Goal: Information Seeking & Learning: Understand process/instructions

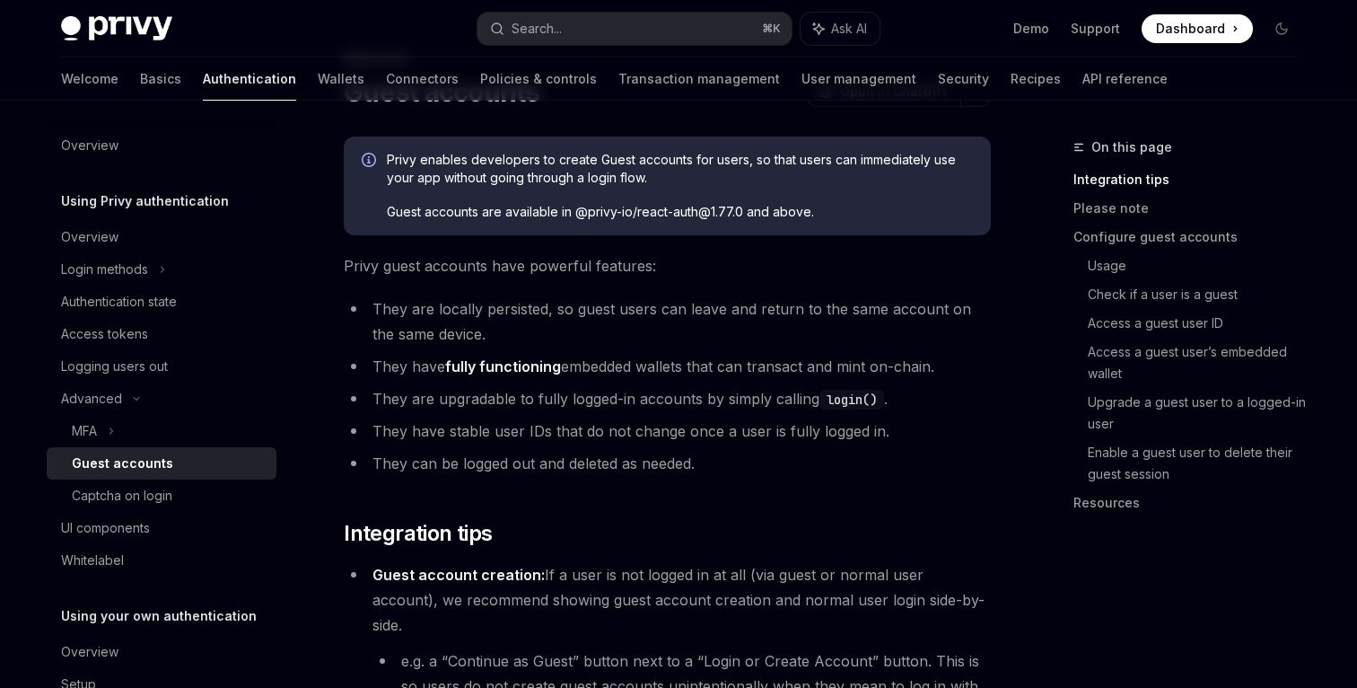
scroll to position [169, 0]
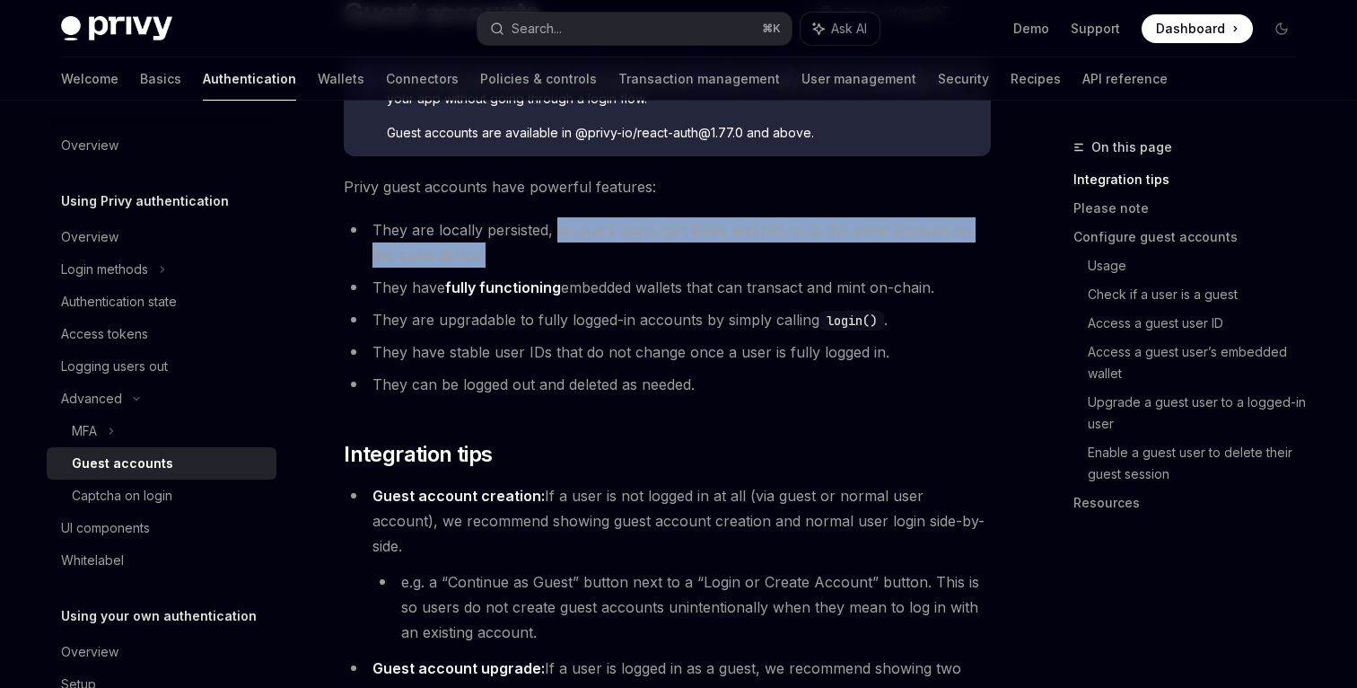
drag, startPoint x: 555, startPoint y: 227, endPoint x: 583, endPoint y: 257, distance: 40.6
click at [583, 257] on li "They are locally persisted, so guest users can leave and return to the same acc…" at bounding box center [667, 242] width 647 height 50
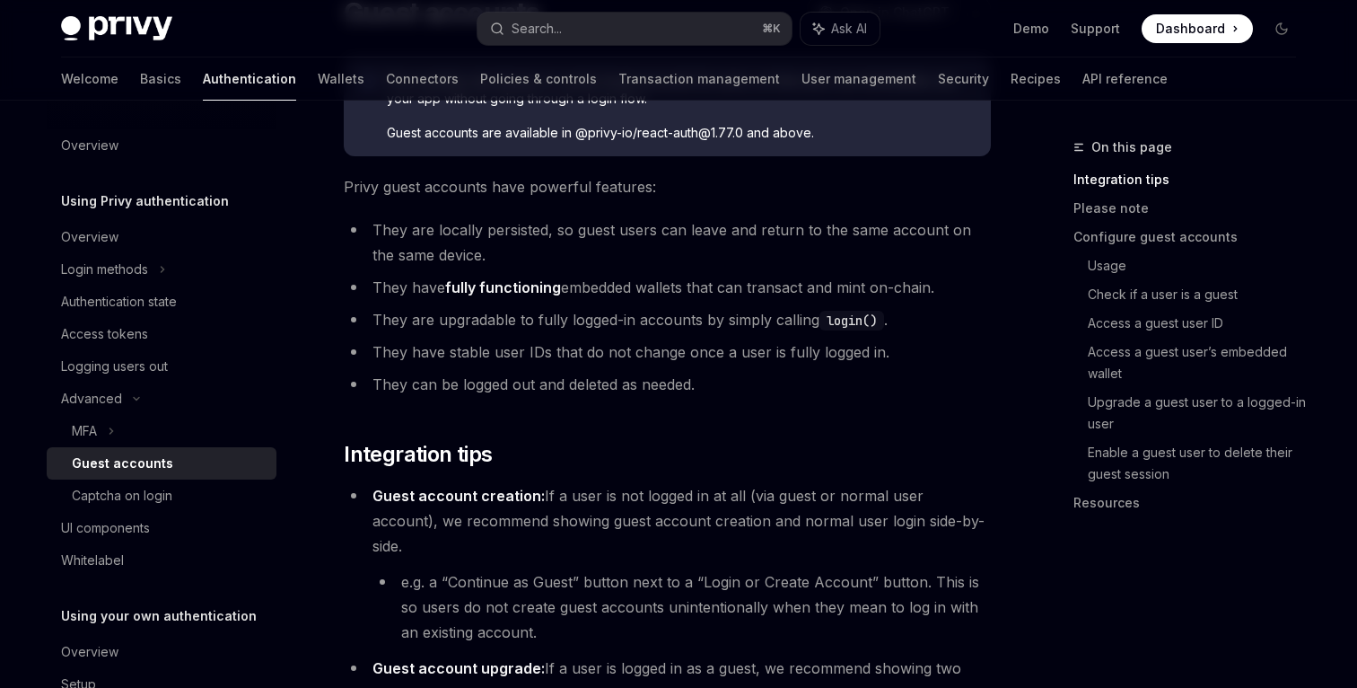
scroll to position [191, 0]
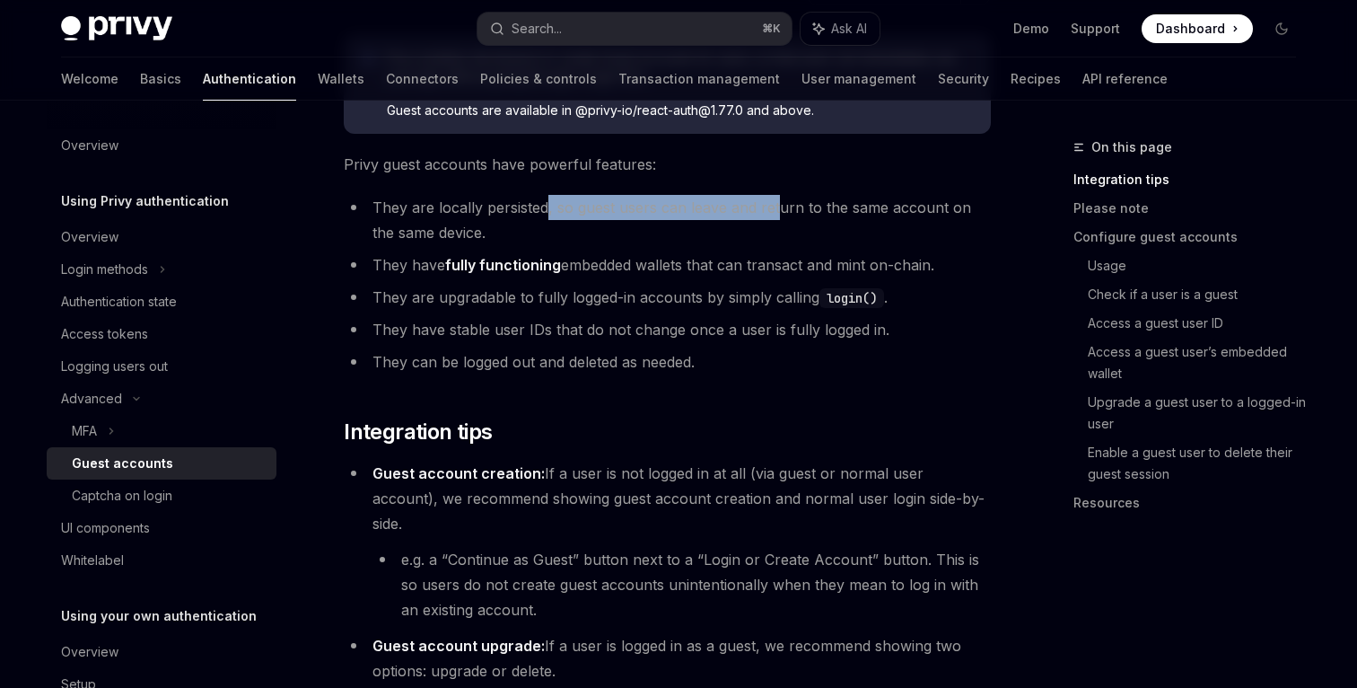
drag, startPoint x: 776, startPoint y: 206, endPoint x: 546, endPoint y: 194, distance: 230.2
click at [546, 195] on li "They are locally persisted, so guest users can leave and return to the same acc…" at bounding box center [667, 220] width 647 height 50
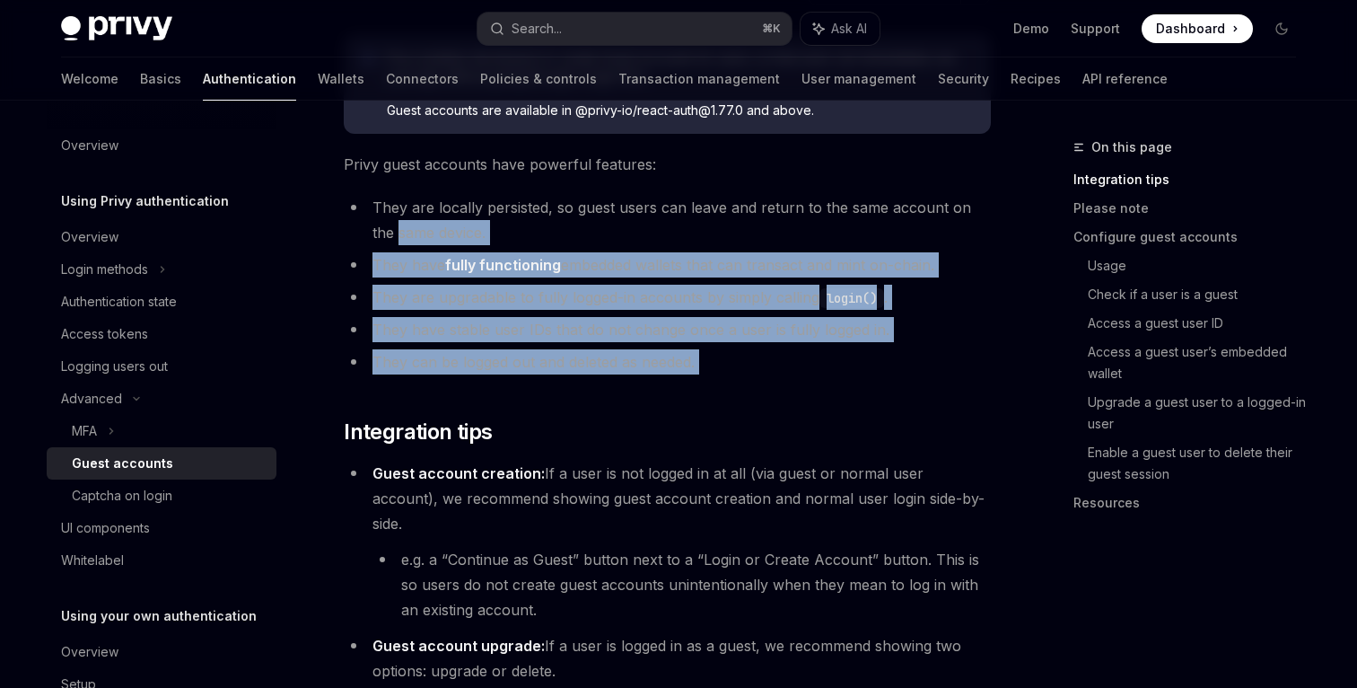
drag, startPoint x: 370, startPoint y: 229, endPoint x: 592, endPoint y: 393, distance: 276.0
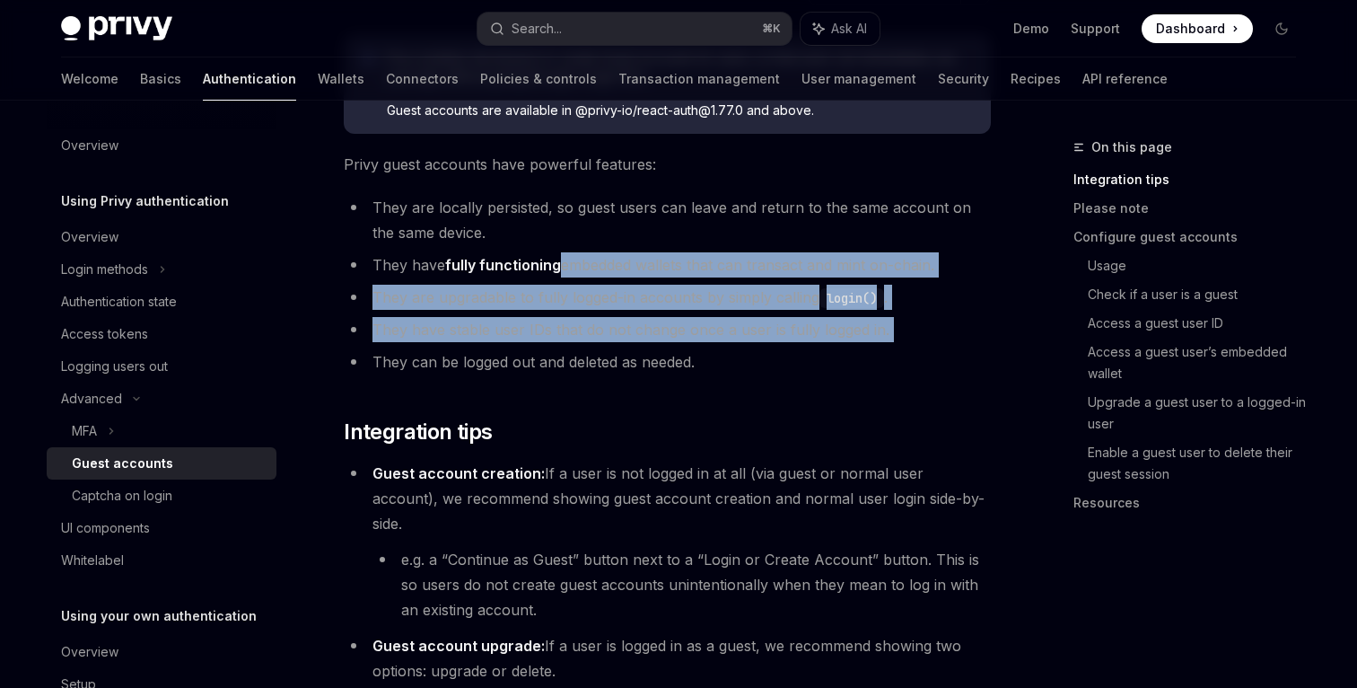
drag, startPoint x: 562, startPoint y: 262, endPoint x: 690, endPoint y: 347, distance: 153.6
click at [690, 347] on ul "They are locally persisted, so guest users can leave and return to the same acc…" at bounding box center [667, 285] width 647 height 180
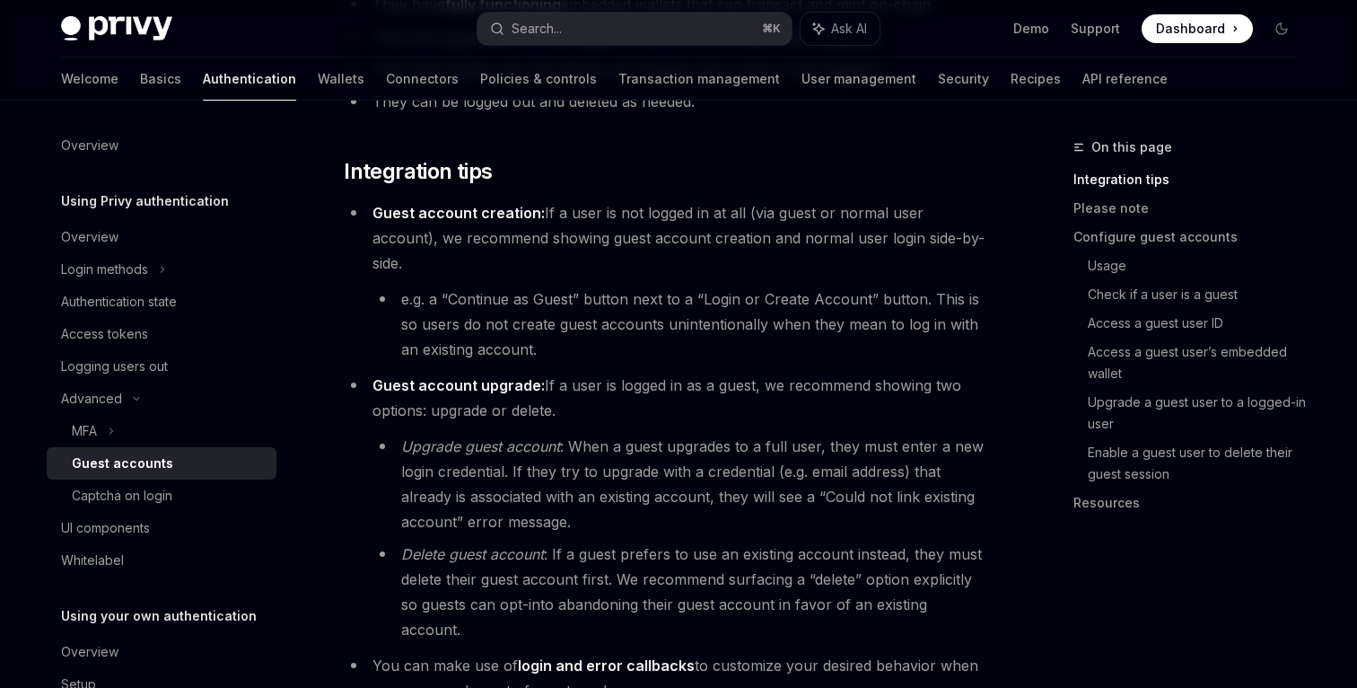
scroll to position [443, 0]
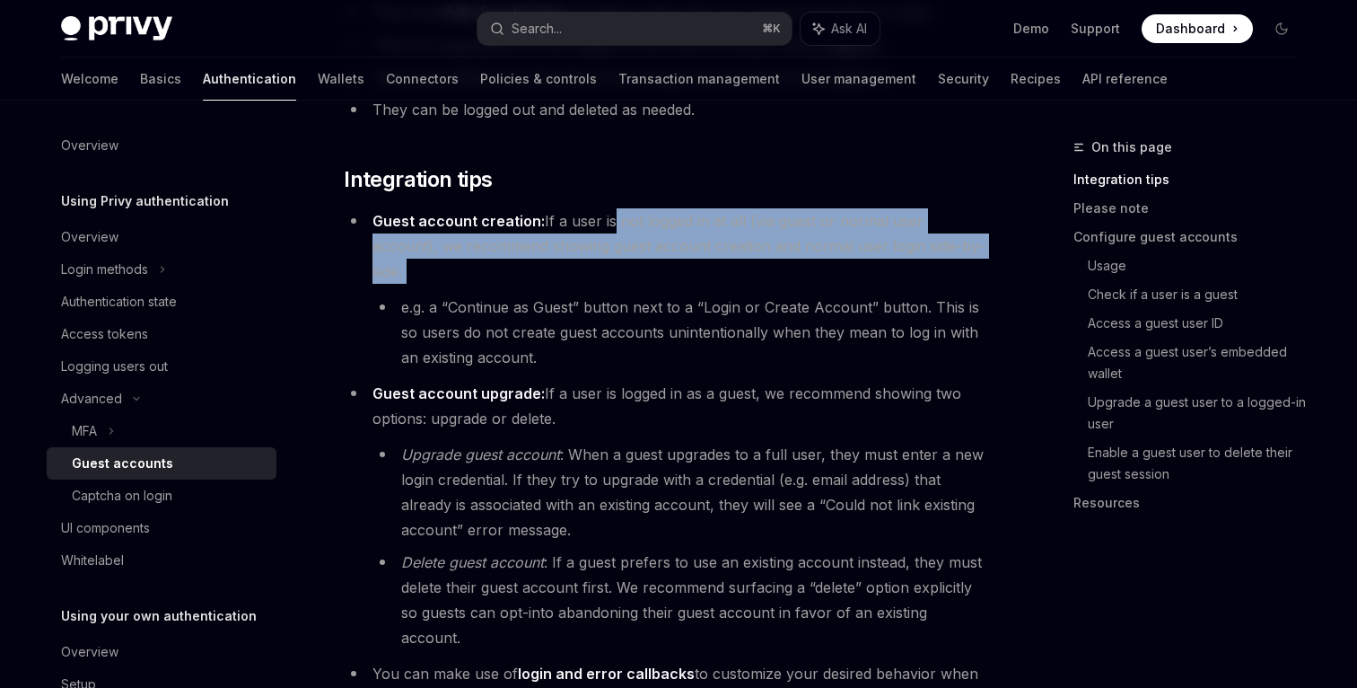
drag, startPoint x: 609, startPoint y: 221, endPoint x: 650, endPoint y: 264, distance: 59.7
click at [650, 264] on li "Guest account creation: If a user is not logged in at all (via guest or normal …" at bounding box center [667, 289] width 647 height 162
drag, startPoint x: 749, startPoint y: 221, endPoint x: 897, endPoint y: 250, distance: 151.1
click at [897, 251] on li "Guest account creation: If a user is not logged in at all (via guest or normal …" at bounding box center [667, 289] width 647 height 162
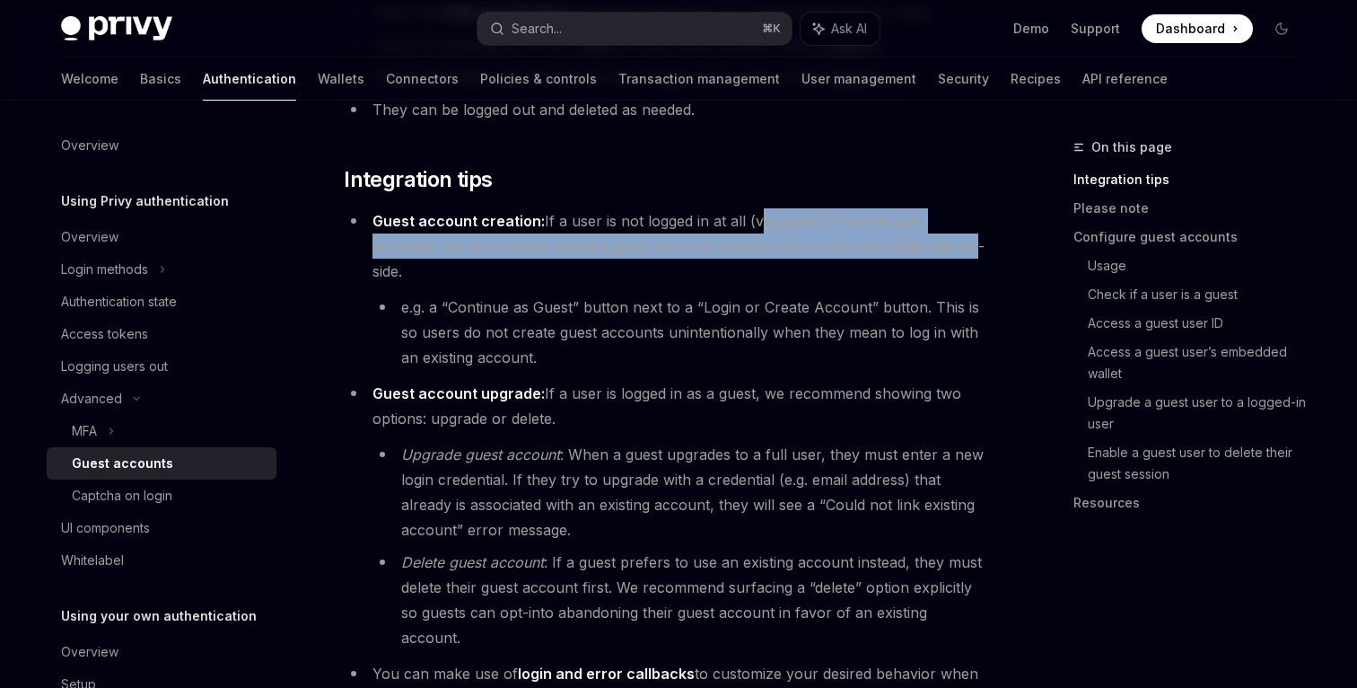
click at [897, 250] on li "Guest account creation: If a user is not logged in at all (via guest or normal …" at bounding box center [667, 289] width 647 height 162
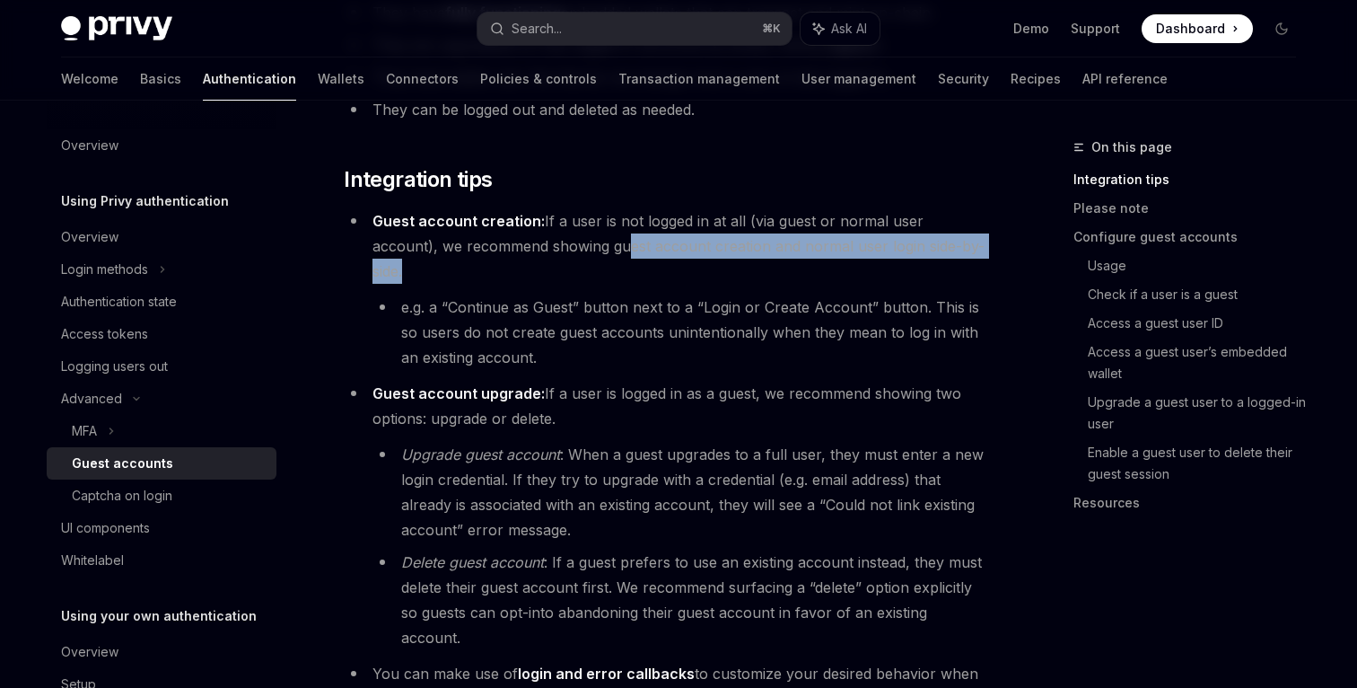
drag, startPoint x: 936, startPoint y: 254, endPoint x: 549, endPoint y: 233, distance: 388.4
click at [549, 233] on li "Guest account creation: If a user is not logged in at all (via guest or normal …" at bounding box center [667, 289] width 647 height 162
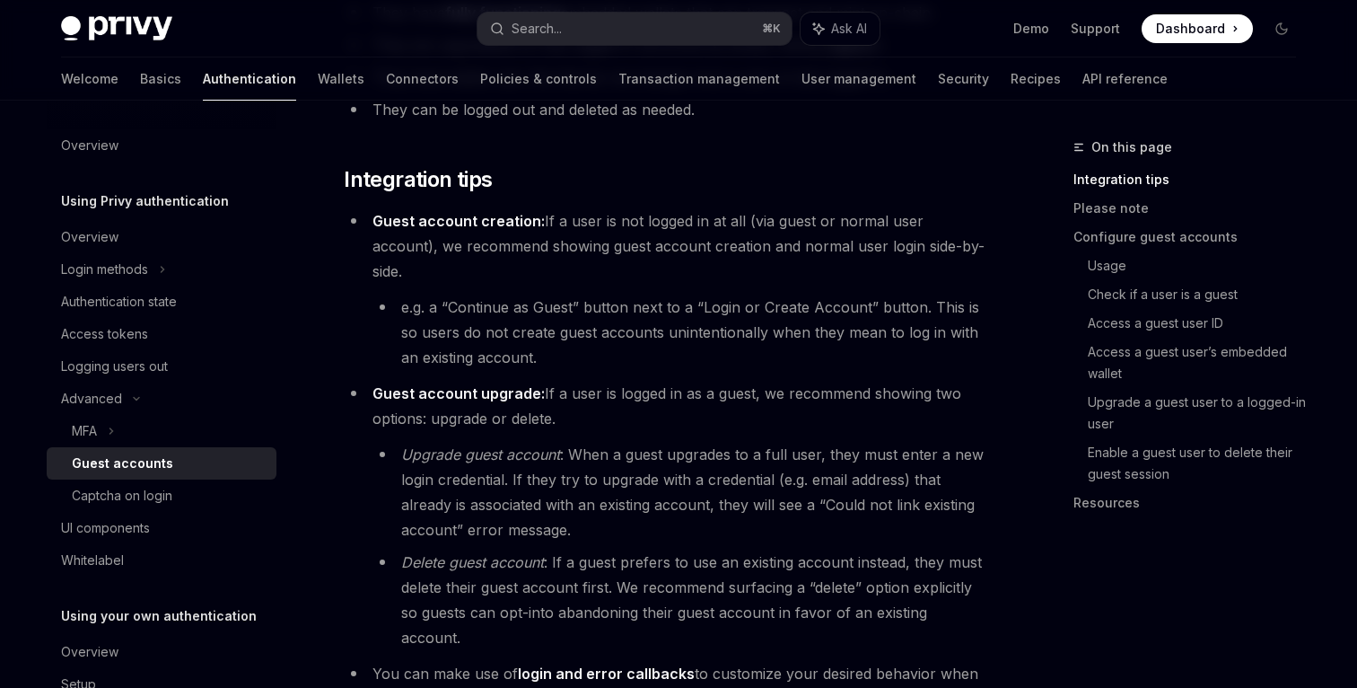
scroll to position [464, 0]
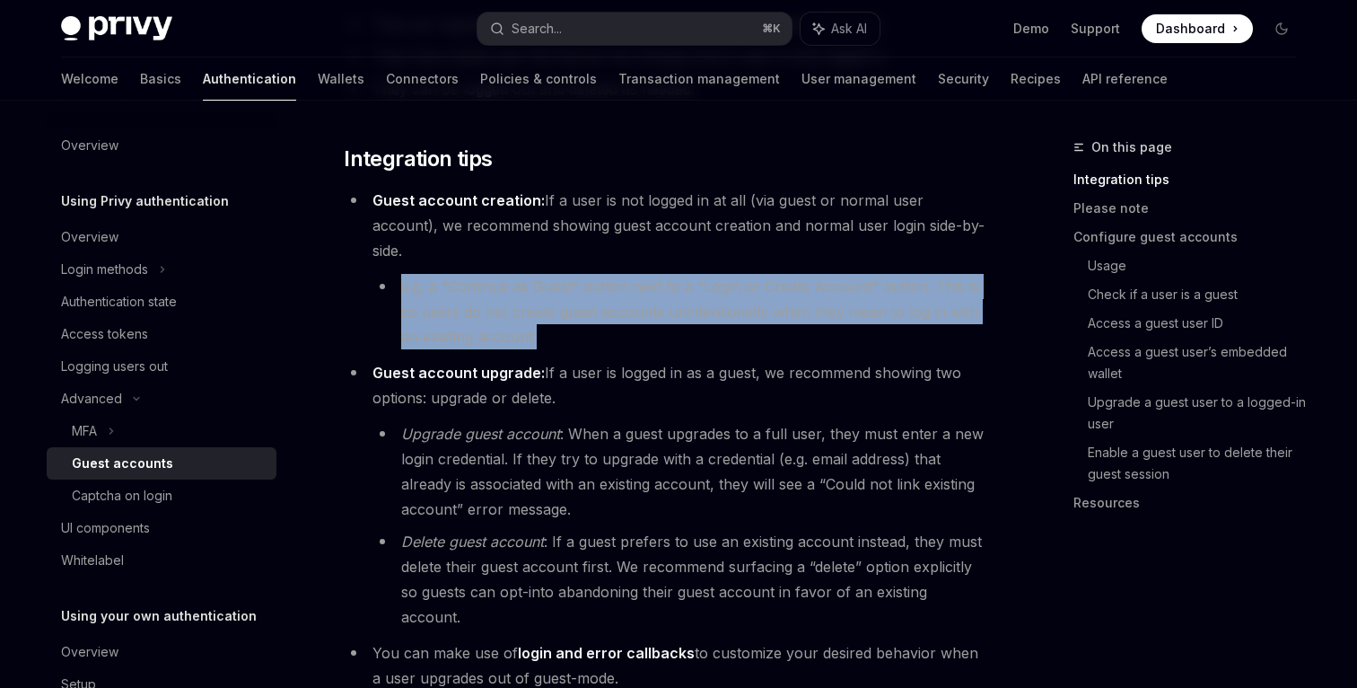
drag, startPoint x: 397, startPoint y: 256, endPoint x: 548, endPoint y: 312, distance: 161.1
click at [548, 313] on li "e.g. a “Continue as Guest” button next to a “Login or Create Account” button. T…" at bounding box center [682, 311] width 619 height 75
click at [548, 312] on li "e.g. a “Continue as Guest” button next to a “Login or Create Account” button. T…" at bounding box center [682, 311] width 619 height 75
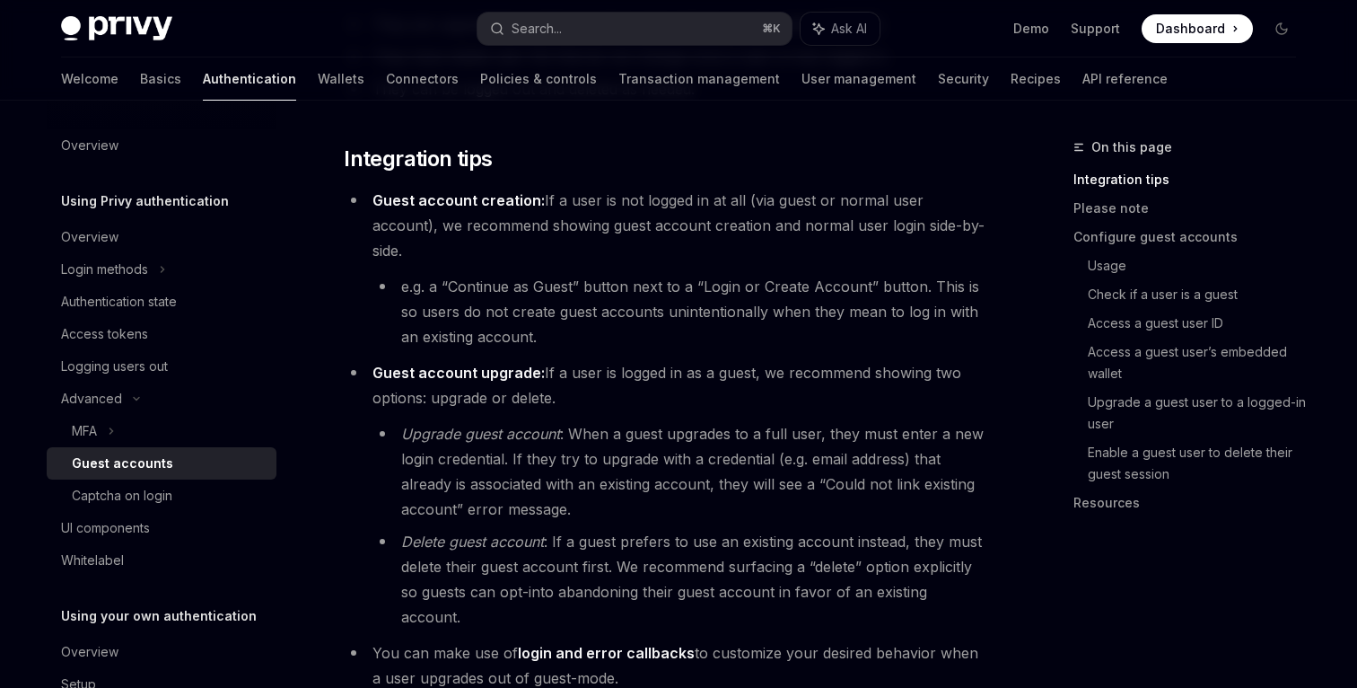
scroll to position [482, 0]
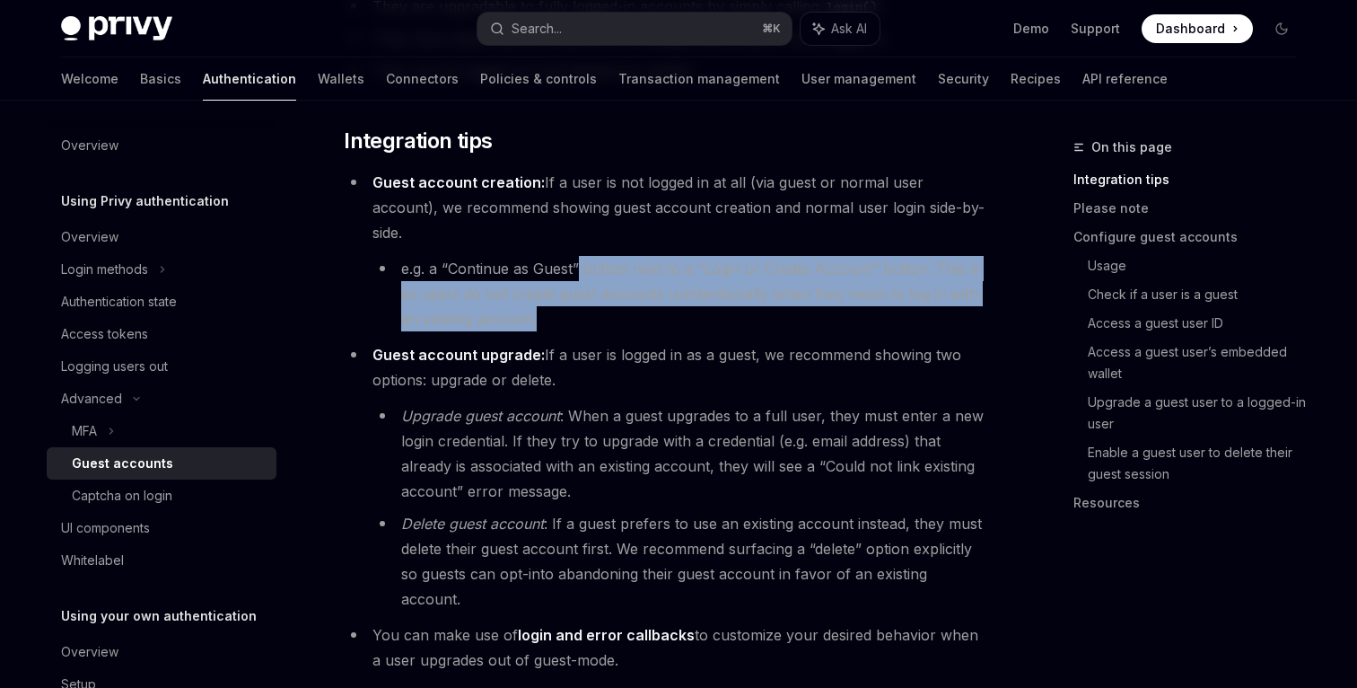
drag, startPoint x: 582, startPoint y: 236, endPoint x: 591, endPoint y: 280, distance: 44.9
click at [591, 280] on li "e.g. a “Continue as Guest” button next to a “Login or Create Account” button. T…" at bounding box center [682, 293] width 619 height 75
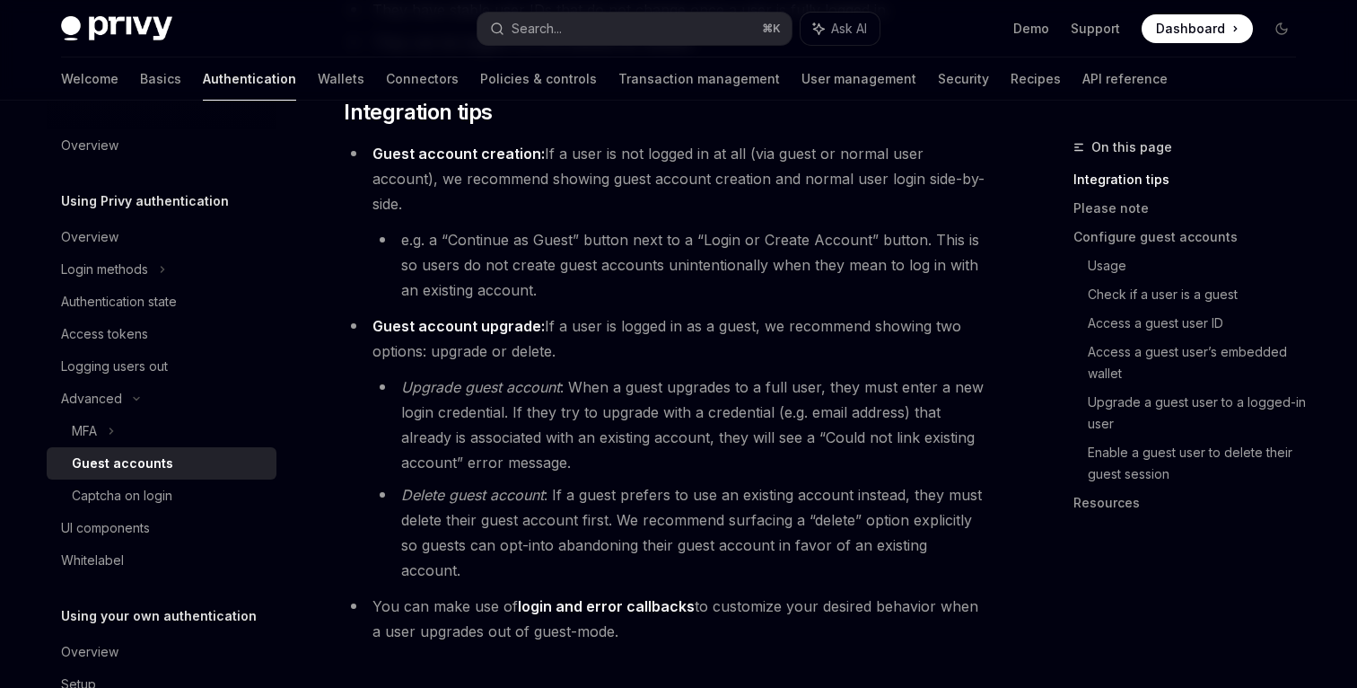
scroll to position [512, 0]
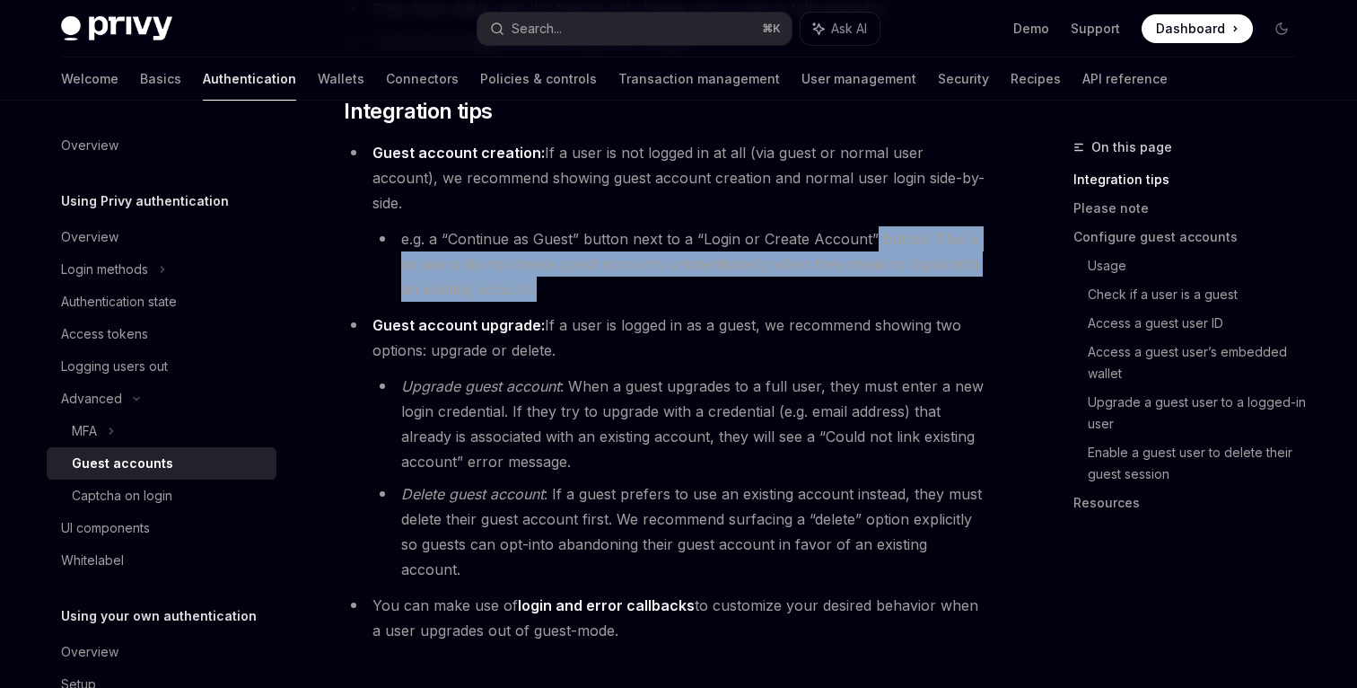
drag, startPoint x: 874, startPoint y: 210, endPoint x: 874, endPoint y: 252, distance: 42.2
click at [874, 252] on li "e.g. a “Continue as Guest” button next to a “Login or Create Account” button. T…" at bounding box center [682, 263] width 619 height 75
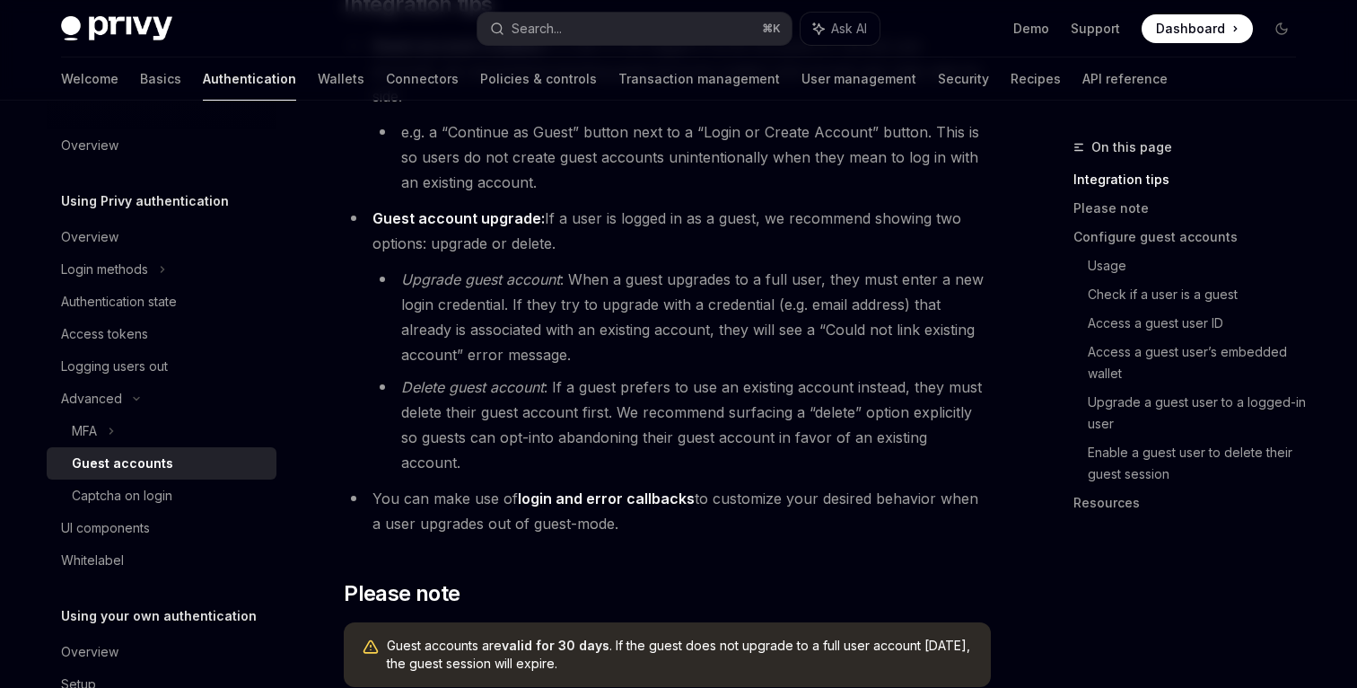
scroll to position [630, 0]
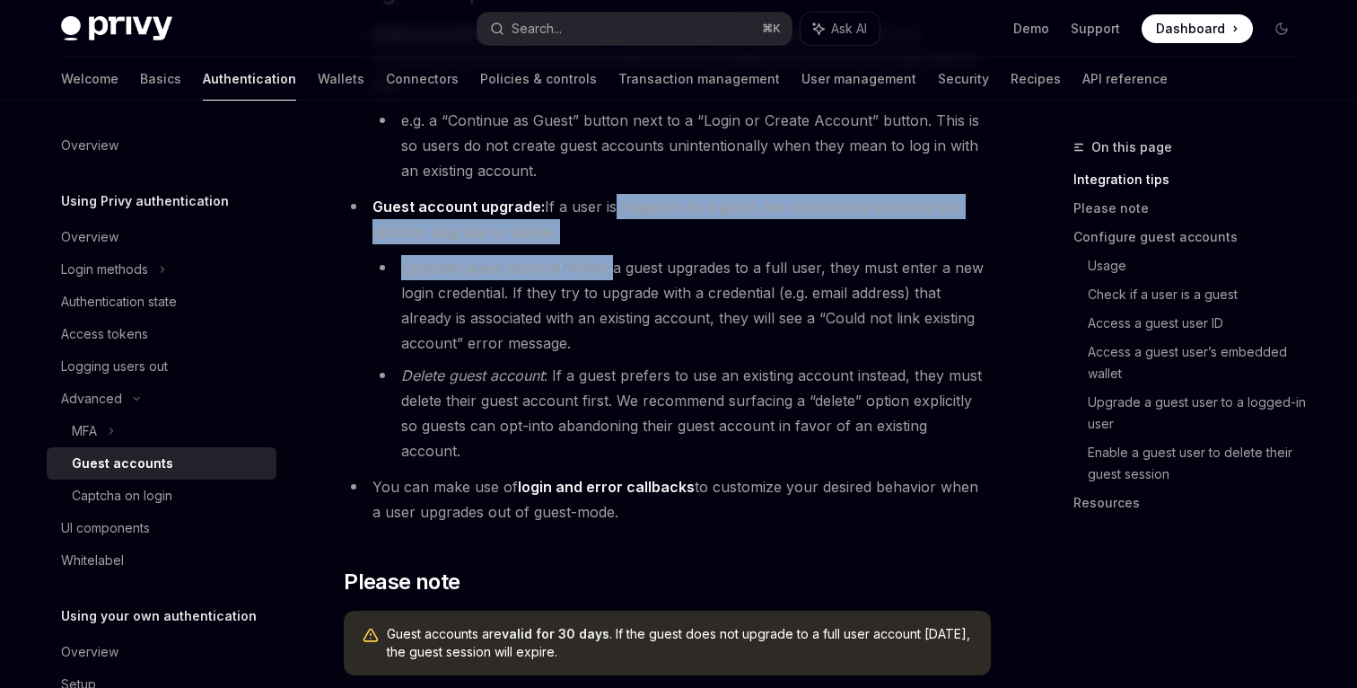
drag, startPoint x: 609, startPoint y: 182, endPoint x: 614, endPoint y: 238, distance: 55.9
click at [614, 238] on li "Guest account upgrade: If a user is logged in as a guest, we recommend showing …" at bounding box center [667, 328] width 647 height 269
click at [614, 255] on li "Upgrade guest account : When a guest upgrades to a full user, they must enter a…" at bounding box center [682, 305] width 619 height 101
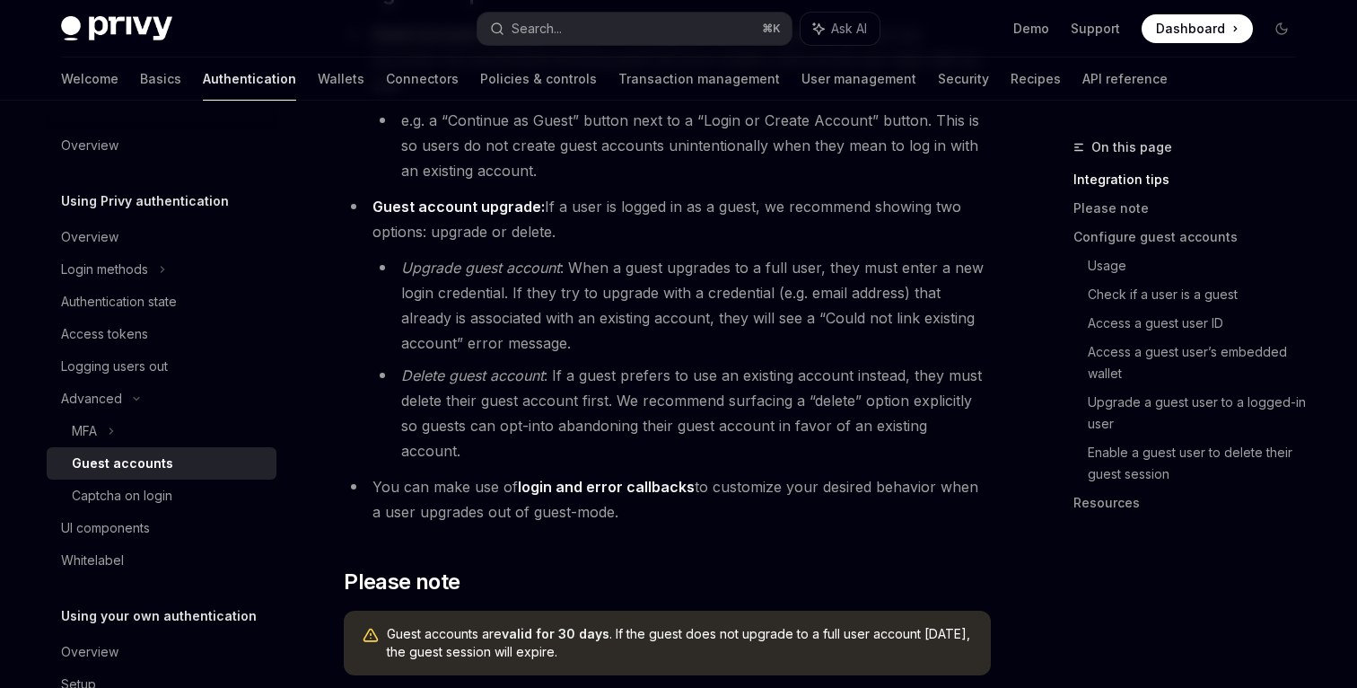
scroll to position [655, 0]
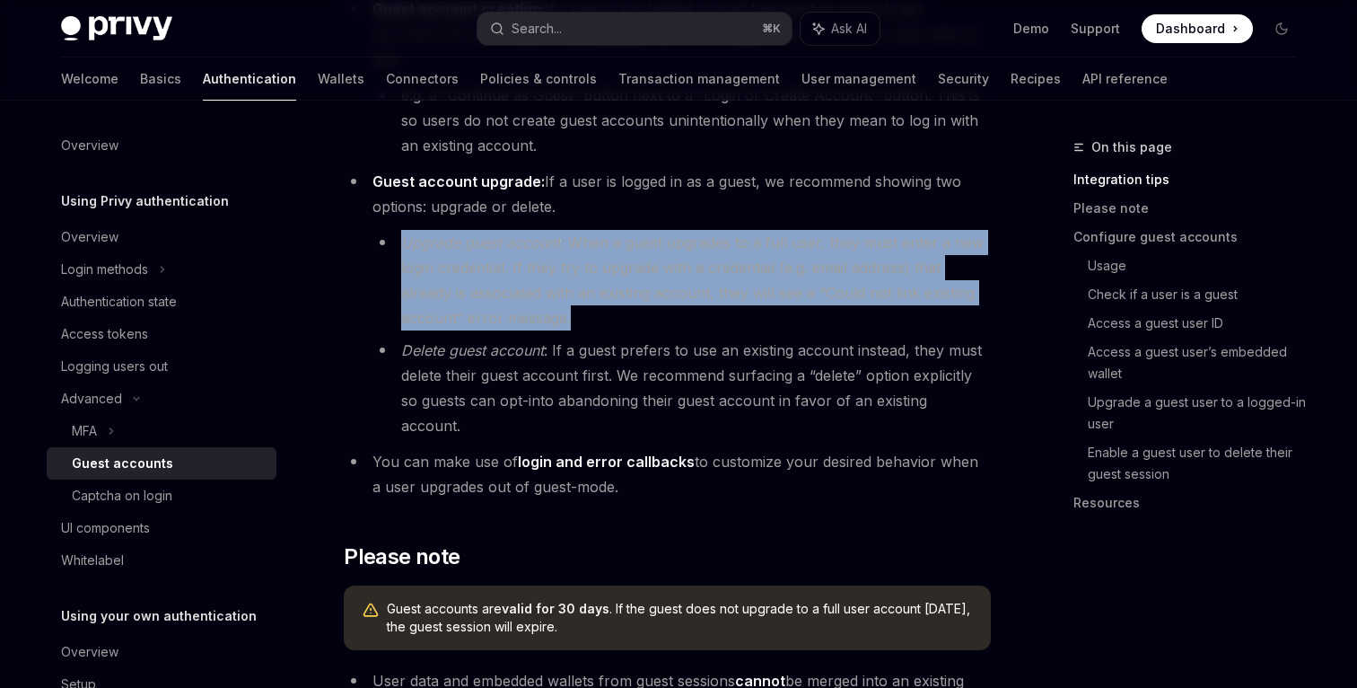
drag, startPoint x: 405, startPoint y: 218, endPoint x: 592, endPoint y: 303, distance: 205.3
click at [592, 303] on li "Upgrade guest account : When a guest upgrades to a full user, they must enter a…" at bounding box center [682, 280] width 619 height 101
drag, startPoint x: 569, startPoint y: 217, endPoint x: 610, endPoint y: 296, distance: 89.1
click at [610, 297] on li "Upgrade guest account : When a guest upgrades to a full user, they must enter a…" at bounding box center [682, 280] width 619 height 101
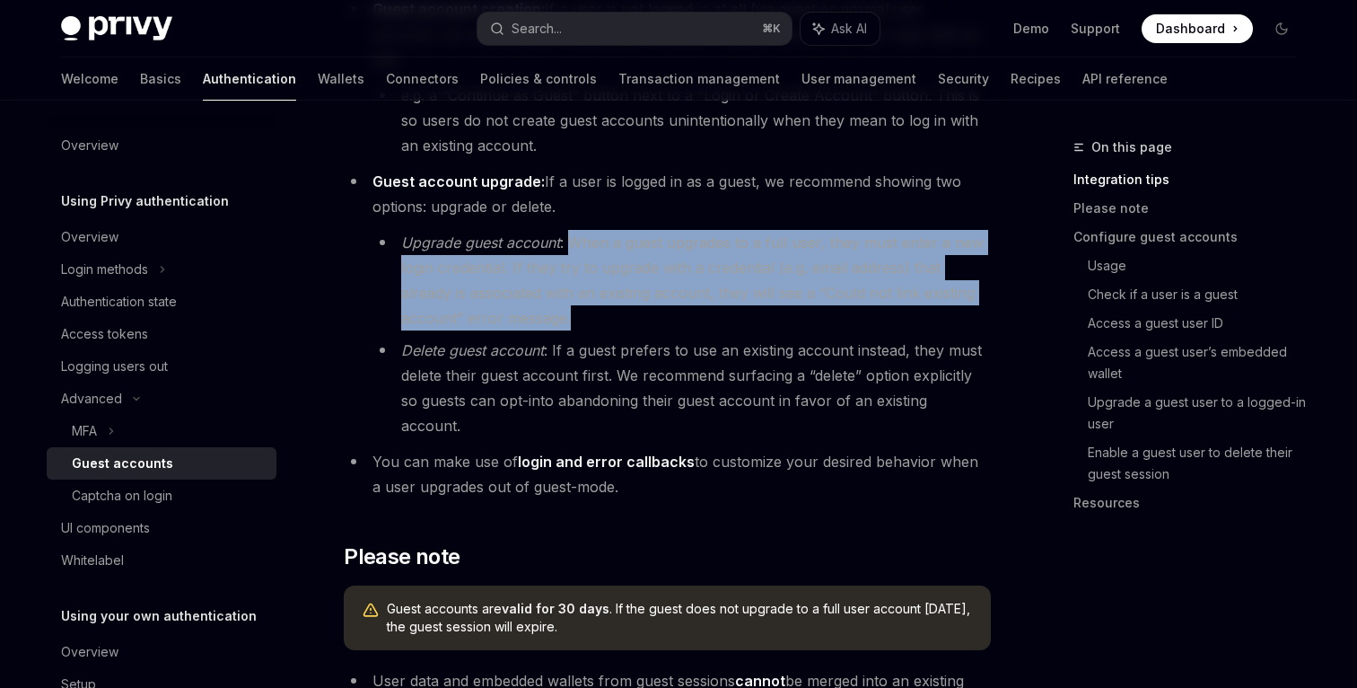
click at [610, 296] on li "Upgrade guest account : When a guest upgrades to a full user, they must enter a…" at bounding box center [682, 280] width 619 height 101
drag, startPoint x: 822, startPoint y: 211, endPoint x: 832, endPoint y: 282, distance: 71.6
click at [832, 282] on li "Upgrade guest account : When a guest upgrades to a full user, they must enter a…" at bounding box center [682, 280] width 619 height 101
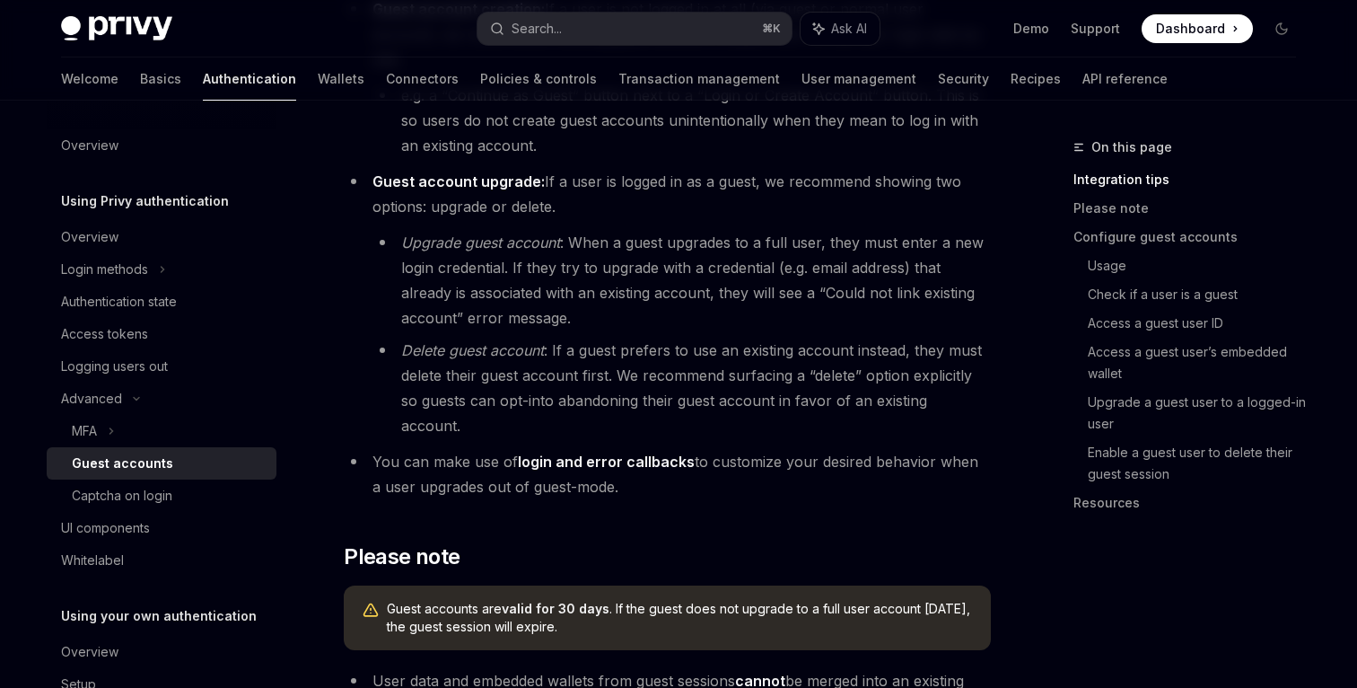
scroll to position [681, 0]
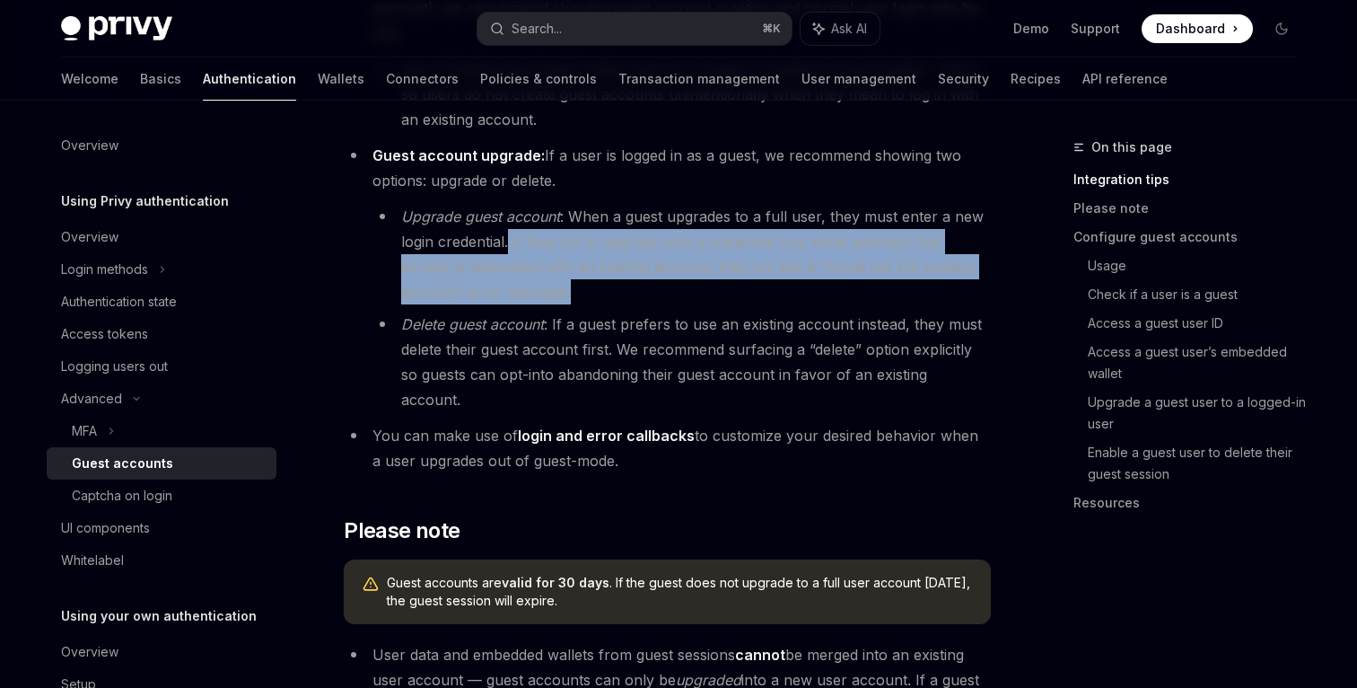
drag, startPoint x: 511, startPoint y: 220, endPoint x: 593, endPoint y: 260, distance: 91.9
click at [593, 260] on li "Upgrade guest account : When a guest upgrades to a full user, they must enter a…" at bounding box center [682, 254] width 619 height 101
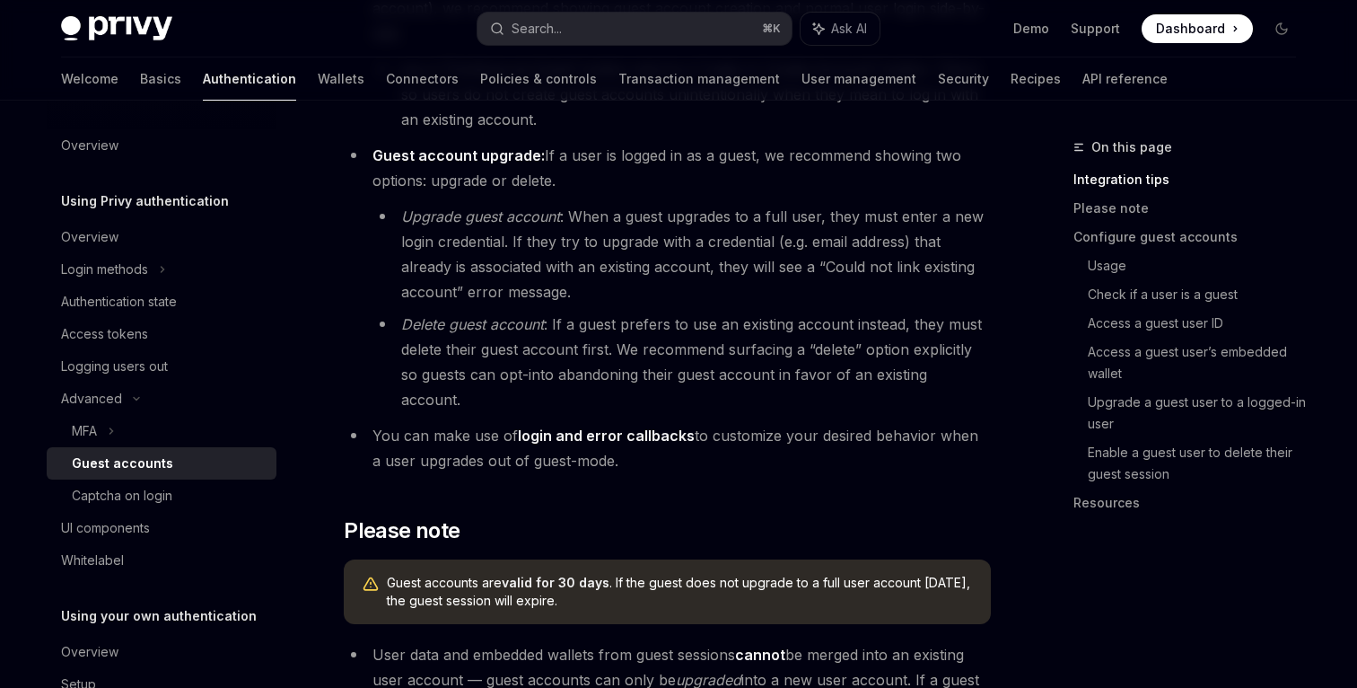
scroll to position [701, 0]
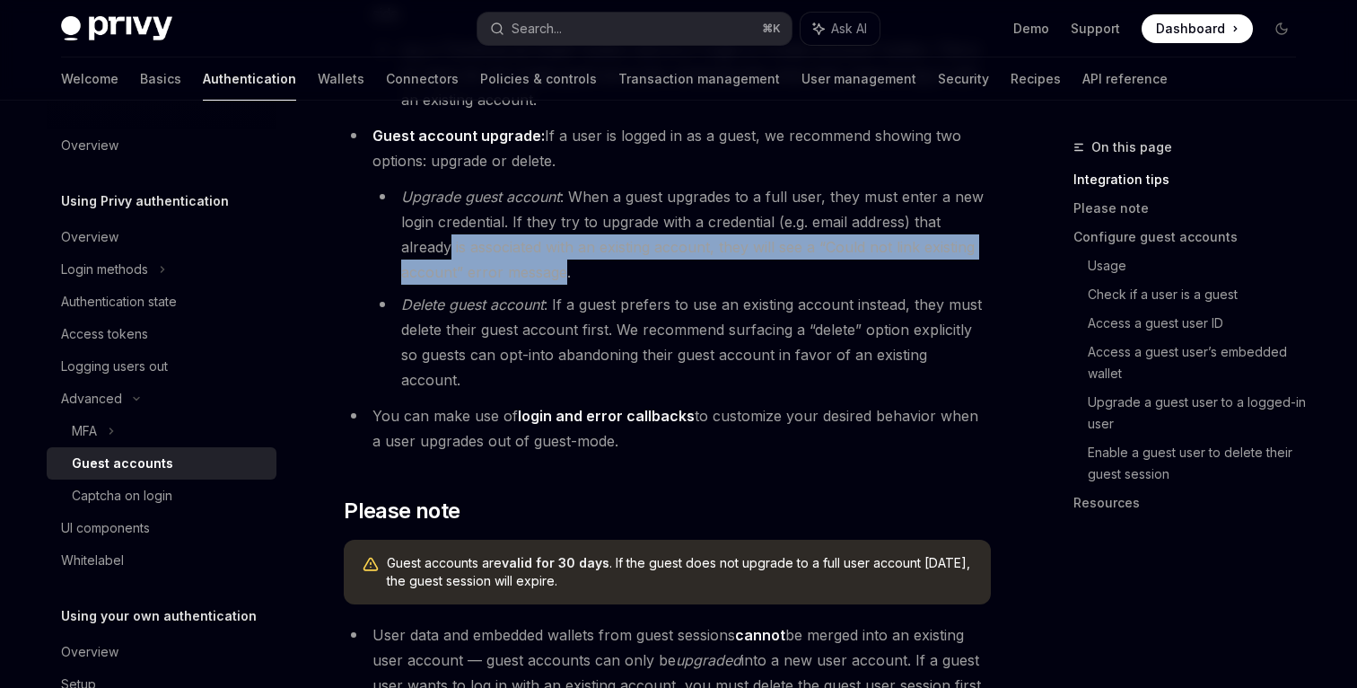
drag, startPoint x: 451, startPoint y: 229, endPoint x: 563, endPoint y: 244, distance: 113.3
click at [563, 244] on li "Upgrade guest account : When a guest upgrades to a full user, they must enter a…" at bounding box center [682, 234] width 619 height 101
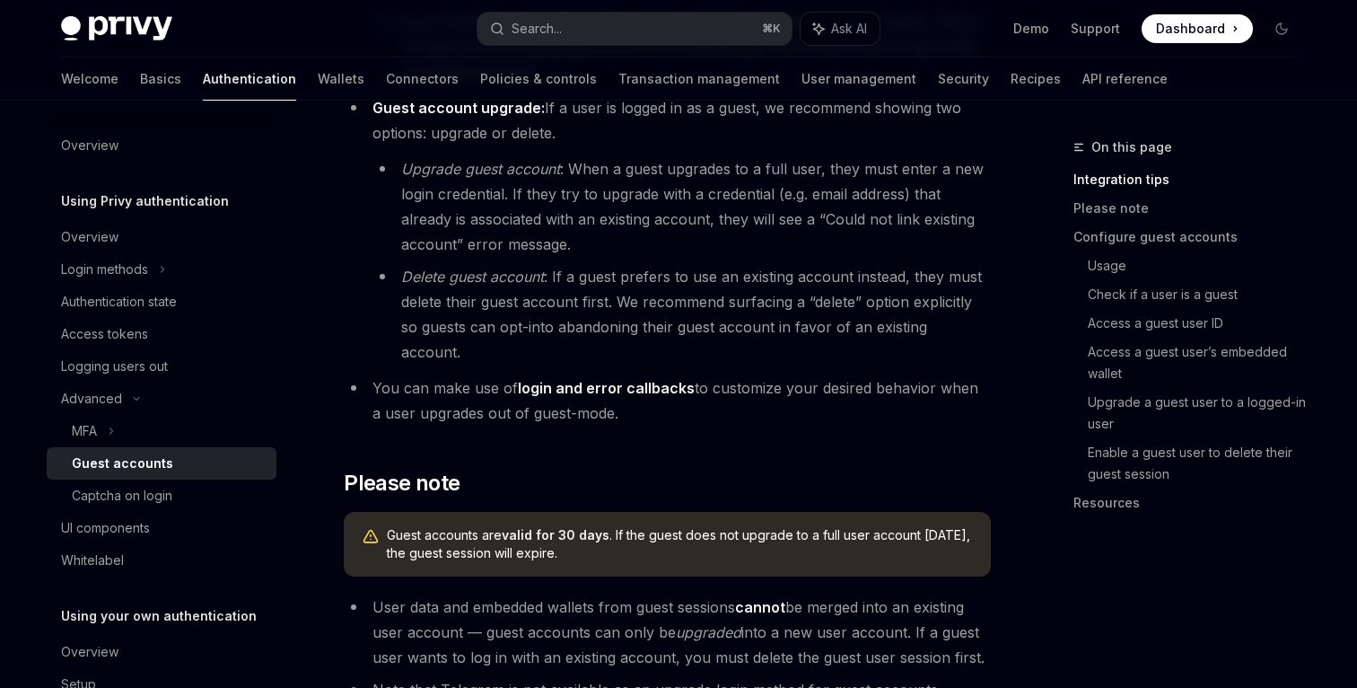
scroll to position [734, 0]
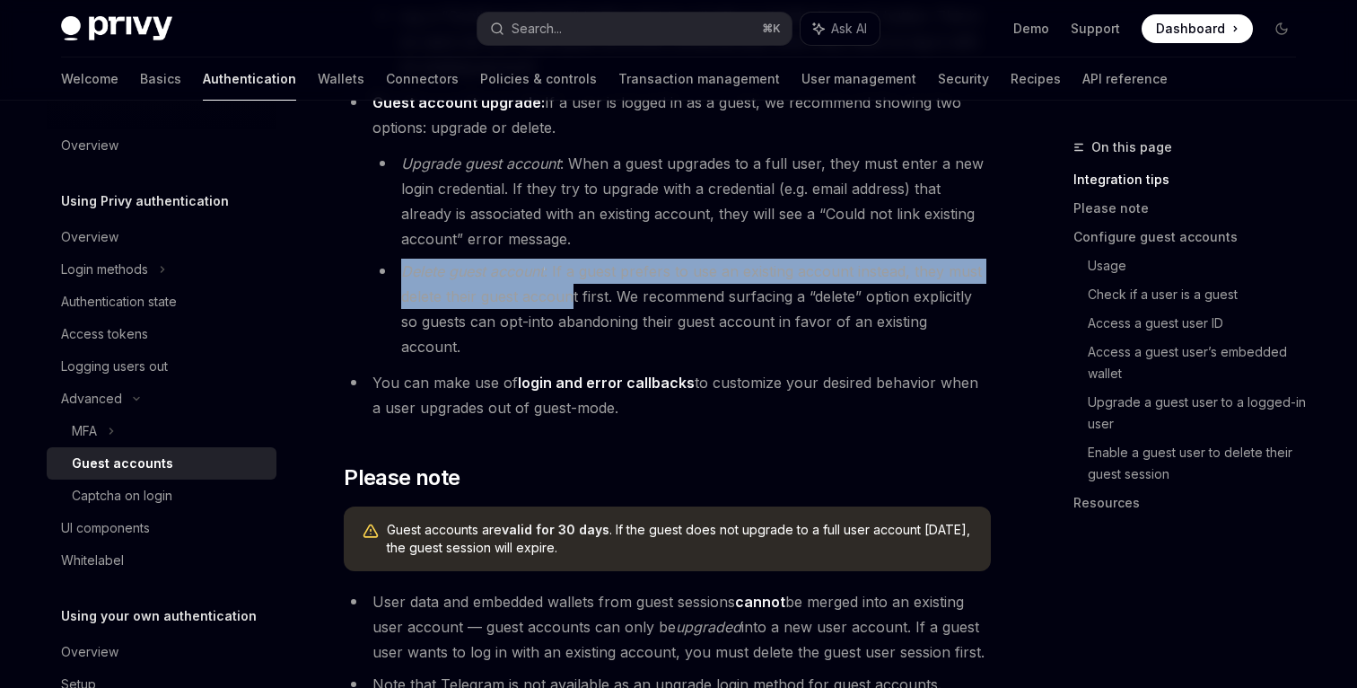
drag, startPoint x: 405, startPoint y: 246, endPoint x: 570, endPoint y: 280, distance: 168.7
click at [570, 280] on li "Delete guest account : If a guest prefers to use an existing account instead, t…" at bounding box center [682, 309] width 619 height 101
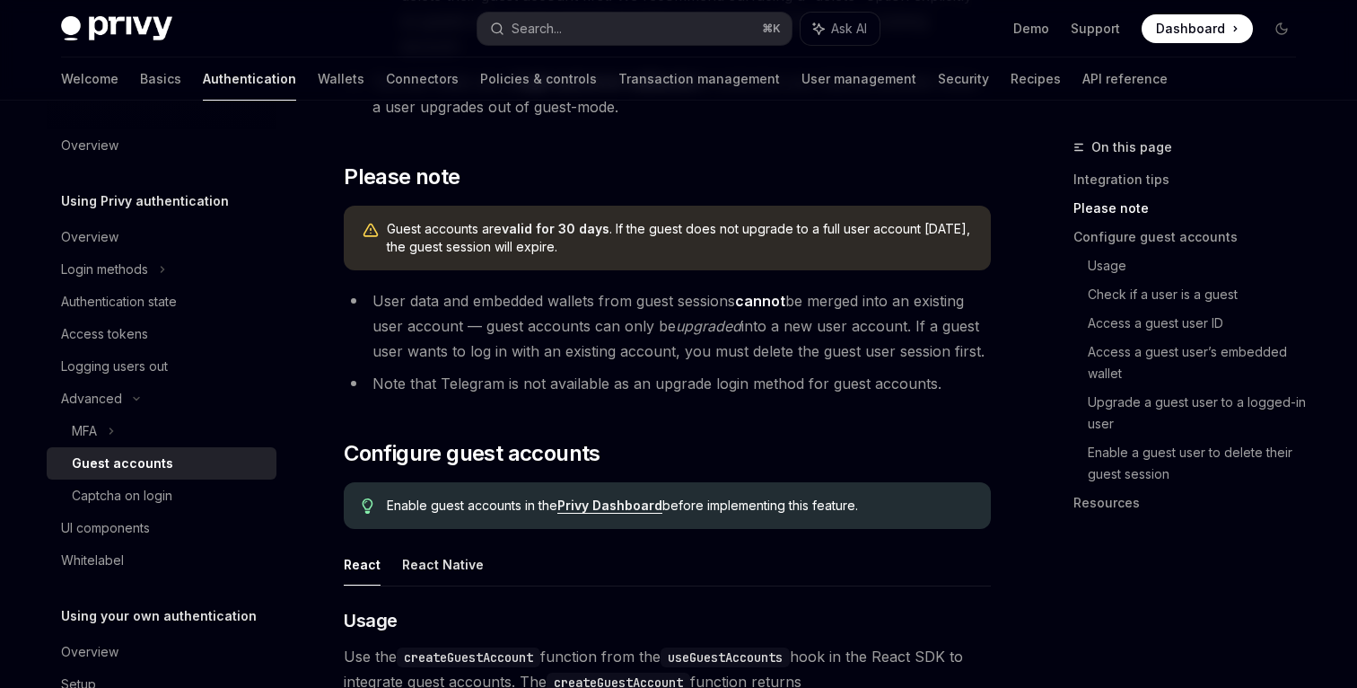
scroll to position [1057, 0]
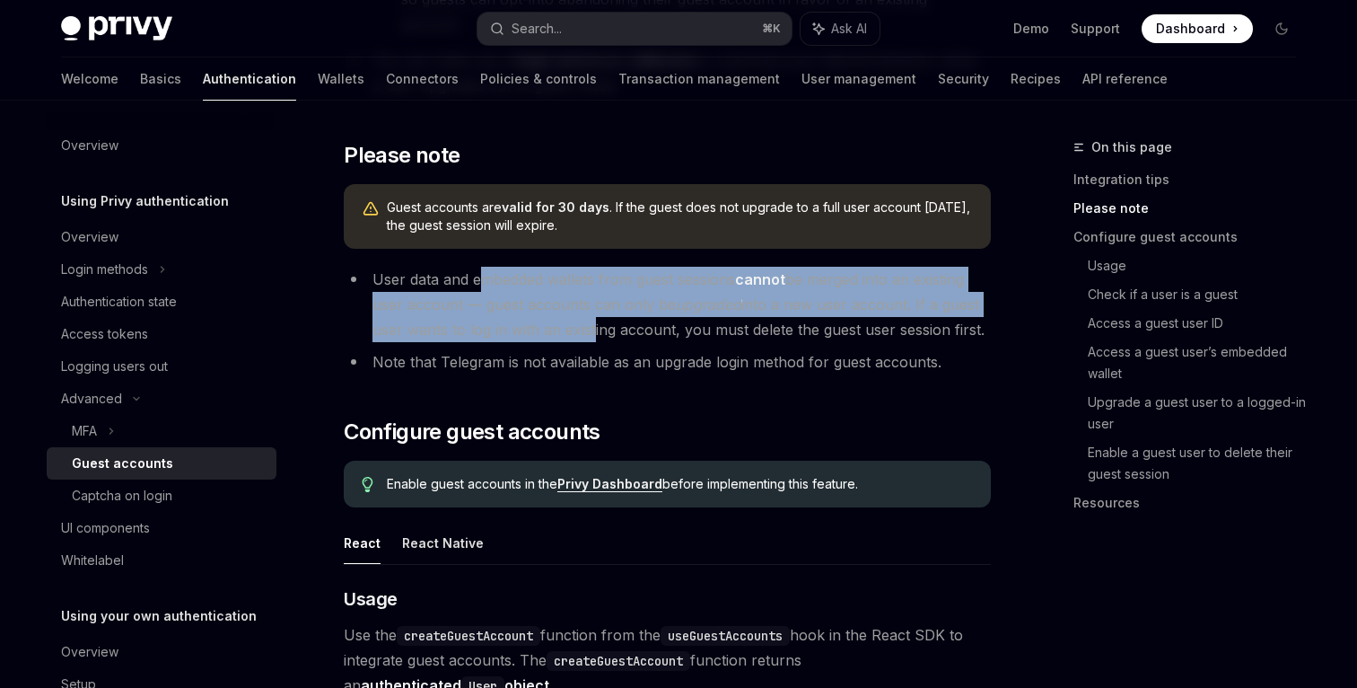
drag, startPoint x: 480, startPoint y: 232, endPoint x: 588, endPoint y: 285, distance: 120.4
click at [588, 285] on li "User data and embedded wallets from guest sessions cannot be merged into an exi…" at bounding box center [667, 304] width 647 height 75
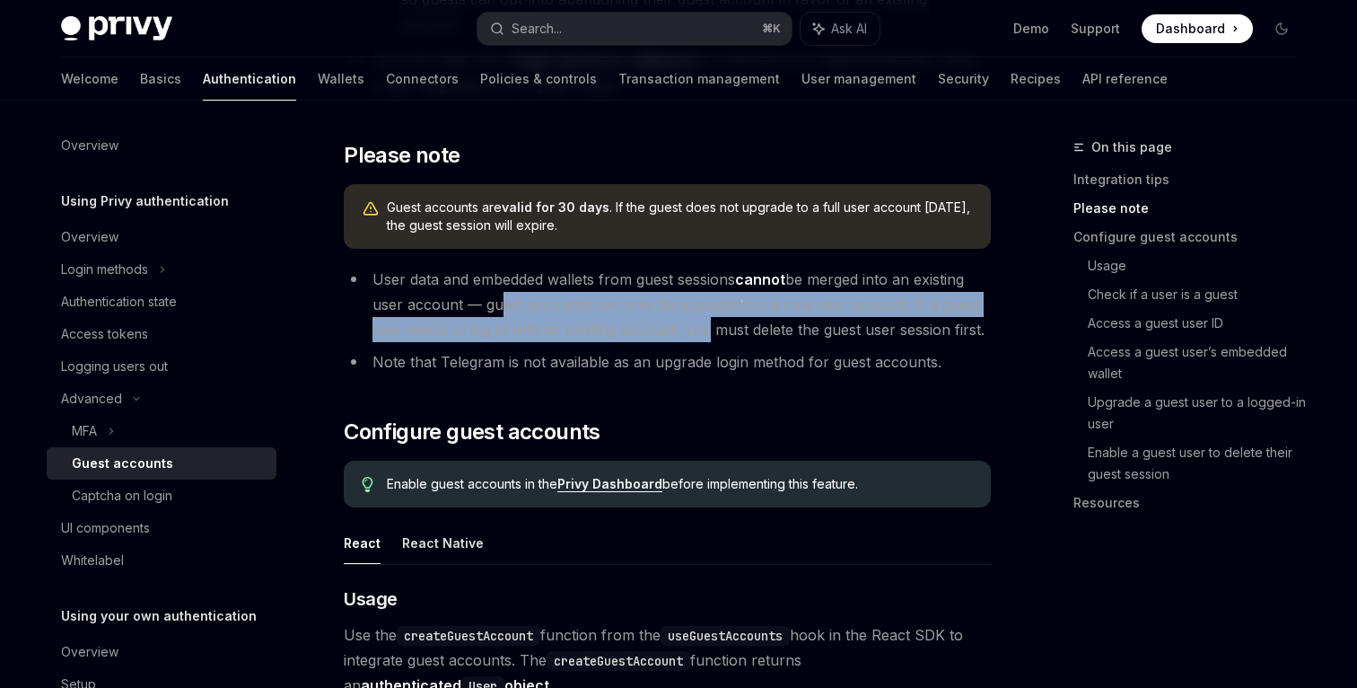
drag, startPoint x: 494, startPoint y: 245, endPoint x: 699, endPoint y: 270, distance: 207.1
click at [699, 272] on li "User data and embedded wallets from guest sessions cannot be merged into an exi…" at bounding box center [667, 304] width 647 height 75
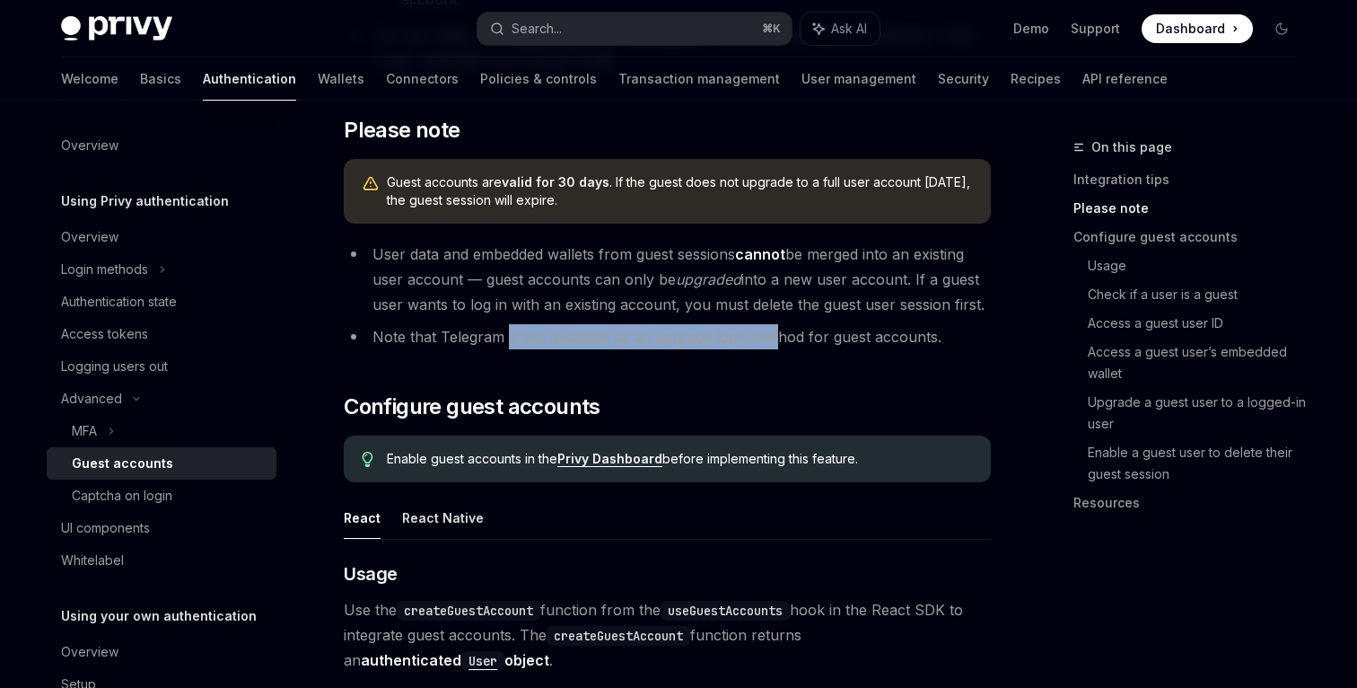
drag, startPoint x: 506, startPoint y: 287, endPoint x: 775, endPoint y: 293, distance: 268.5
click at [775, 324] on li "Note that Telegram is not available as an upgrade login method for guest accoun…" at bounding box center [667, 336] width 647 height 25
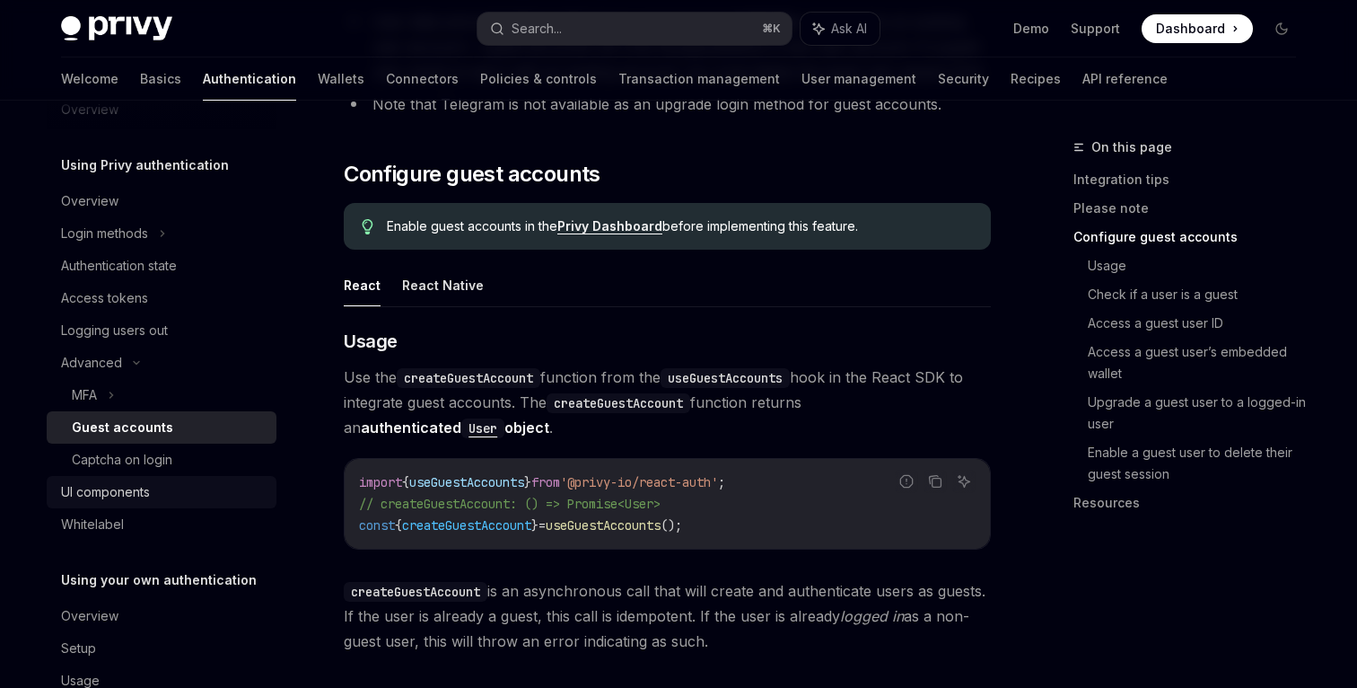
scroll to position [0, 0]
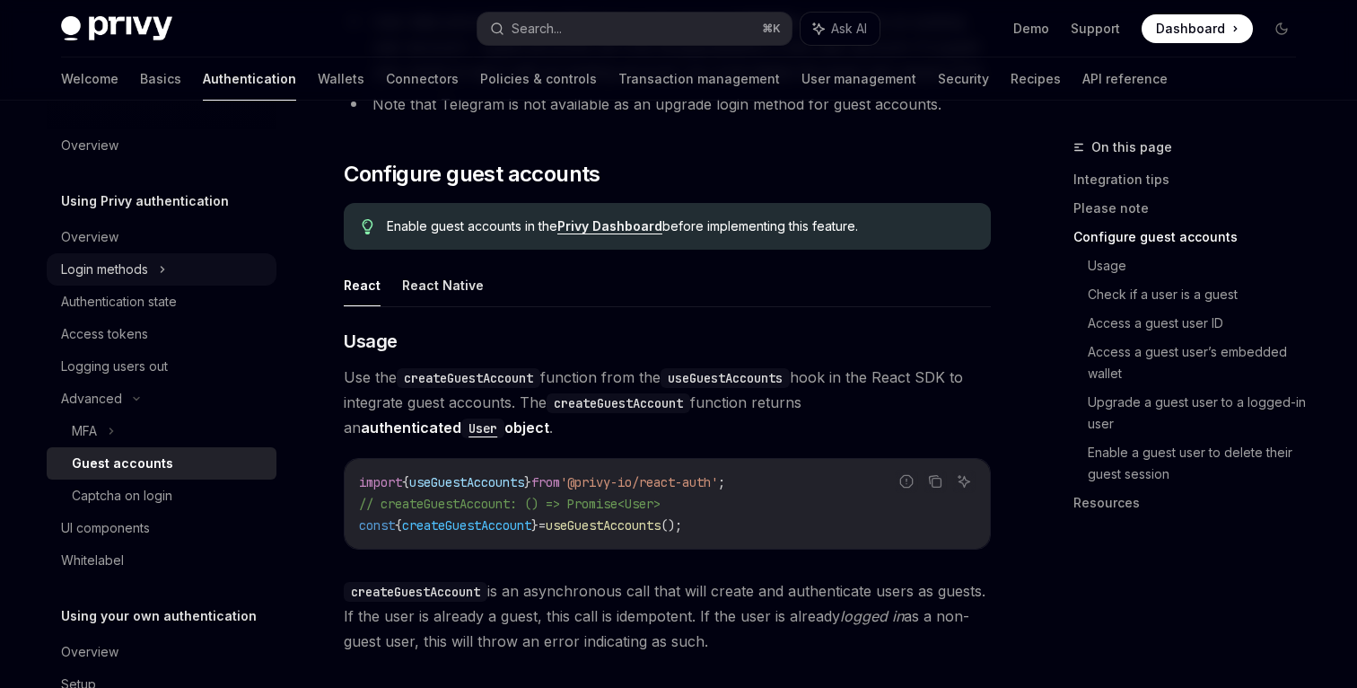
click at [122, 264] on div "Login methods" at bounding box center [104, 270] width 87 height 22
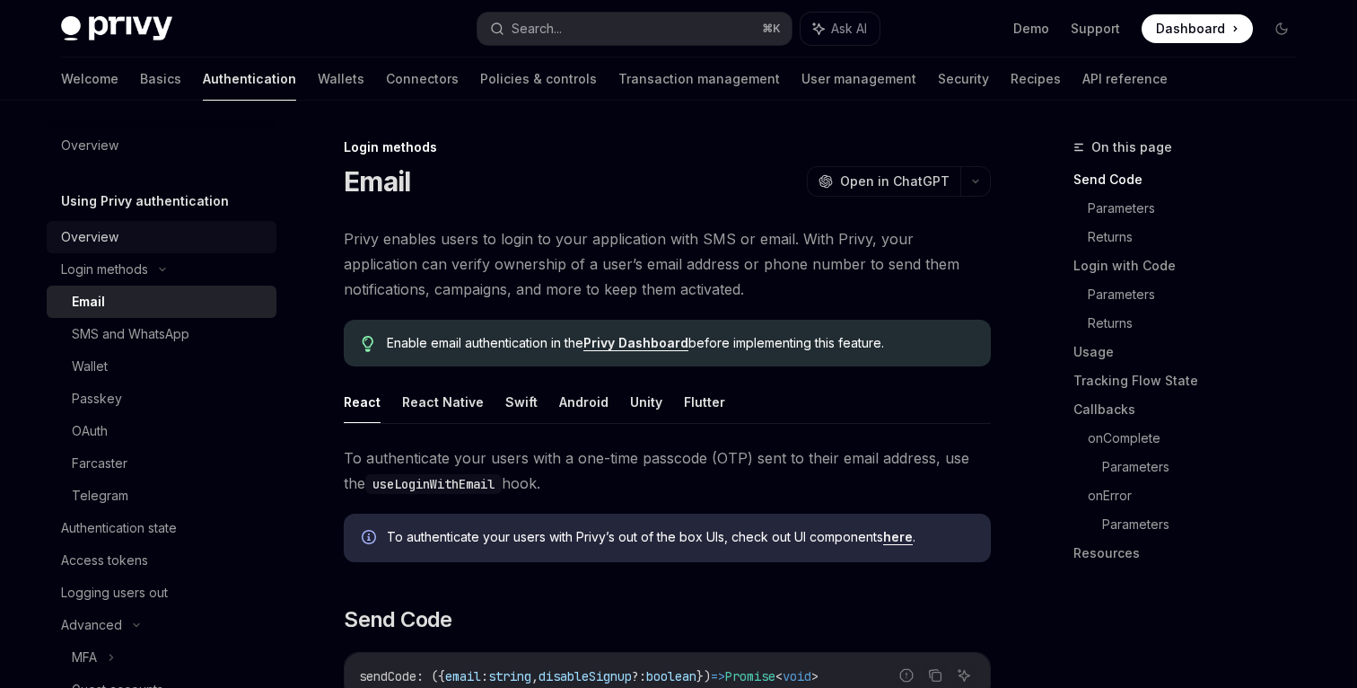
click at [110, 249] on link "Overview" at bounding box center [162, 237] width 230 height 32
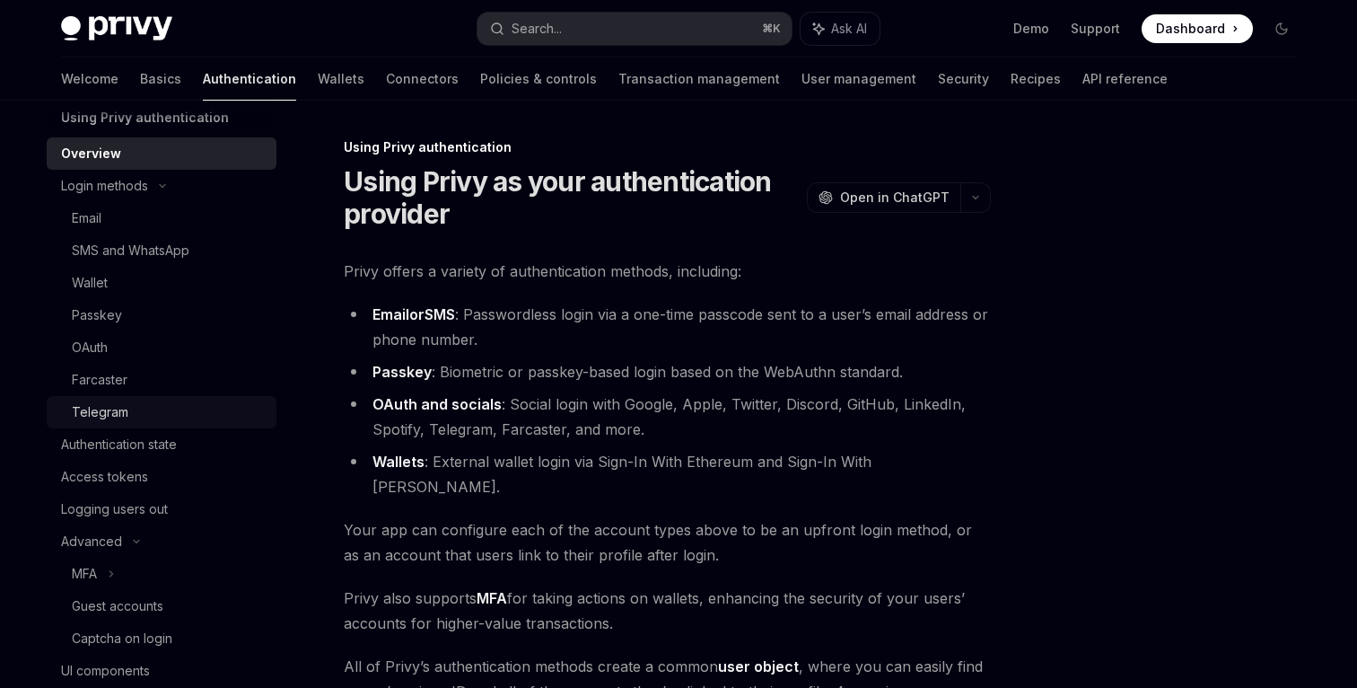
scroll to position [307, 0]
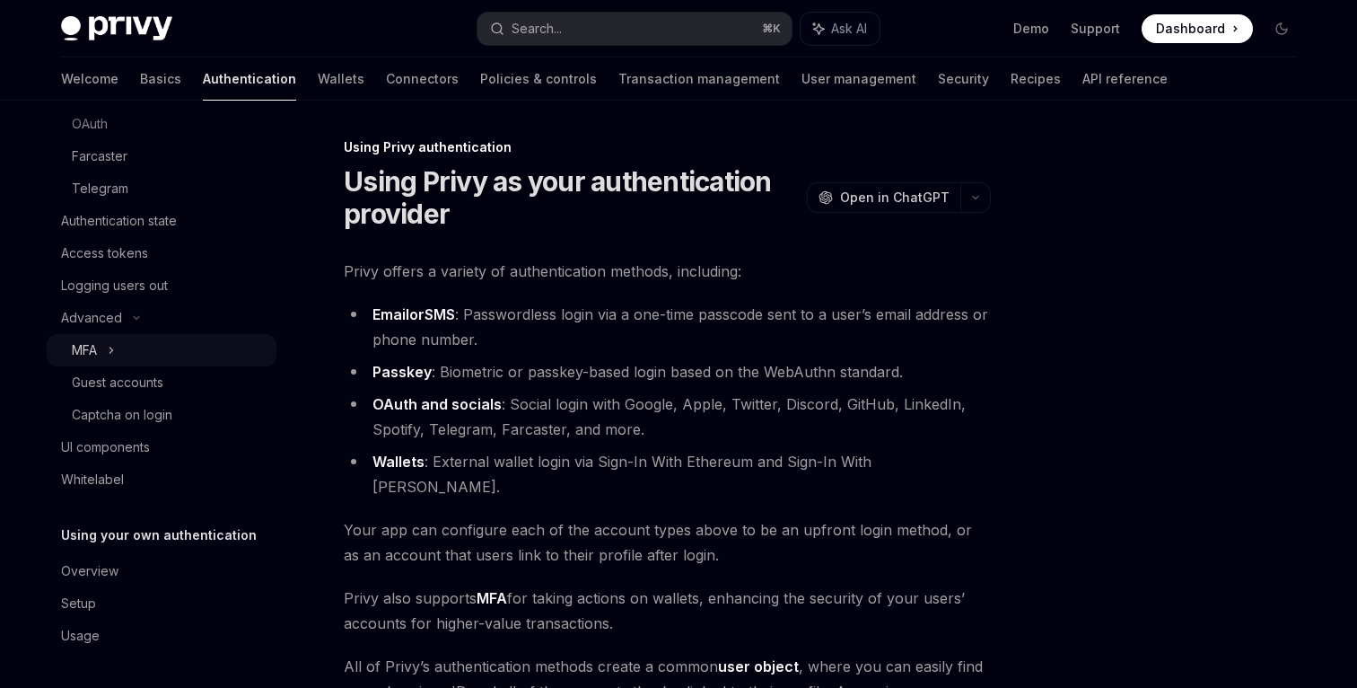
click at [114, 343] on icon at bounding box center [111, 350] width 7 height 22
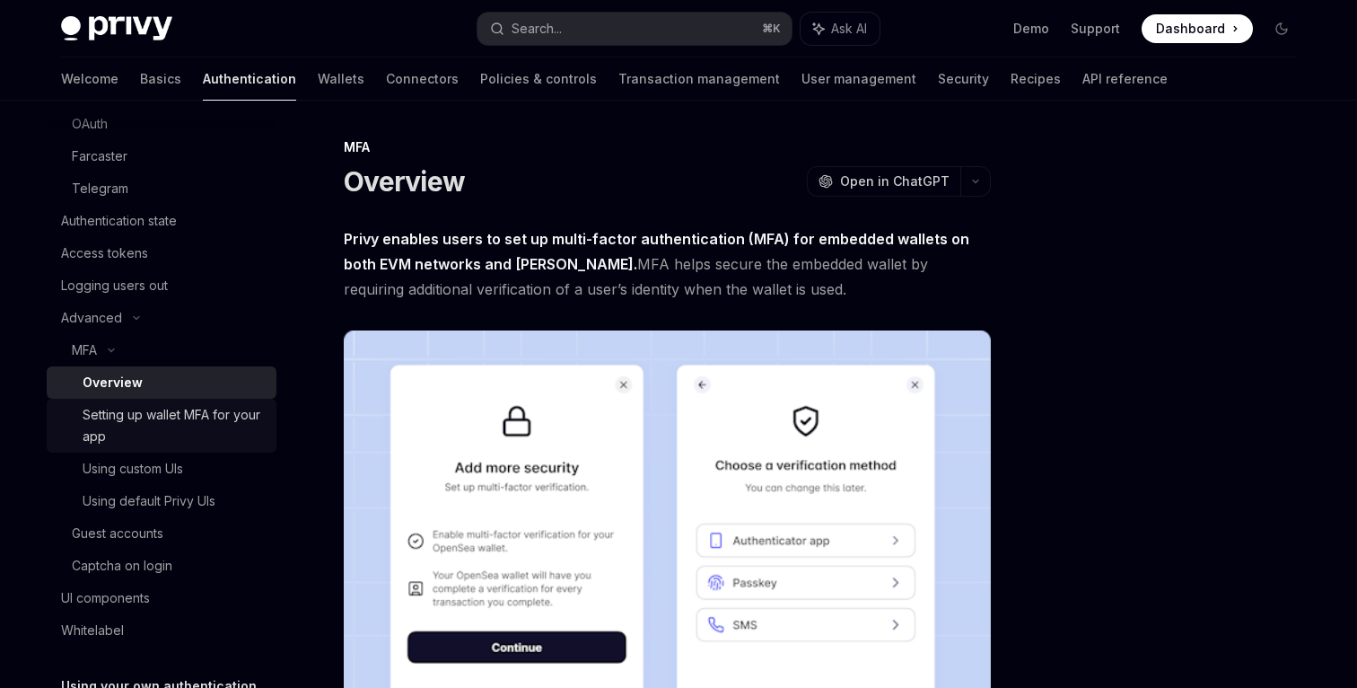
click at [121, 423] on div "Setting up wallet MFA for your app" at bounding box center [174, 425] width 183 height 43
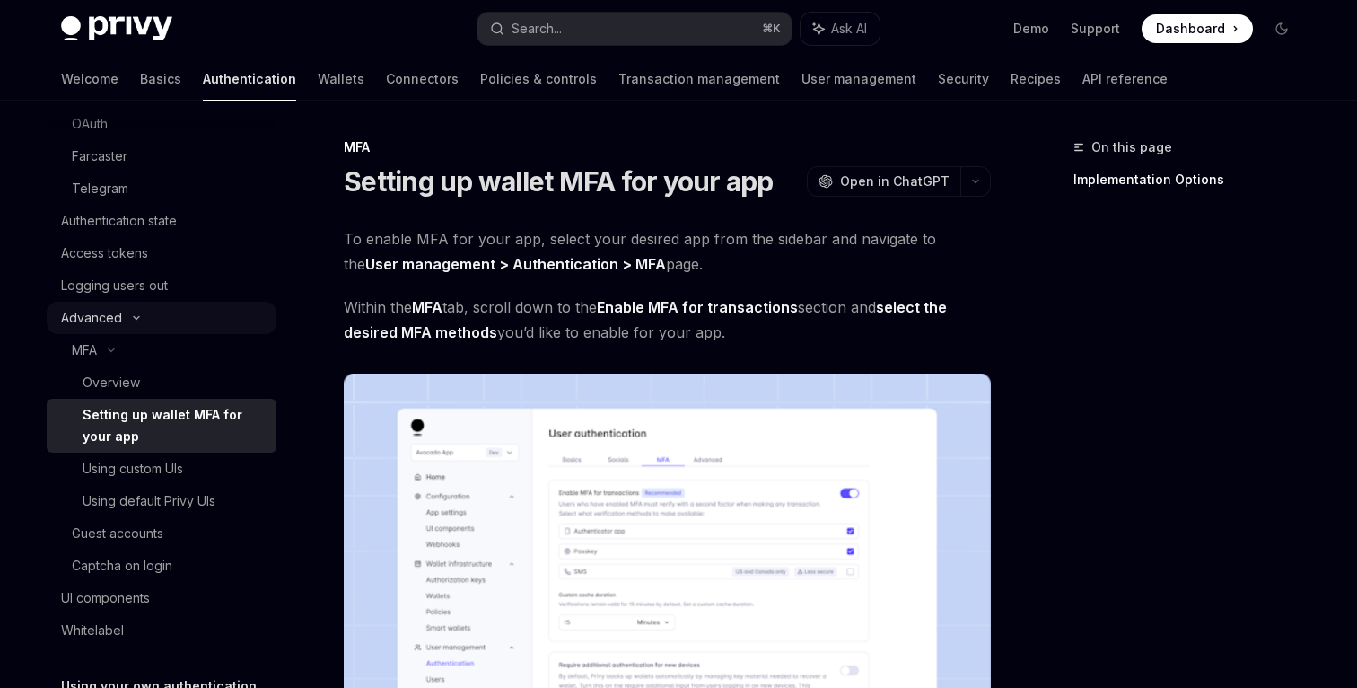
click at [116, 324] on div "Advanced" at bounding box center [91, 318] width 61 height 22
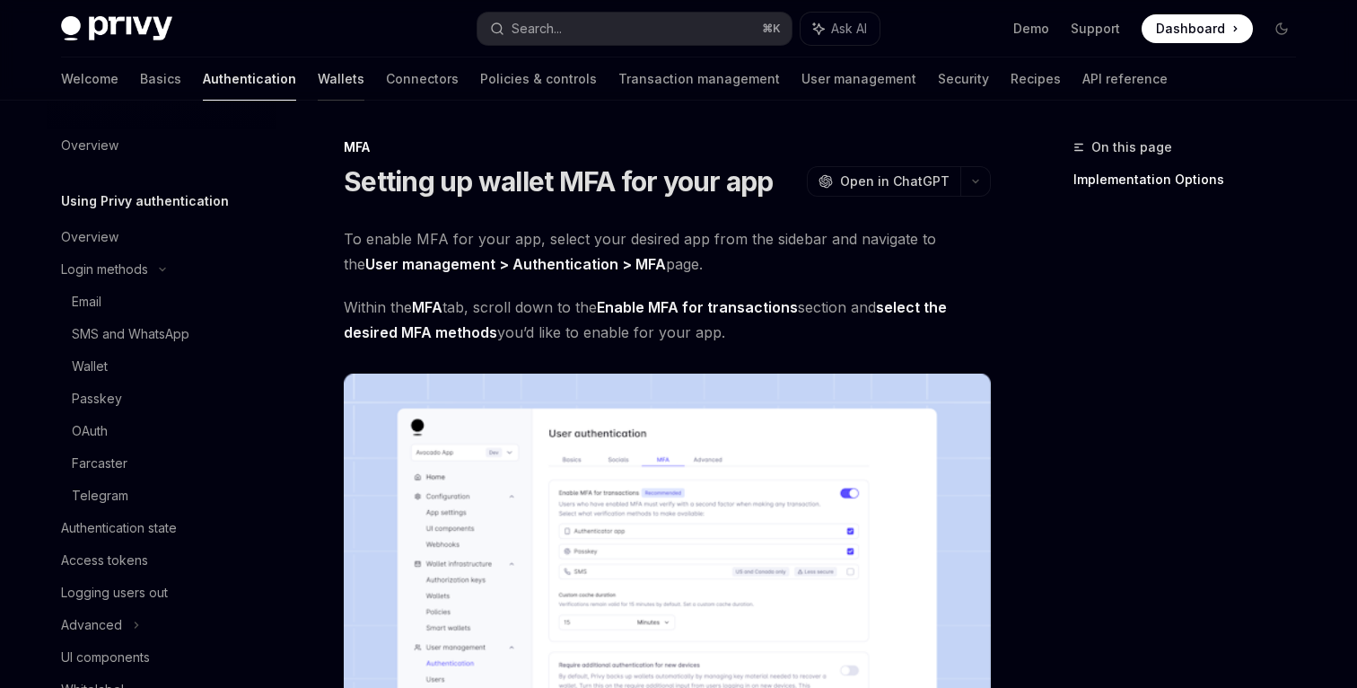
click at [318, 80] on link "Wallets" at bounding box center [341, 78] width 47 height 43
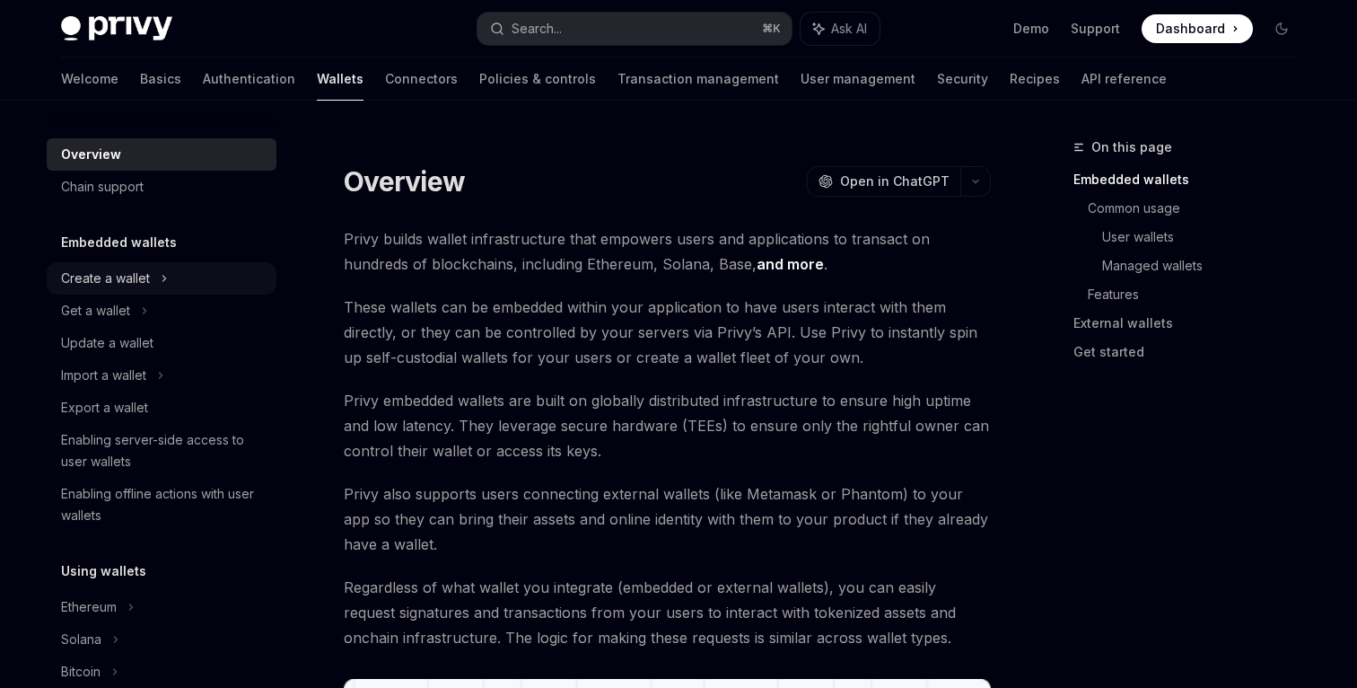
click at [128, 268] on div "Create a wallet" at bounding box center [105, 279] width 89 height 22
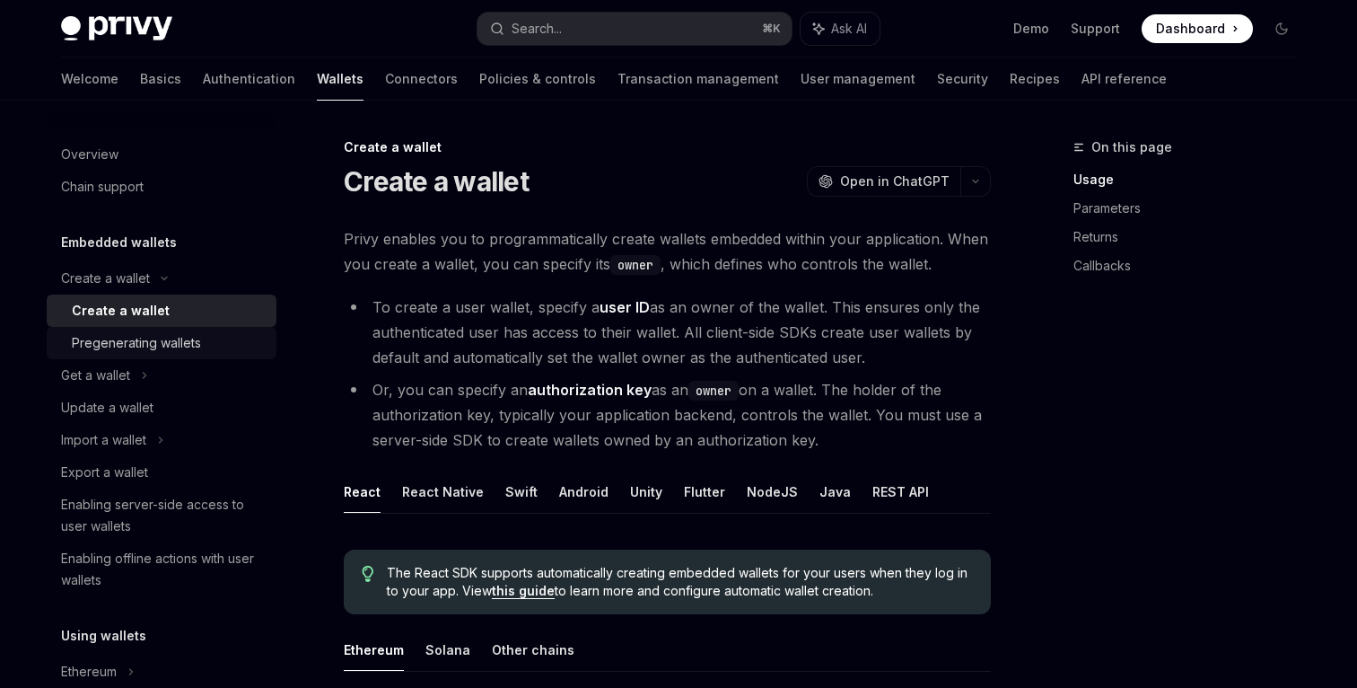
click at [210, 339] on div "Pregenerating wallets" at bounding box center [169, 343] width 194 height 22
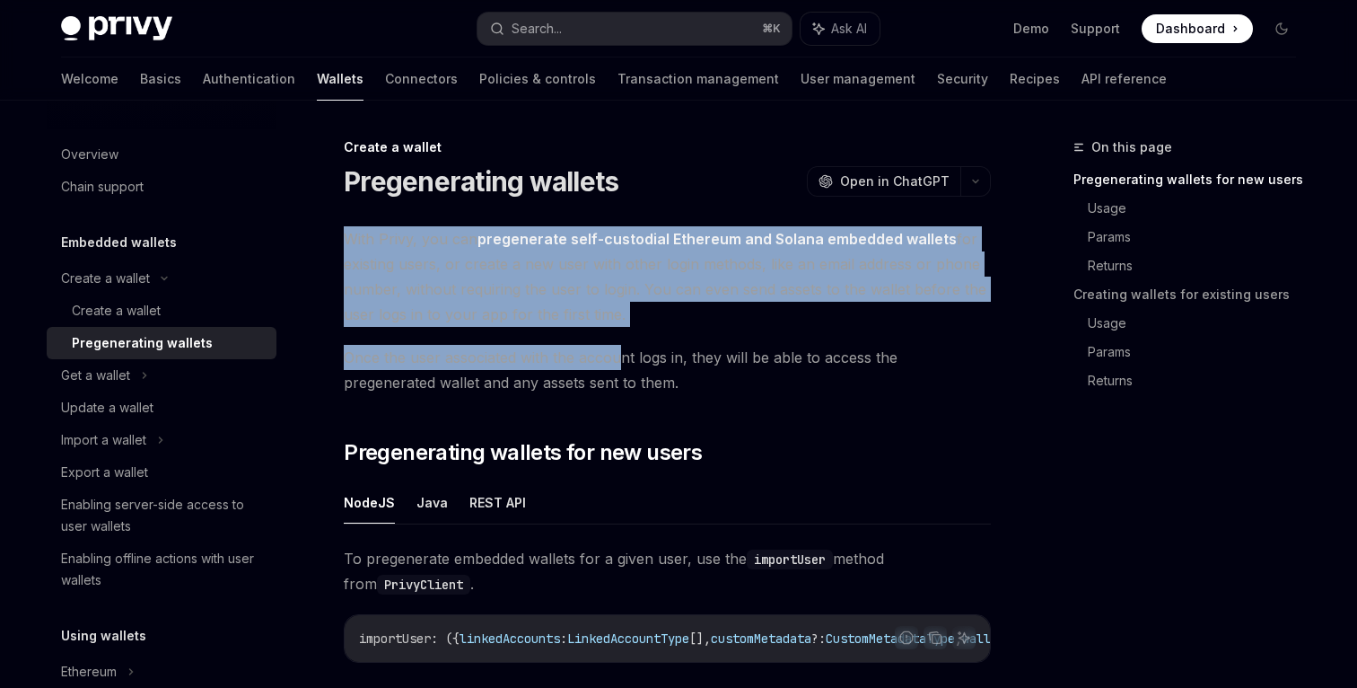
drag, startPoint x: 343, startPoint y: 240, endPoint x: 624, endPoint y: 347, distance: 300.9
click at [624, 347] on span "Once the user associated with the account logs in, they will be able to access …" at bounding box center [667, 370] width 647 height 50
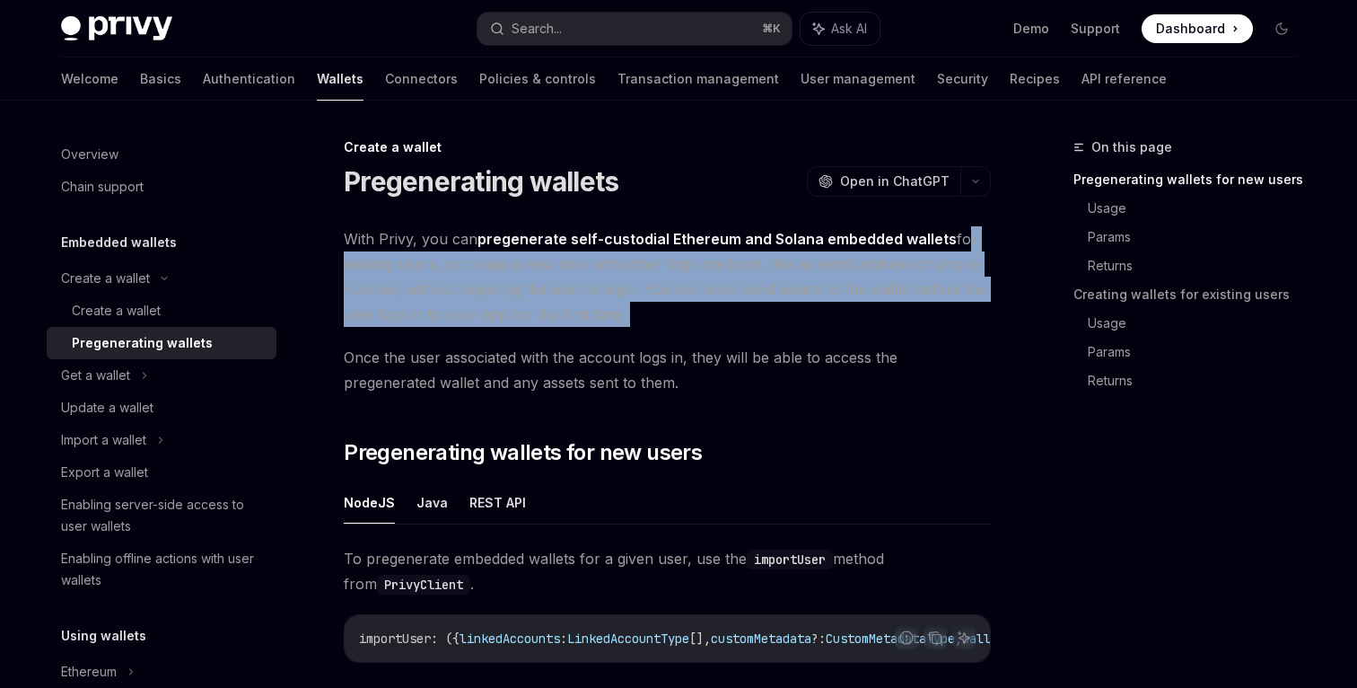
drag, startPoint x: 952, startPoint y: 242, endPoint x: 952, endPoint y: 330, distance: 88.0
drag, startPoint x: 433, startPoint y: 270, endPoint x: 628, endPoint y: 340, distance: 207.0
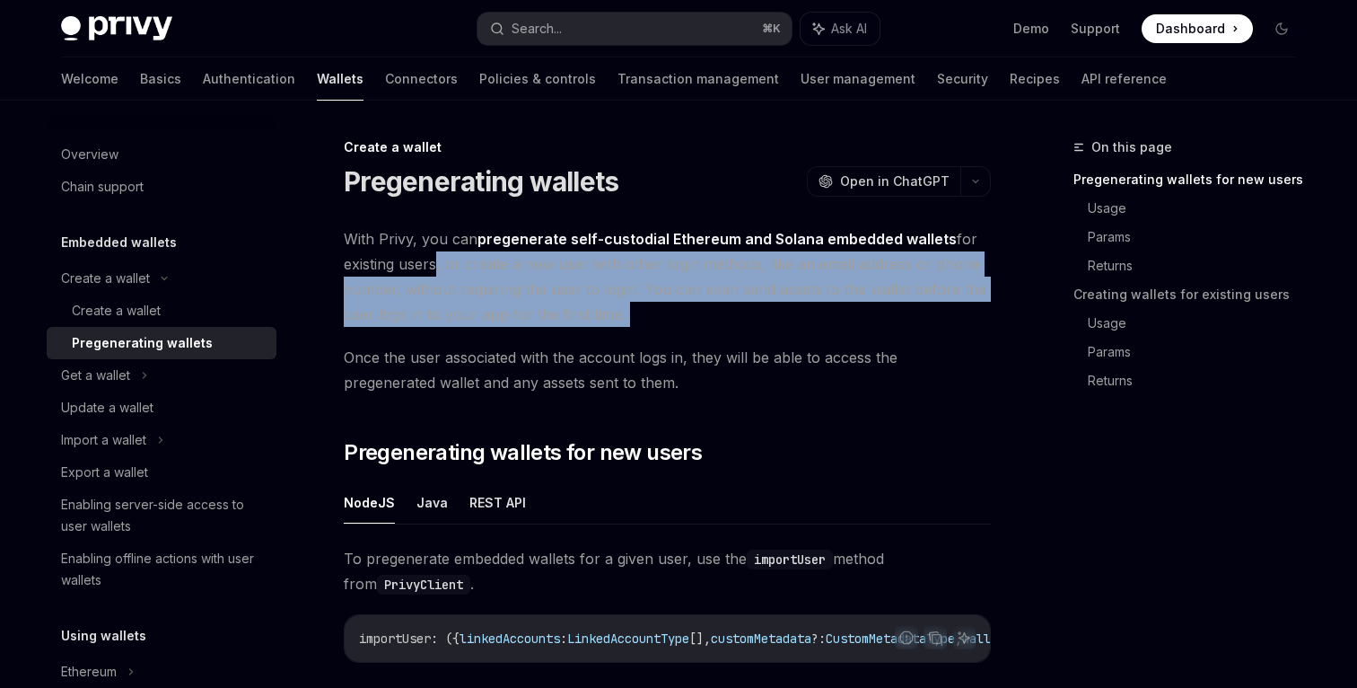
drag, startPoint x: 761, startPoint y: 269, endPoint x: 761, endPoint y: 310, distance: 40.4
click at [761, 310] on span "With Privy, you can pregenerate self-custodial Ethereum and Solana embedded wal…" at bounding box center [667, 276] width 647 height 101
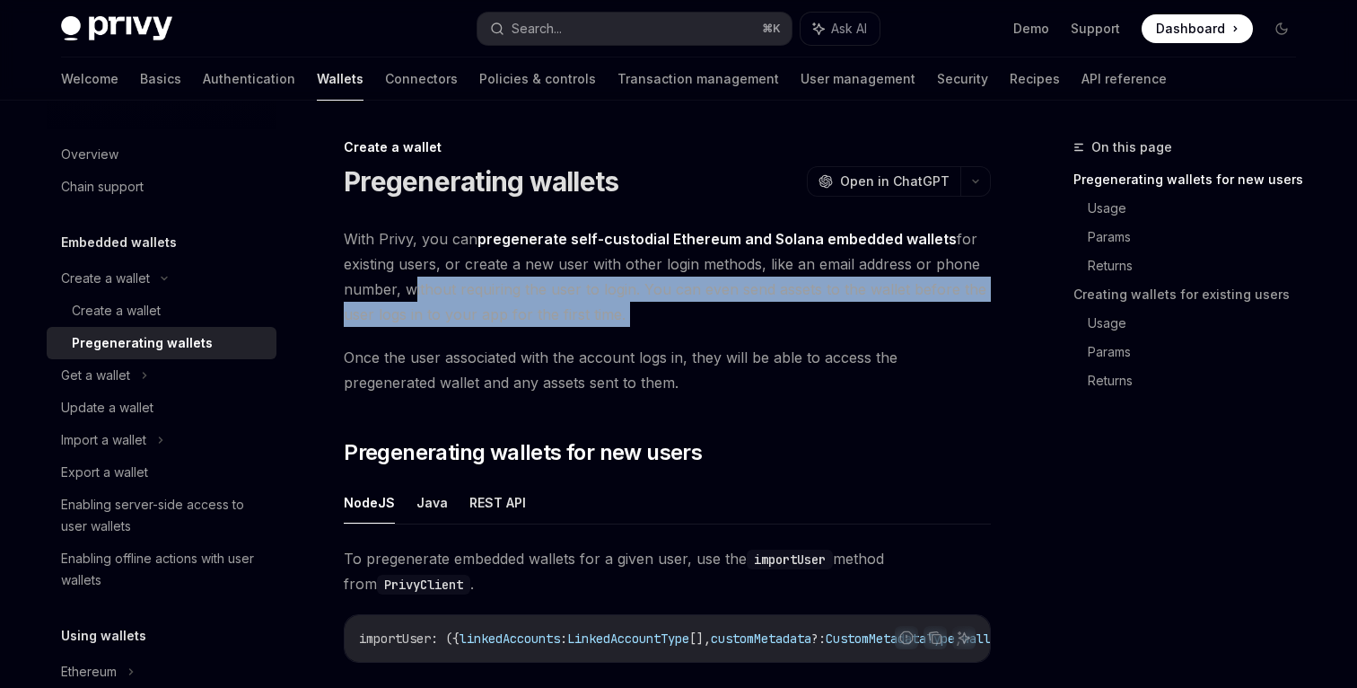
drag, startPoint x: 401, startPoint y: 290, endPoint x: 608, endPoint y: 330, distance: 210.4
drag, startPoint x: 644, startPoint y: 288, endPoint x: 647, endPoint y: 314, distance: 26.3
click at [647, 314] on span "With Privy, you can pregenerate self-custodial Ethereum and Solana embedded wal…" at bounding box center [667, 276] width 647 height 101
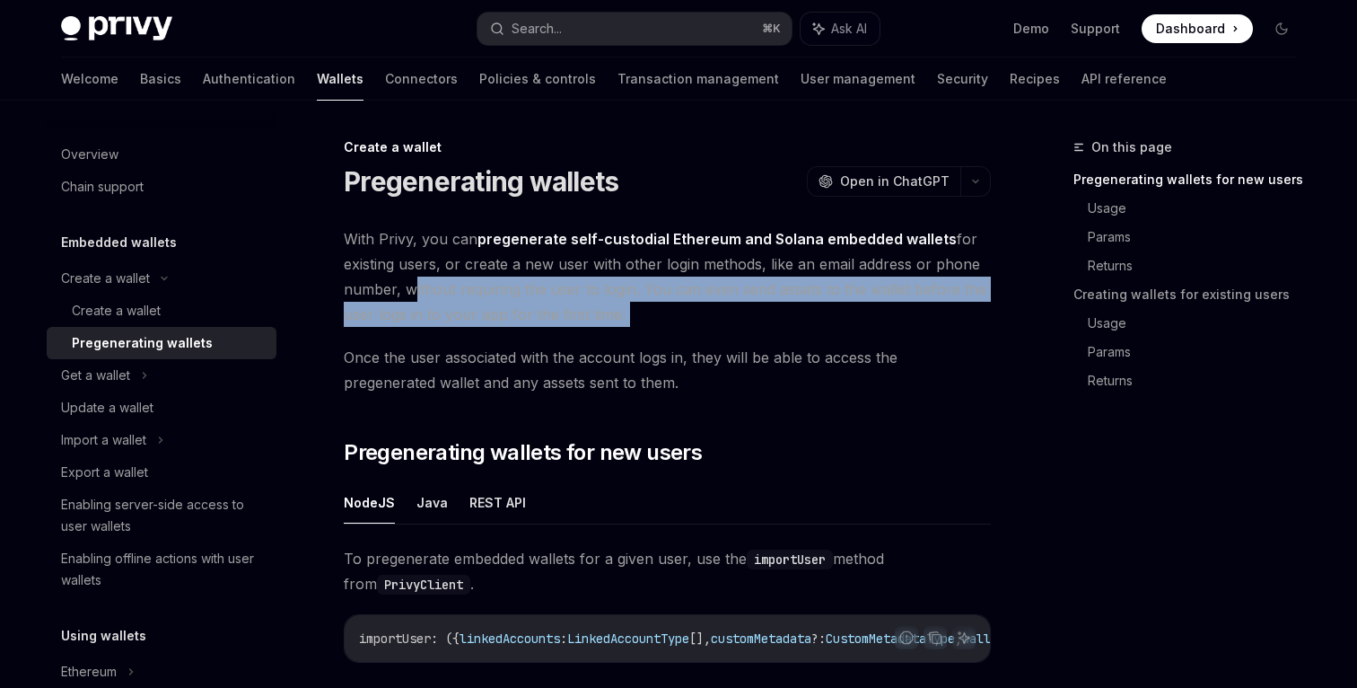
click at [647, 314] on span "With Privy, you can pregenerate self-custodial Ethereum and Solana embedded wal…" at bounding box center [667, 276] width 647 height 101
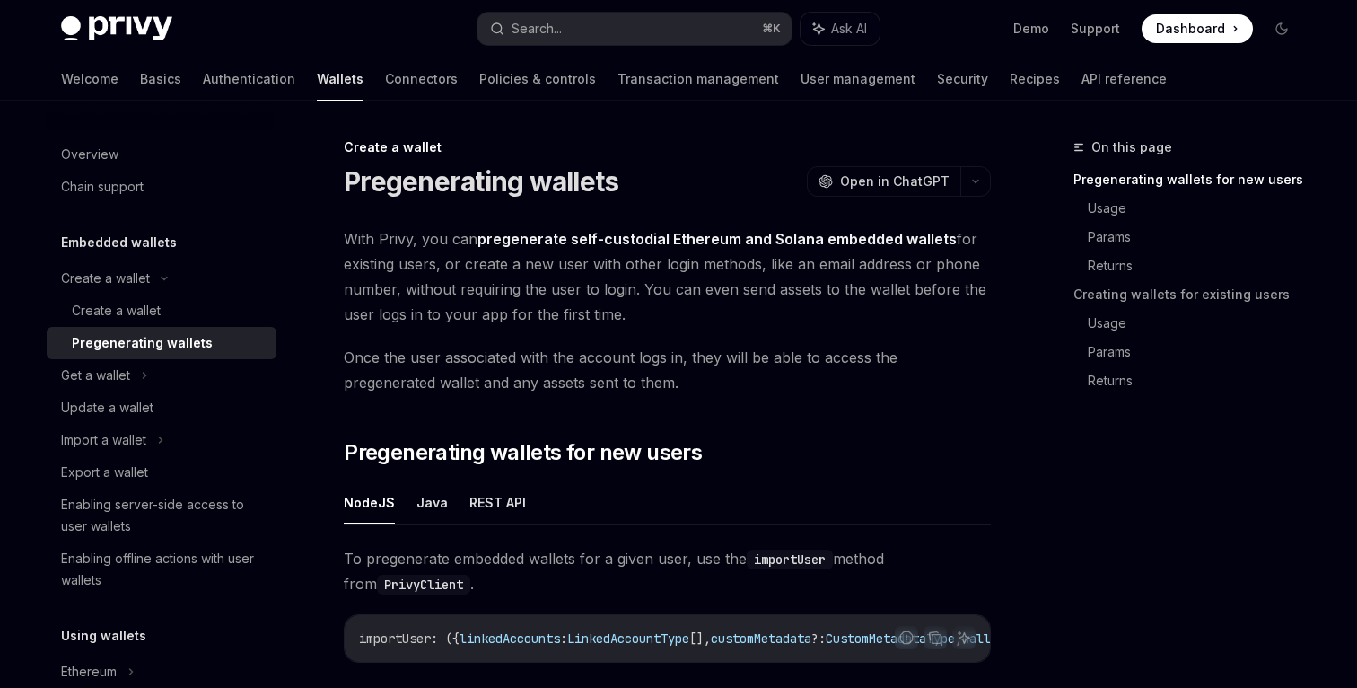
drag, startPoint x: 647, startPoint y: 314, endPoint x: 365, endPoint y: 261, distance: 286.8
click at [365, 261] on span "With Privy, you can pregenerate self-custodial Ethereum and Solana embedded wal…" at bounding box center [667, 276] width 647 height 101
drag, startPoint x: 394, startPoint y: 317, endPoint x: 602, endPoint y: 329, distance: 208.6
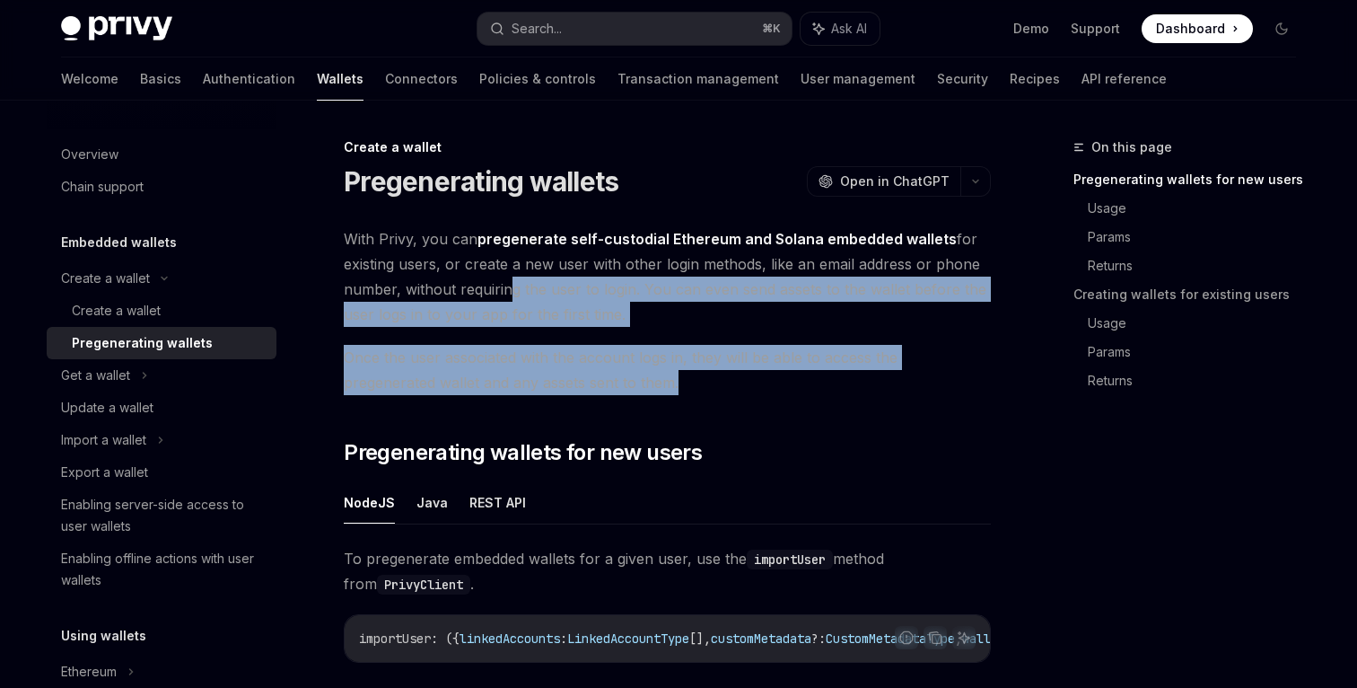
drag, startPoint x: 598, startPoint y: 383, endPoint x: 505, endPoint y: 296, distance: 127.7
click at [505, 296] on span "With Privy, you can pregenerate self-custodial Ethereum and Solana embedded wal…" at bounding box center [667, 276] width 647 height 101
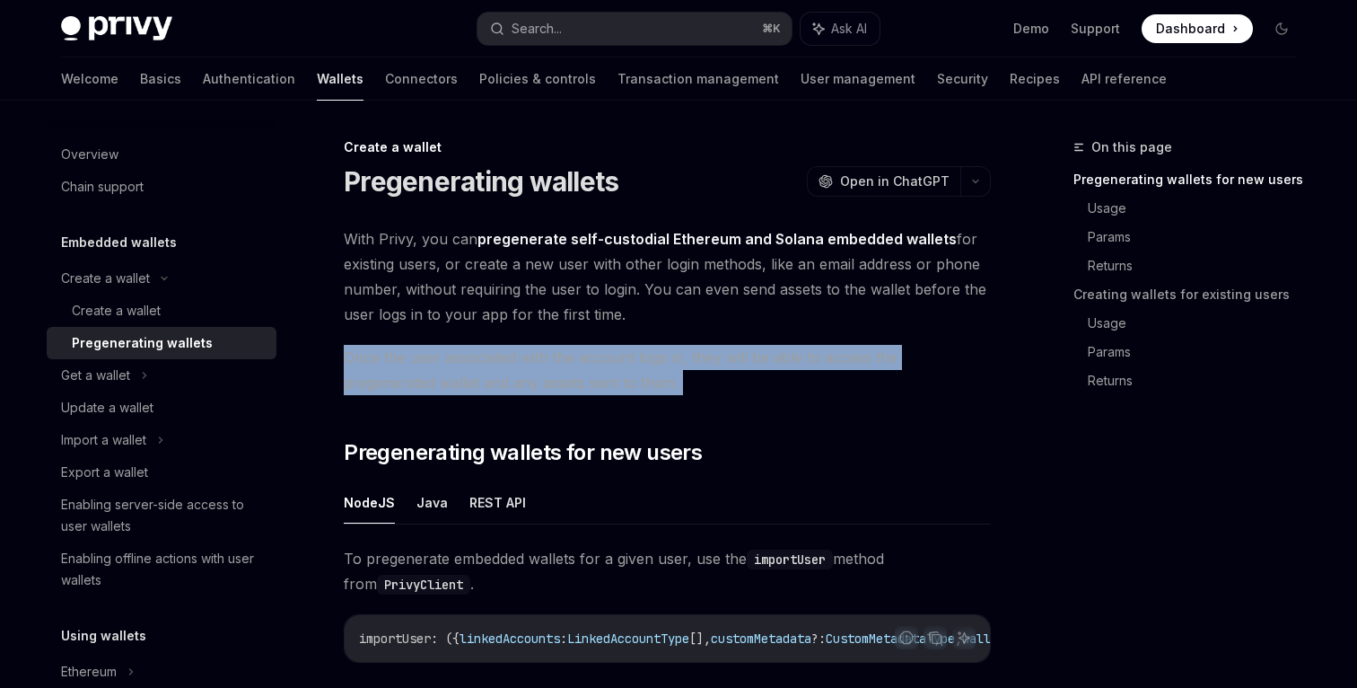
drag, startPoint x: 344, startPoint y: 357, endPoint x: 598, endPoint y: 395, distance: 256.8
click at [597, 394] on span "Once the user associated with the account logs in, they will be able to access …" at bounding box center [667, 370] width 647 height 50
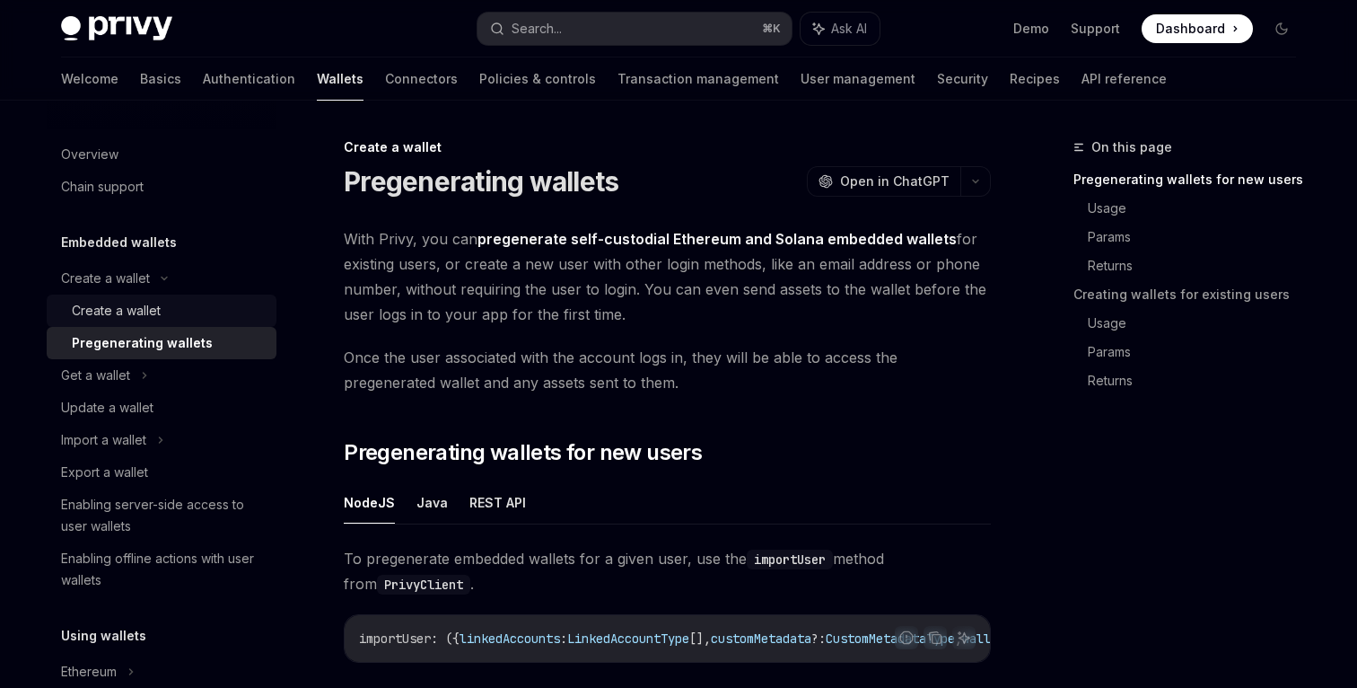
click at [110, 310] on div "Create a wallet" at bounding box center [116, 311] width 89 height 22
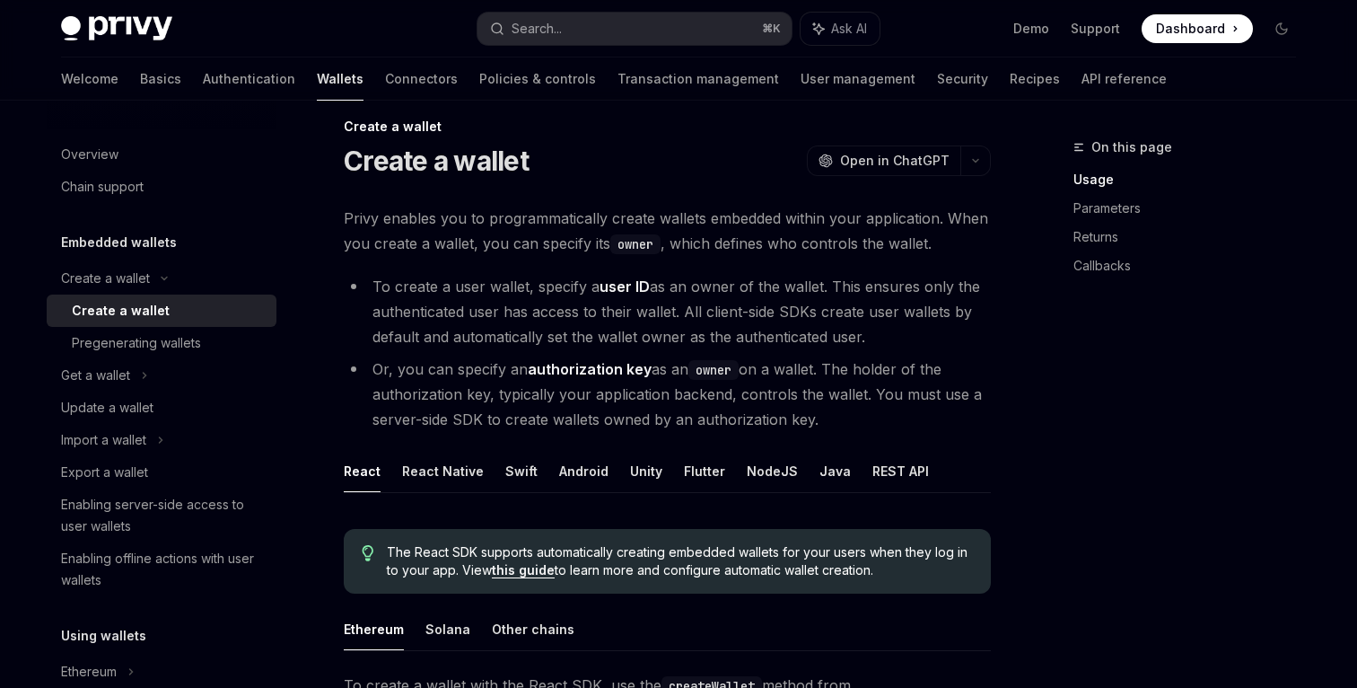
scroll to position [27, 0]
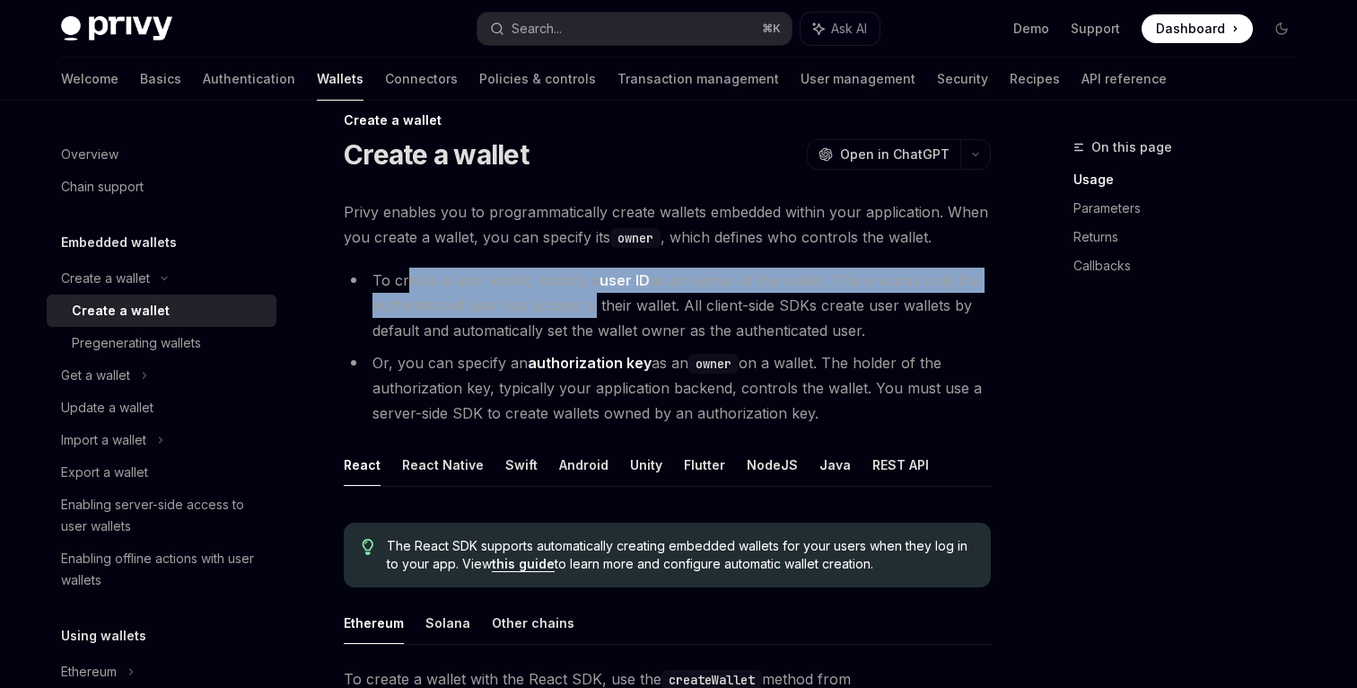
drag, startPoint x: 406, startPoint y: 281, endPoint x: 592, endPoint y: 311, distance: 188.2
click at [592, 311] on li "To create a user wallet, specify a user ID as an owner of the wallet. This ensu…" at bounding box center [667, 305] width 647 height 75
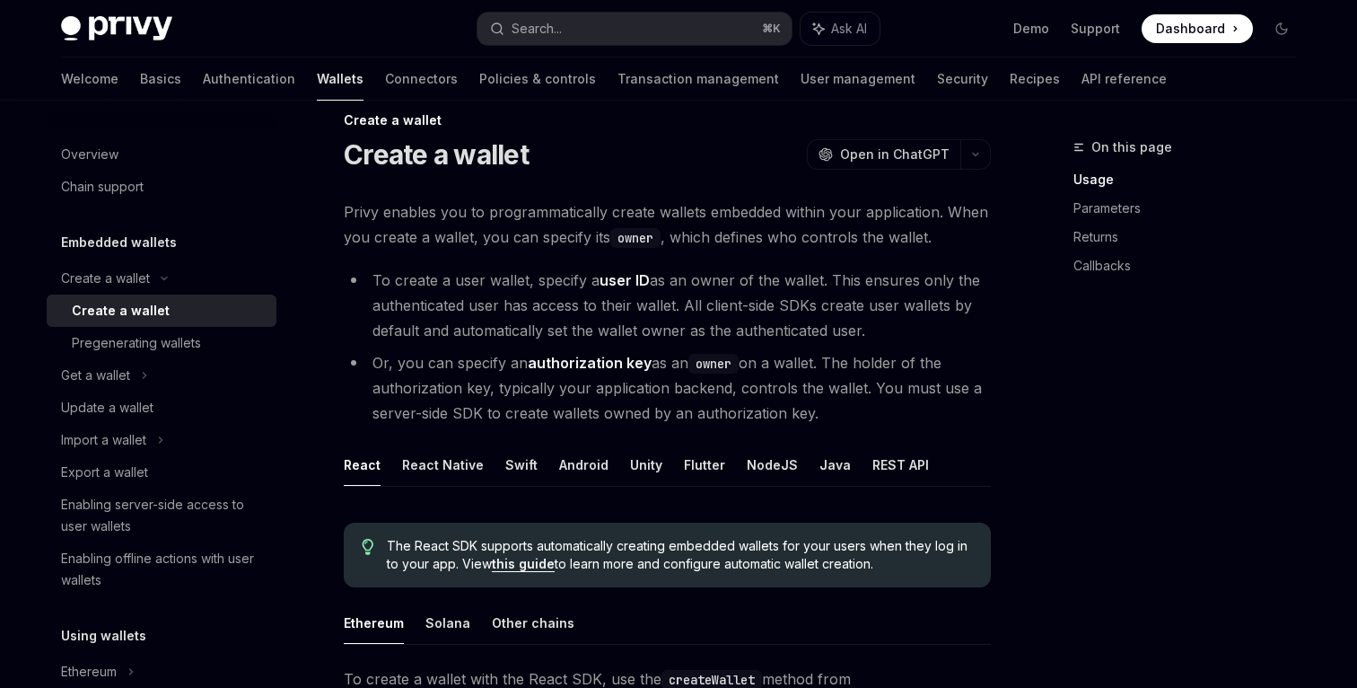
scroll to position [44, 0]
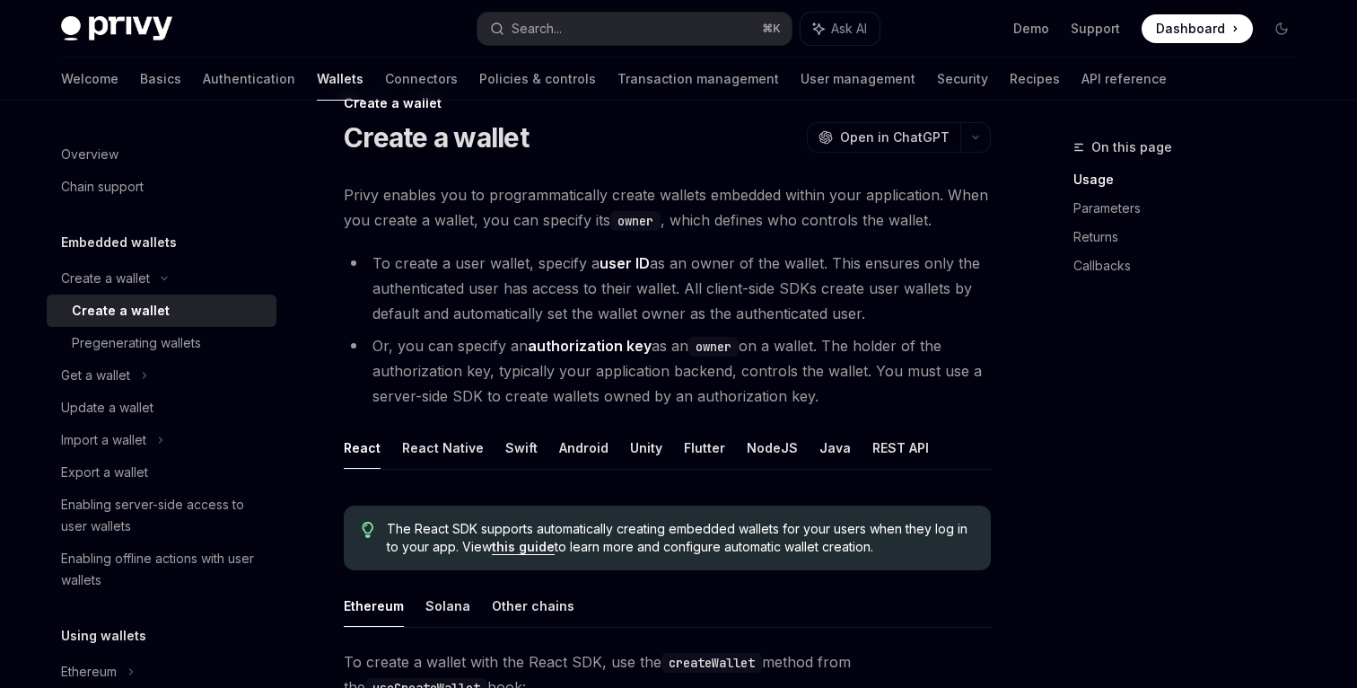
drag, startPoint x: 652, startPoint y: 257, endPoint x: 888, endPoint y: 312, distance: 242.4
click at [888, 312] on li "To create a user wallet, specify a user ID as an owner of the wallet. This ensu…" at bounding box center [667, 287] width 647 height 75
drag, startPoint x: 817, startPoint y: 258, endPoint x: 865, endPoint y: 320, distance: 78.8
click at [865, 320] on li "To create a user wallet, specify a user ID as an owner of the wallet. This ensu…" at bounding box center [667, 287] width 647 height 75
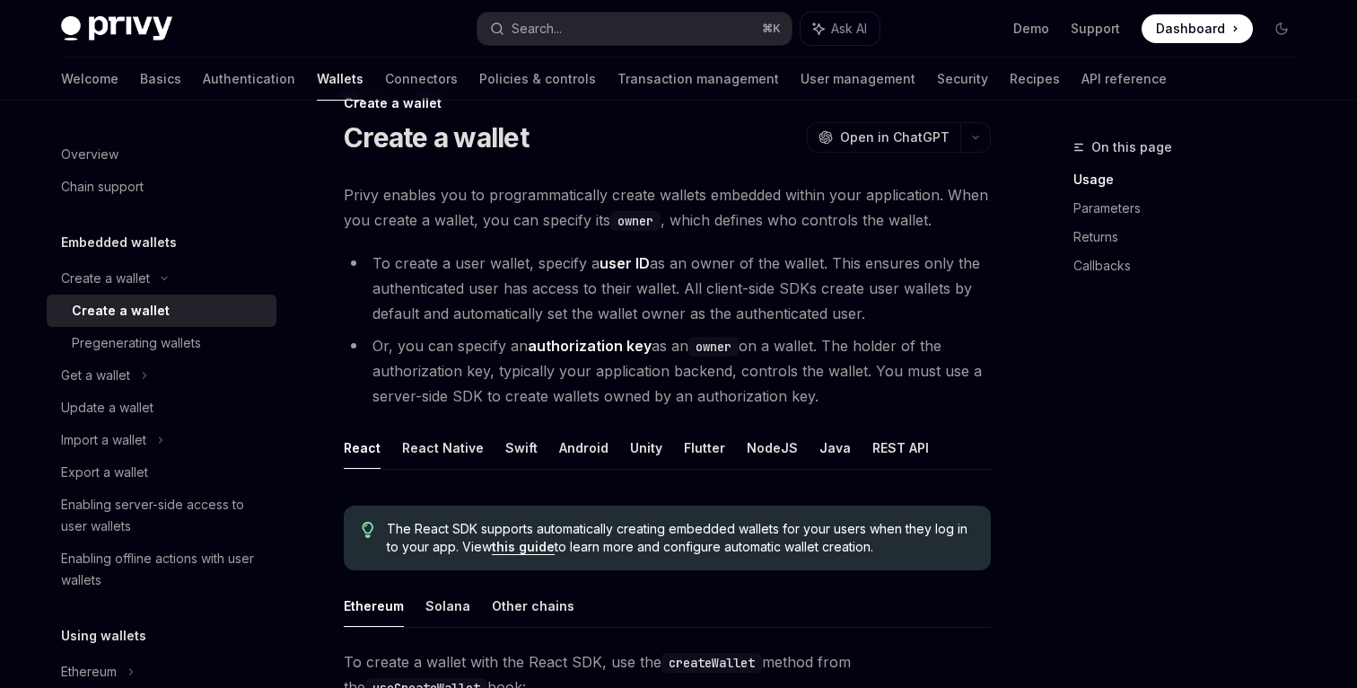
click at [865, 320] on li "To create a user wallet, specify a user ID as an owner of the wallet. This ensu…" at bounding box center [667, 287] width 647 height 75
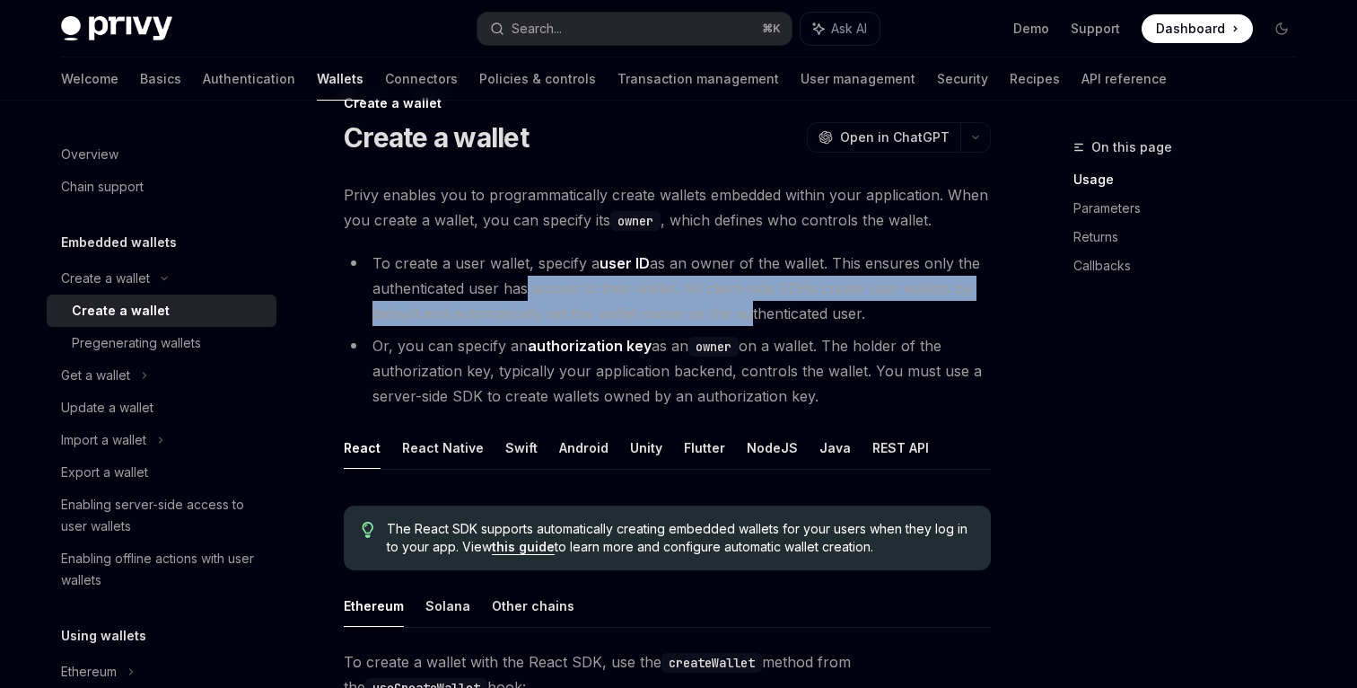
drag, startPoint x: 519, startPoint y: 299, endPoint x: 742, endPoint y: 314, distance: 223.2
click at [742, 314] on li "To create a user wallet, specify a user ID as an owner of the wallet. This ensu…" at bounding box center [667, 287] width 647 height 75
drag, startPoint x: 686, startPoint y: 294, endPoint x: 888, endPoint y: 325, distance: 204.4
click at [888, 325] on li "To create a user wallet, specify a user ID as an owner of the wallet. This ensu…" at bounding box center [667, 287] width 647 height 75
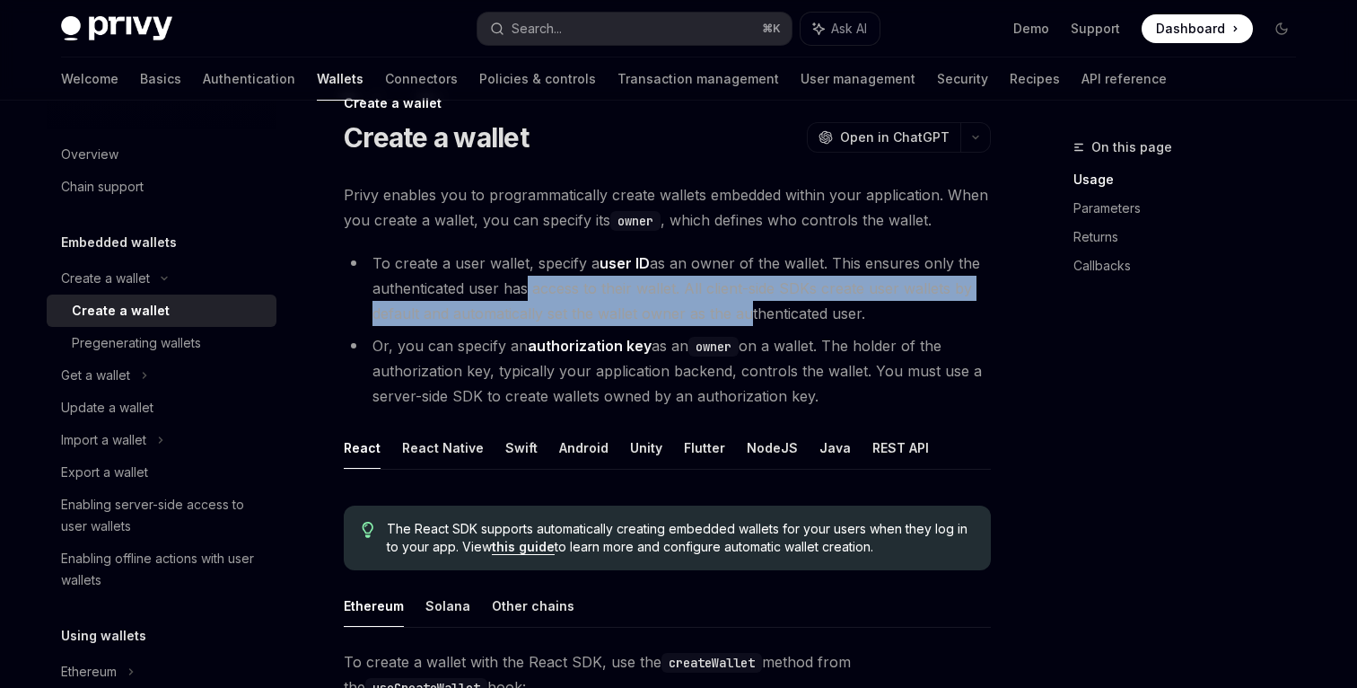
click at [888, 325] on li "To create a user wallet, specify a user ID as an owner of the wallet. This ensu…" at bounding box center [667, 287] width 647 height 75
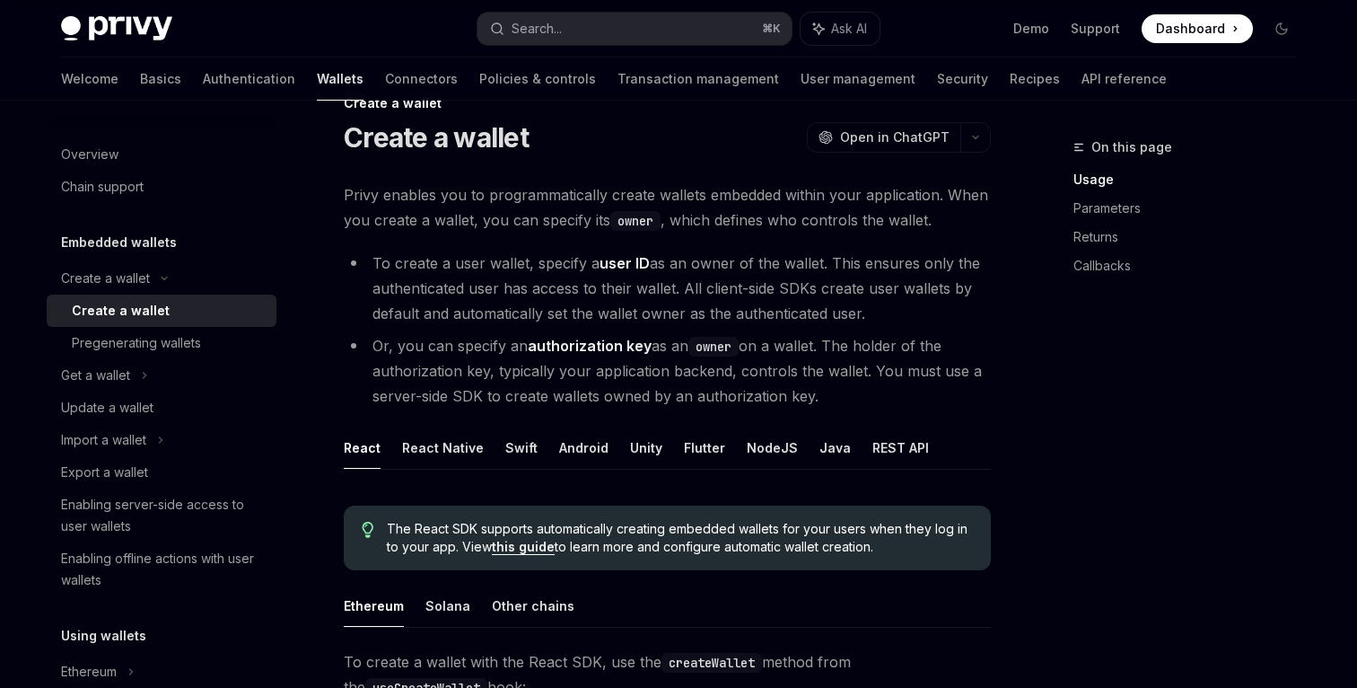
scroll to position [58, 0]
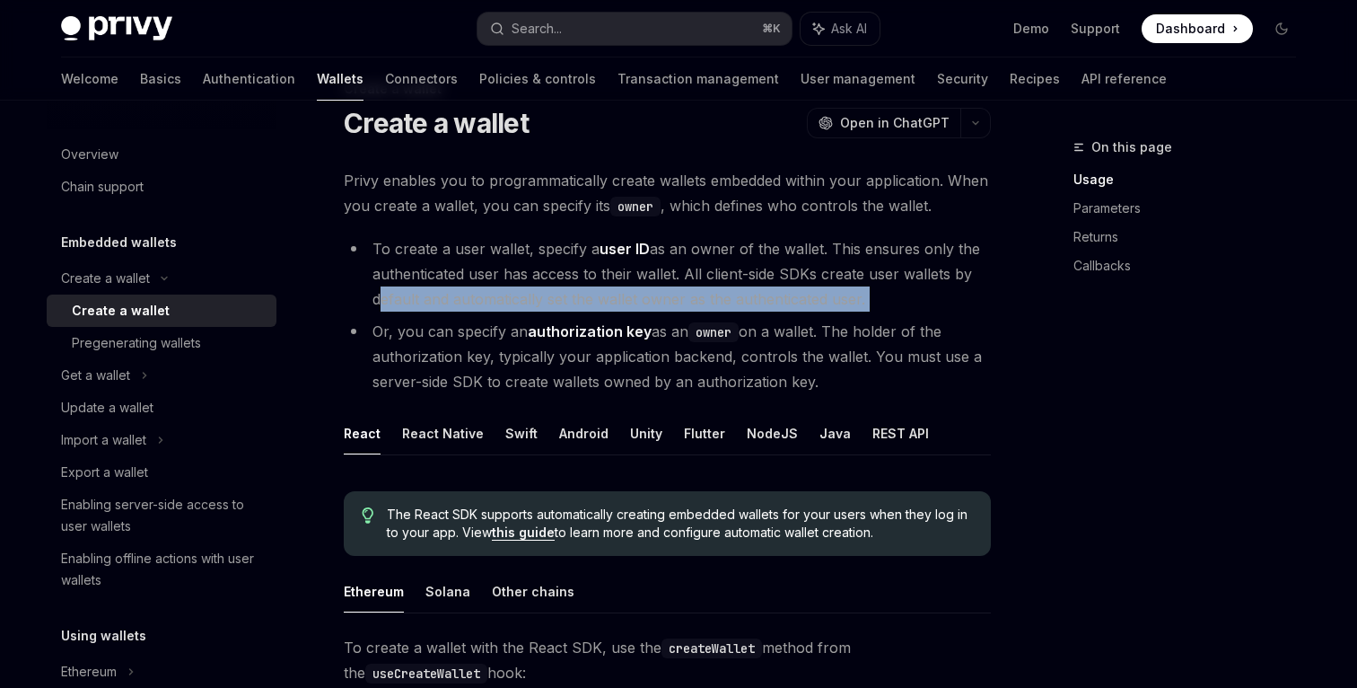
drag, startPoint x: 364, startPoint y: 302, endPoint x: 847, endPoint y: 312, distance: 483.1
click at [847, 312] on ul "To create a user wallet, specify a user ID as an owner of the wallet. This ensu…" at bounding box center [667, 315] width 647 height 158
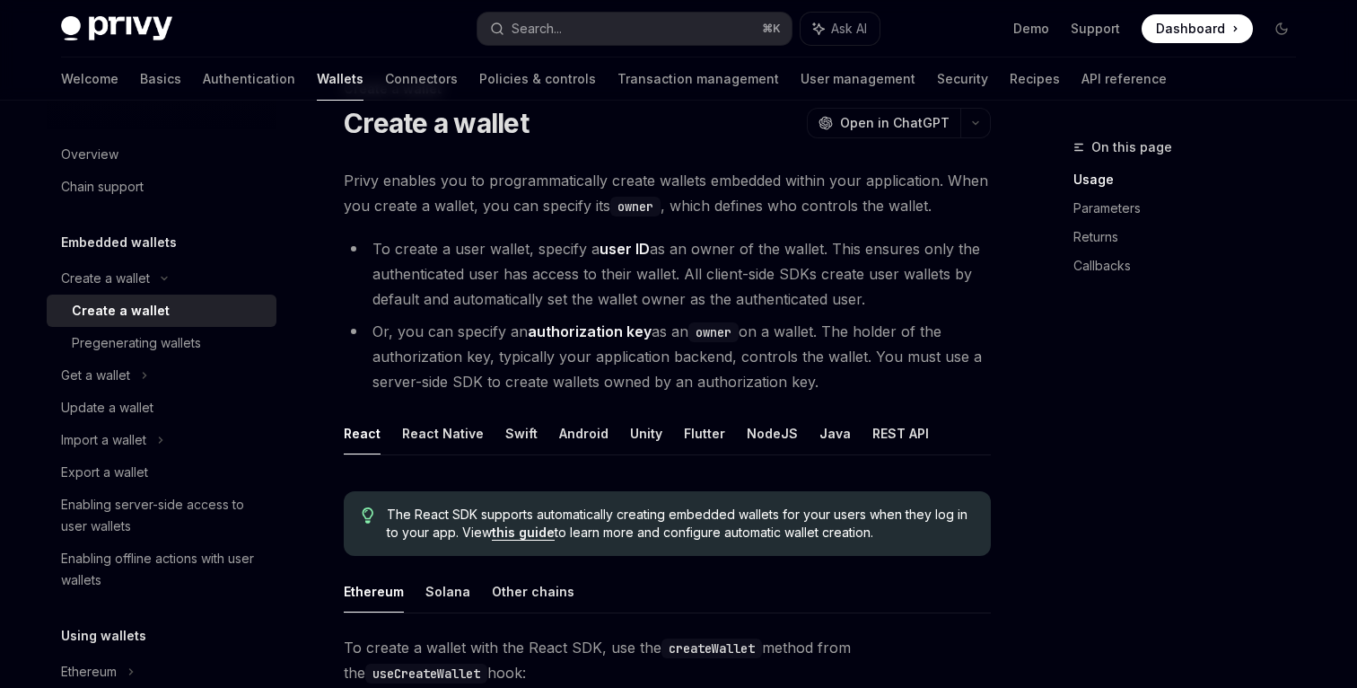
scroll to position [80, 0]
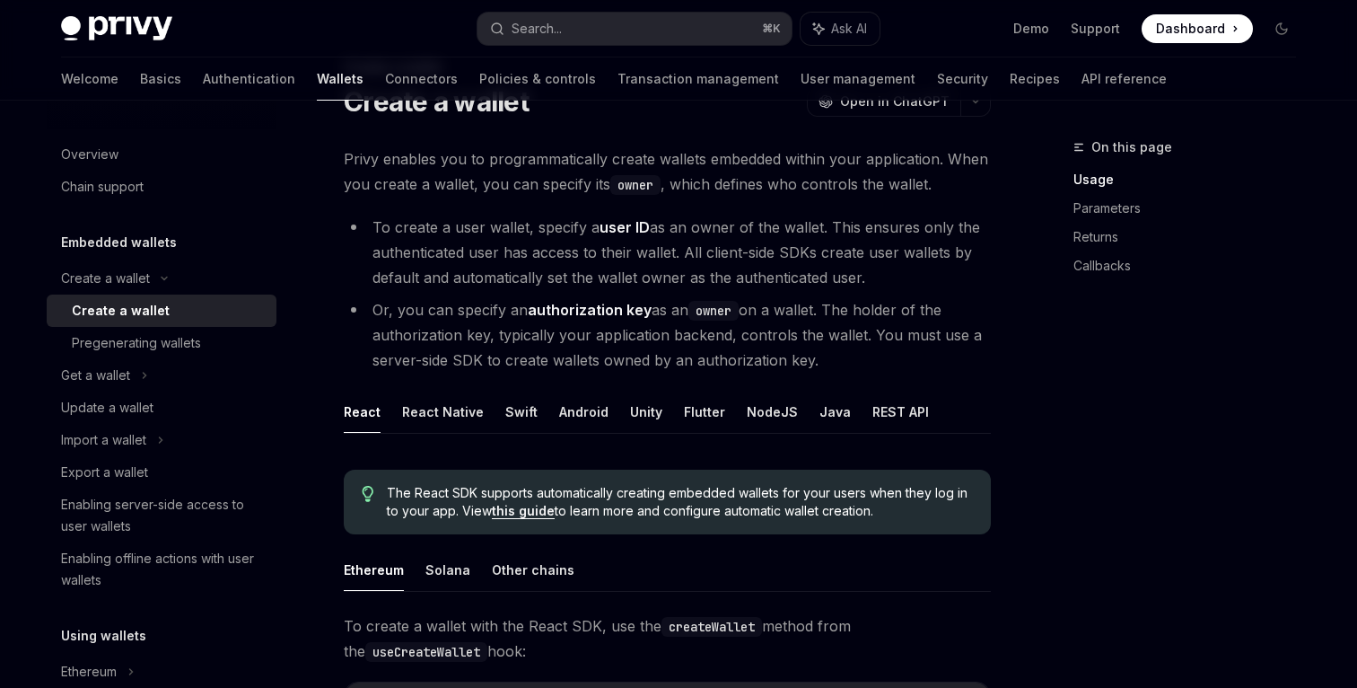
drag, startPoint x: 843, startPoint y: 356, endPoint x: 311, endPoint y: 302, distance: 535.1
click at [423, 323] on li "Or, you can specify an authorization key as an owner on a wallet. The holder of…" at bounding box center [667, 334] width 647 height 75
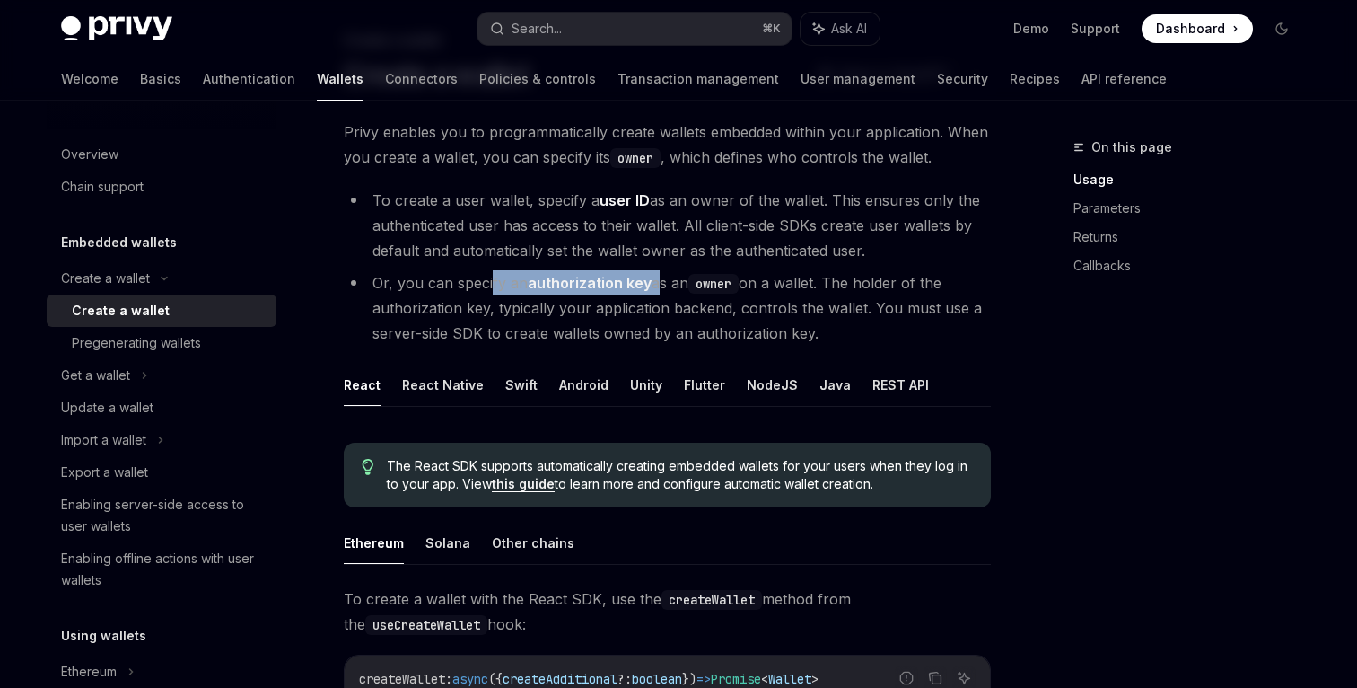
drag, startPoint x: 652, startPoint y: 285, endPoint x: 489, endPoint y: 285, distance: 162.5
click at [489, 285] on li "Or, you can specify an authorization key as an owner on a wallet. The holder of…" at bounding box center [667, 307] width 647 height 75
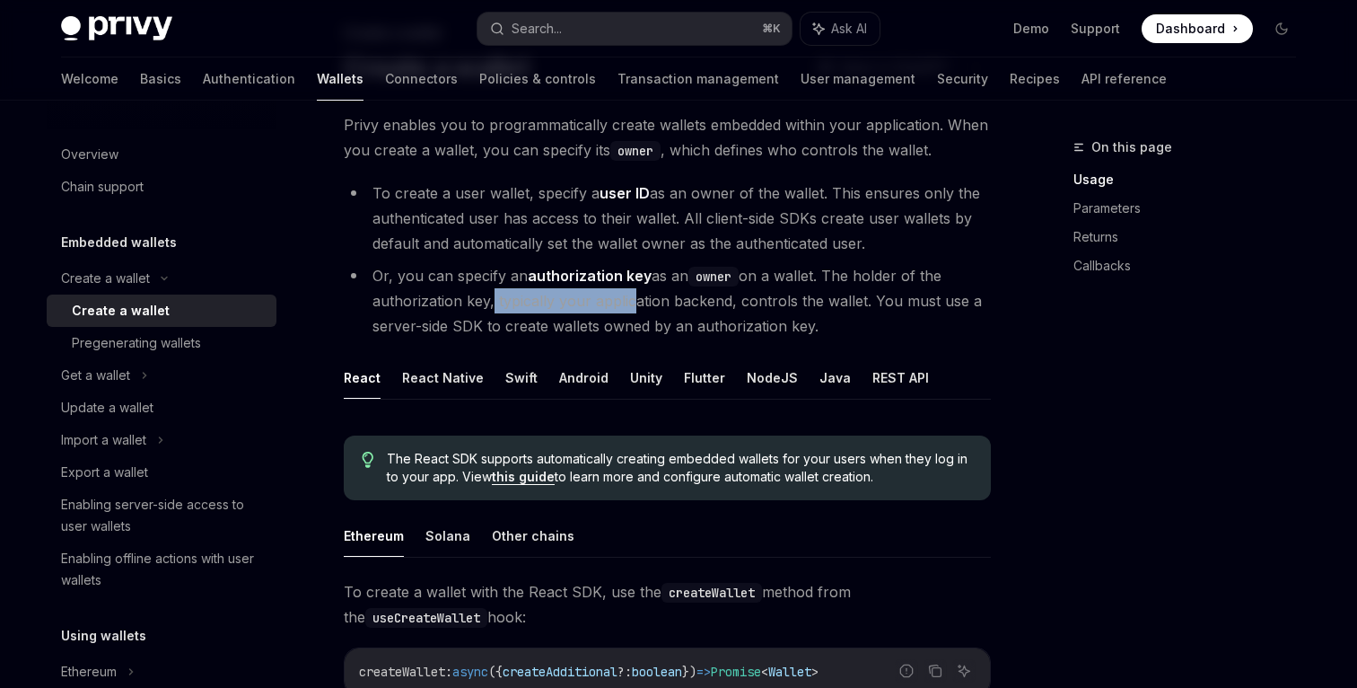
drag, startPoint x: 489, startPoint y: 297, endPoint x: 624, endPoint y: 311, distance: 135.3
click at [624, 311] on li "Or, you can specify an authorization key as an owner on a wallet. The holder of…" at bounding box center [667, 300] width 647 height 75
drag, startPoint x: 733, startPoint y: 304, endPoint x: 848, endPoint y: 320, distance: 116.0
click at [848, 320] on li "Or, you can specify an authorization key as an owner on a wallet. The holder of…" at bounding box center [667, 300] width 647 height 75
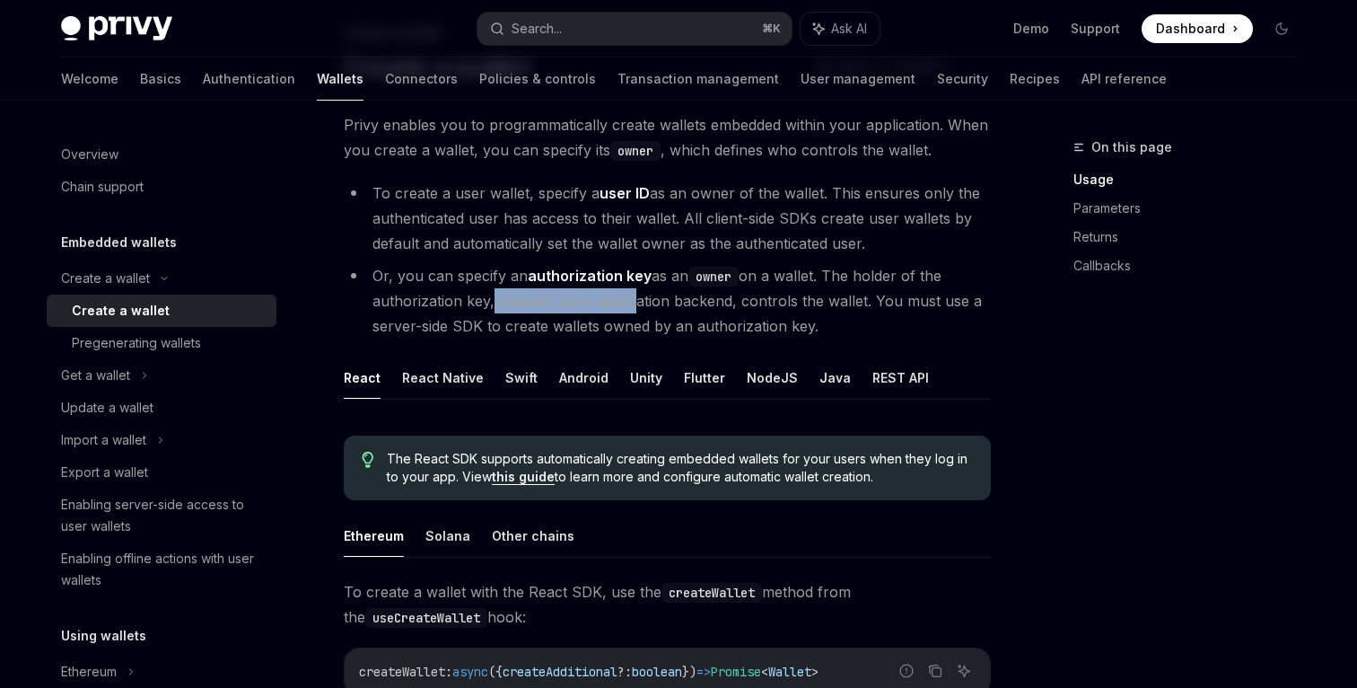
click at [848, 320] on li "Or, you can specify an authorization key as an owner on a wallet. The holder of…" at bounding box center [667, 300] width 647 height 75
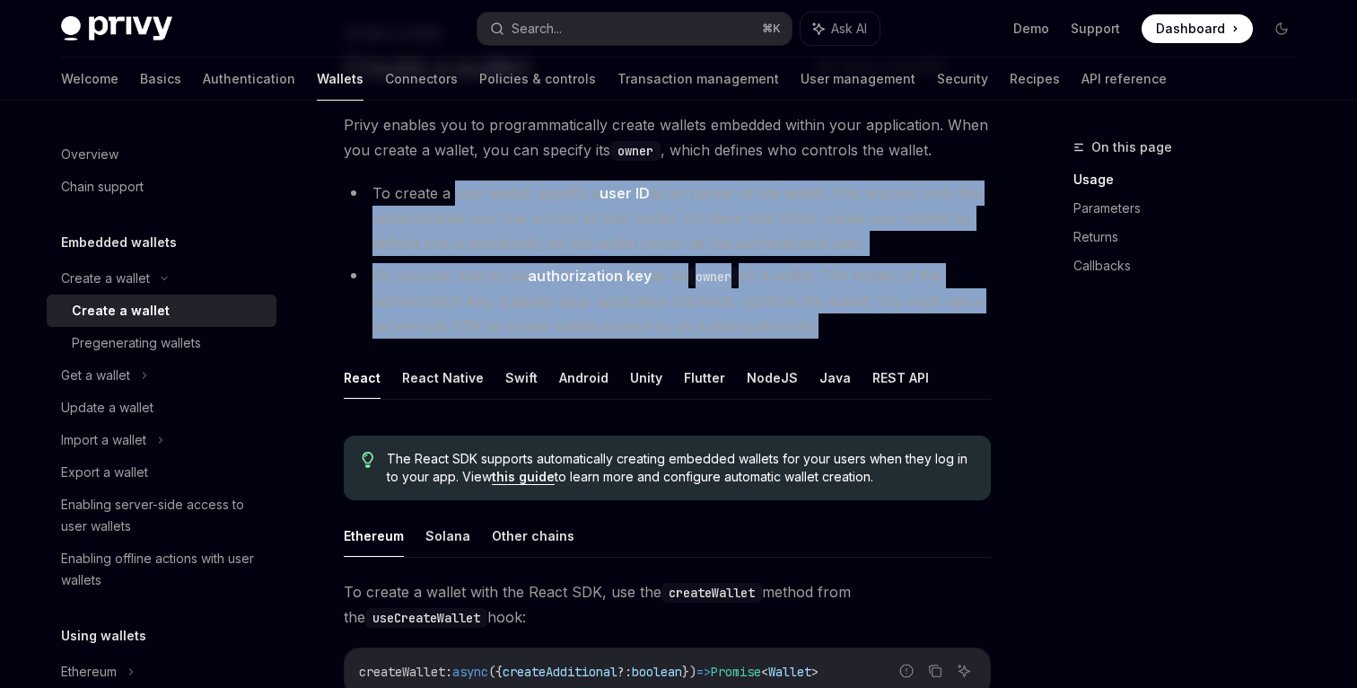
drag, startPoint x: 848, startPoint y: 320, endPoint x: 452, endPoint y: 192, distance: 417.1
click at [452, 192] on ul "To create a user wallet, specify a user ID as an owner of the wallet. This ensu…" at bounding box center [667, 259] width 647 height 158
click at [452, 192] on li "To create a user wallet, specify a user ID as an owner of the wallet. This ensu…" at bounding box center [667, 217] width 647 height 75
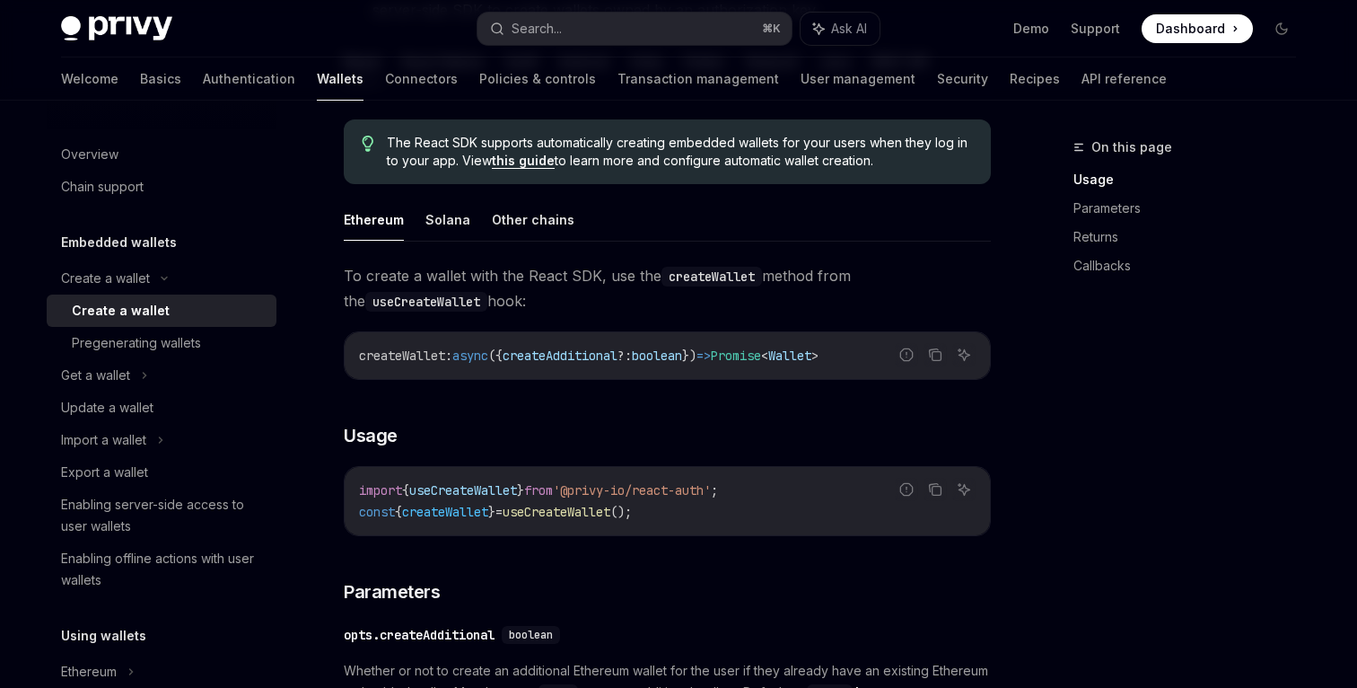
scroll to position [442, 0]
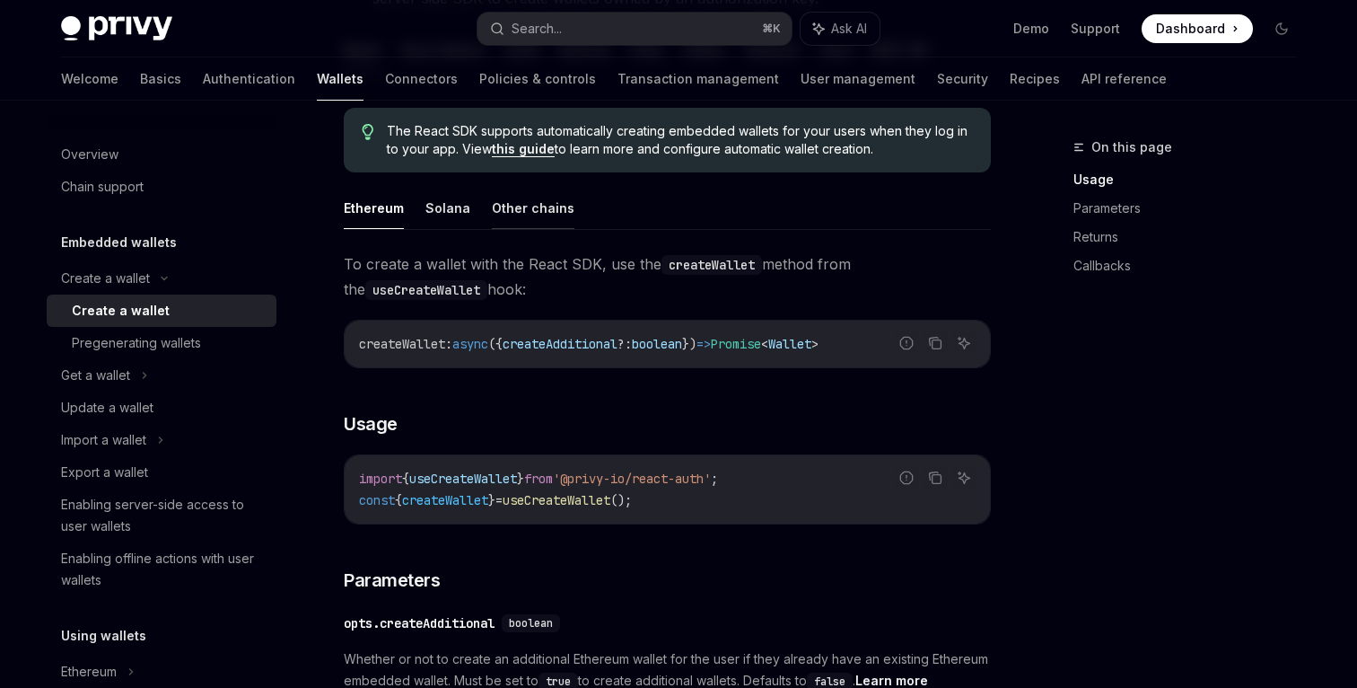
click at [550, 208] on button "Other chains" at bounding box center [533, 208] width 83 height 42
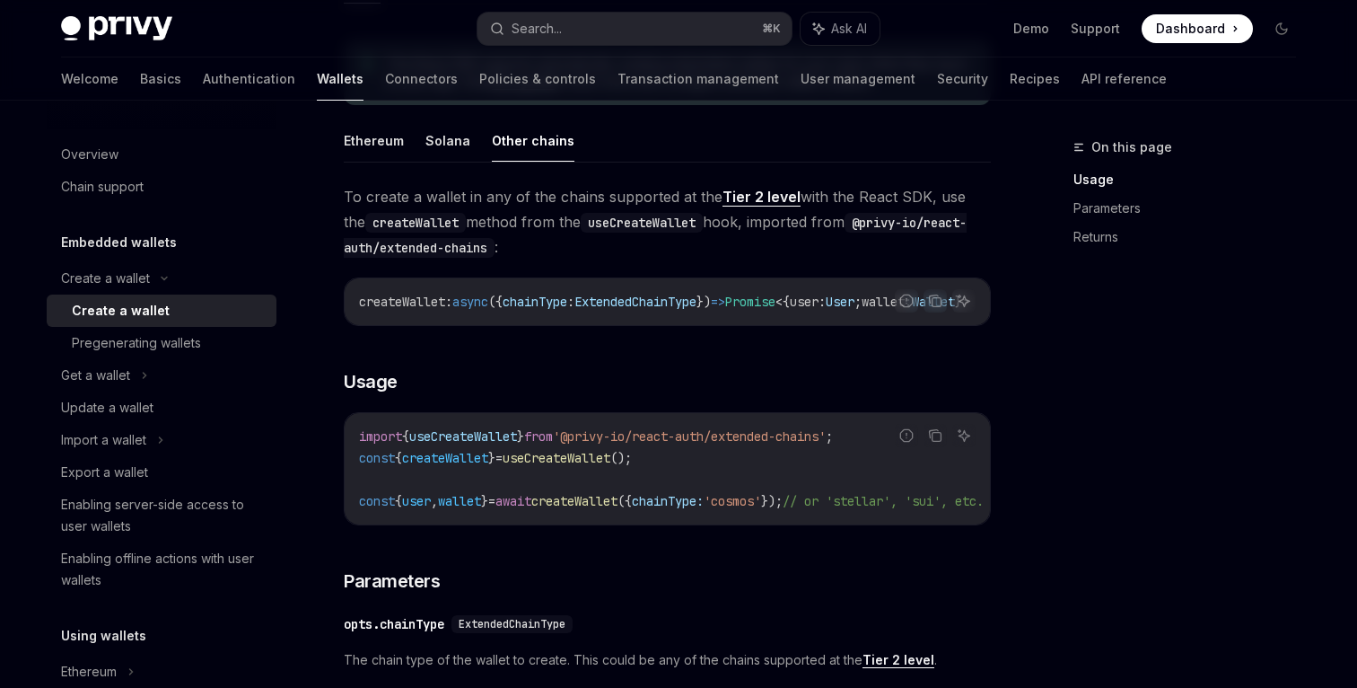
scroll to position [431, 0]
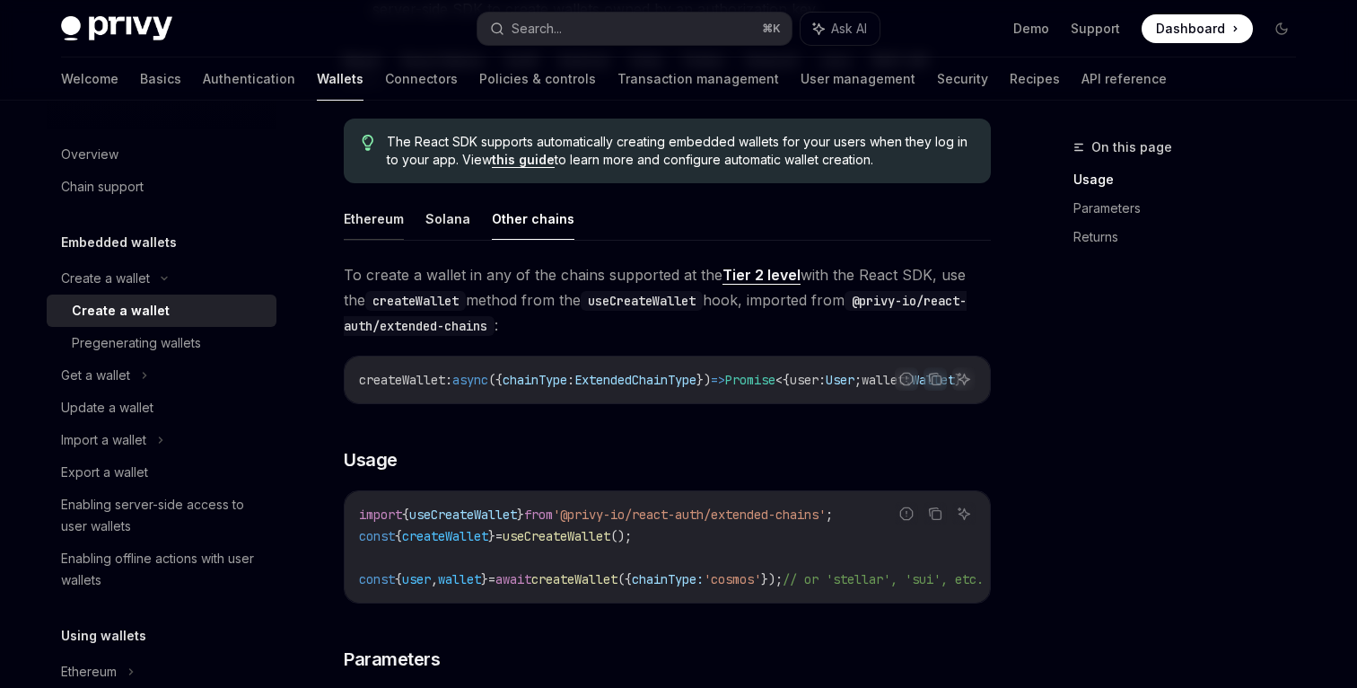
click at [375, 226] on button "Ethereum" at bounding box center [374, 219] width 60 height 42
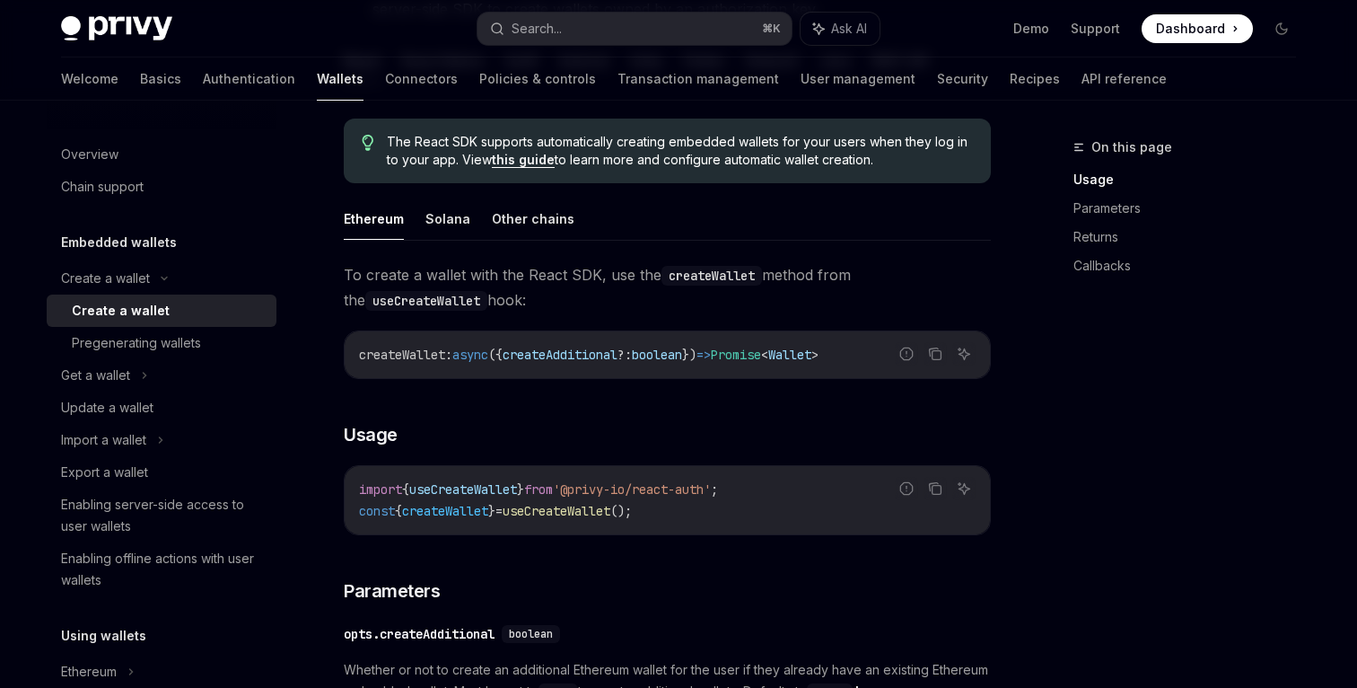
drag, startPoint x: 345, startPoint y: 274, endPoint x: 547, endPoint y: 304, distance: 204.3
click at [547, 304] on span "To create a wallet with the React SDK, use the createWallet method from the use…" at bounding box center [667, 287] width 647 height 50
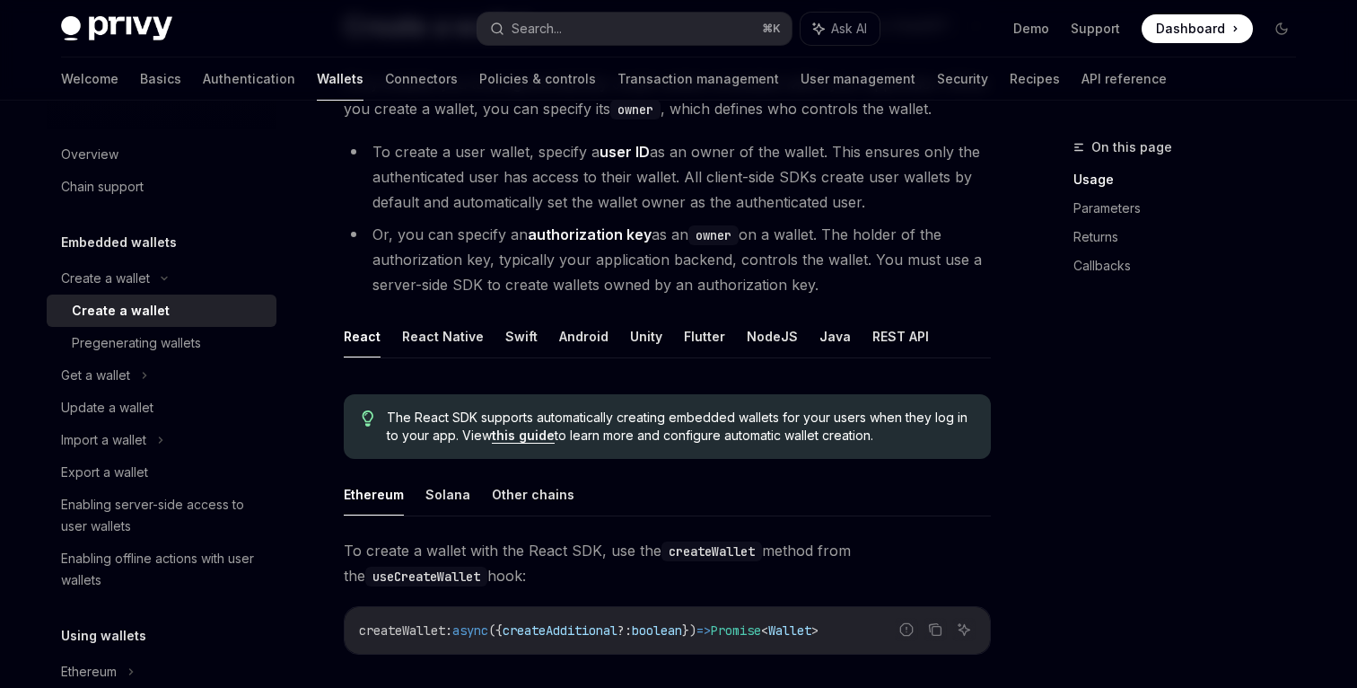
scroll to position [187, 0]
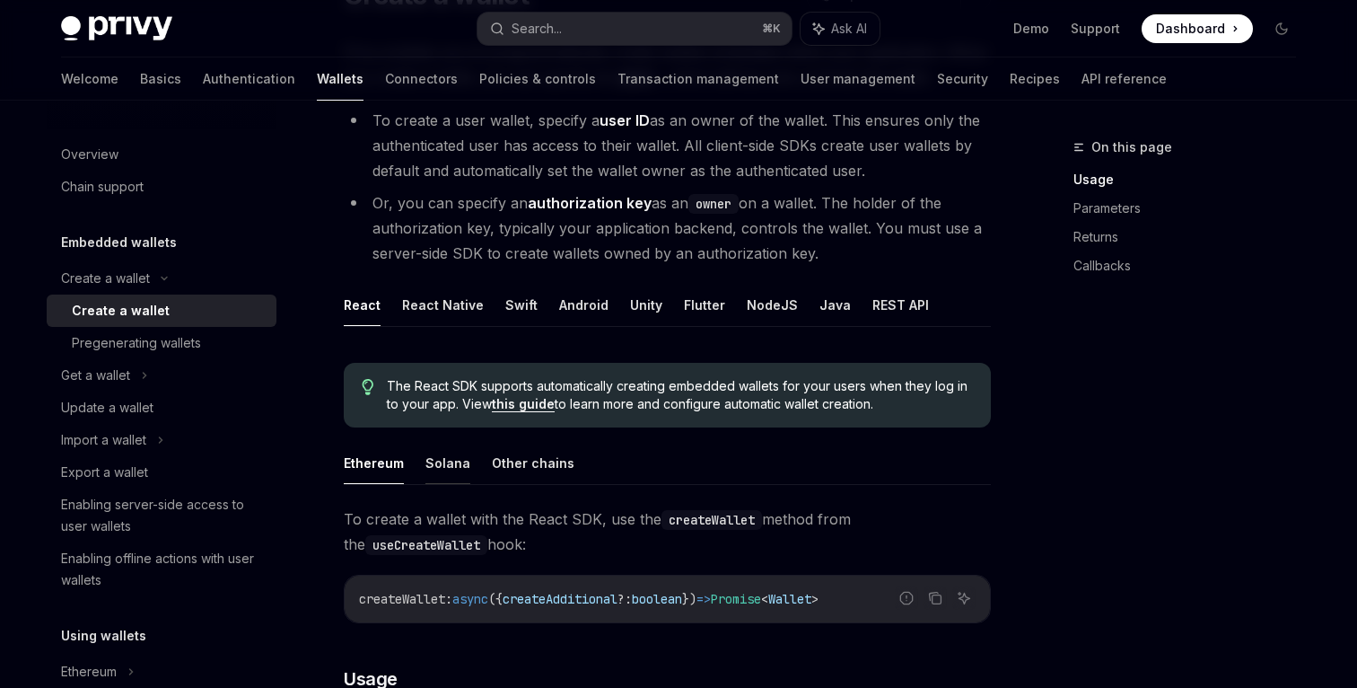
click at [441, 465] on button "Solana" at bounding box center [448, 463] width 45 height 42
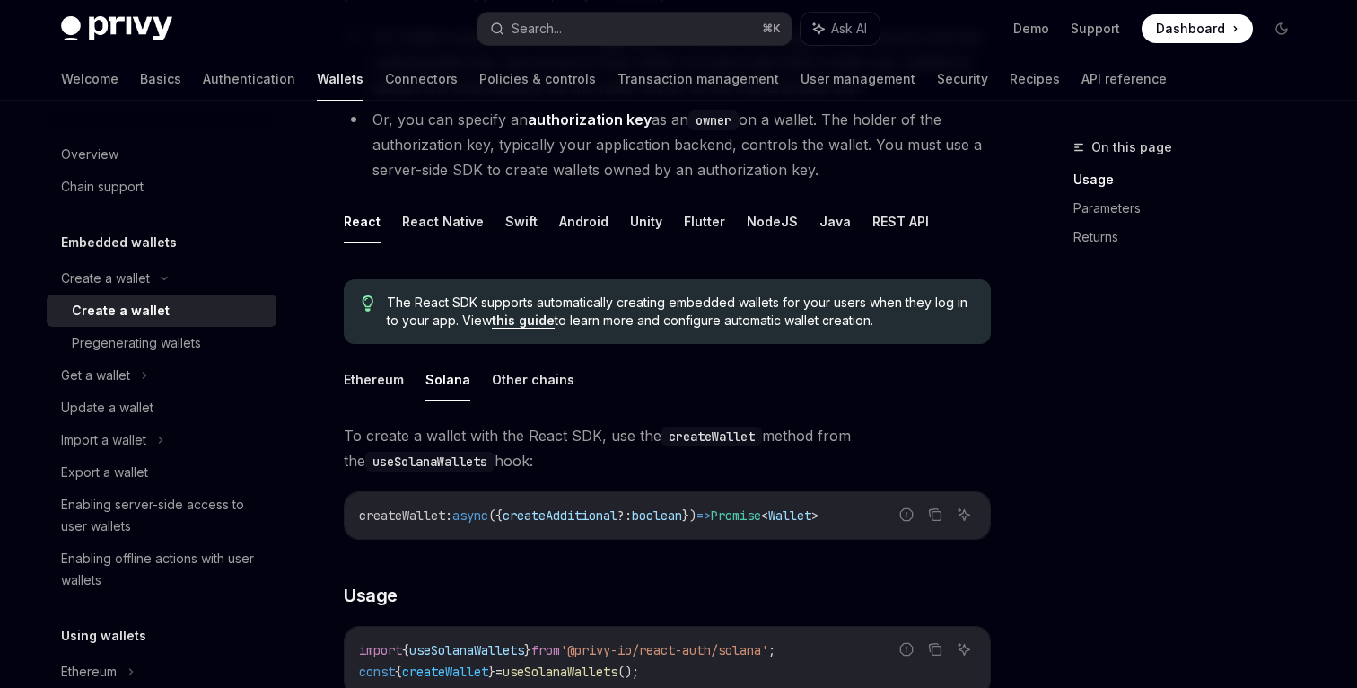
scroll to position [268, 0]
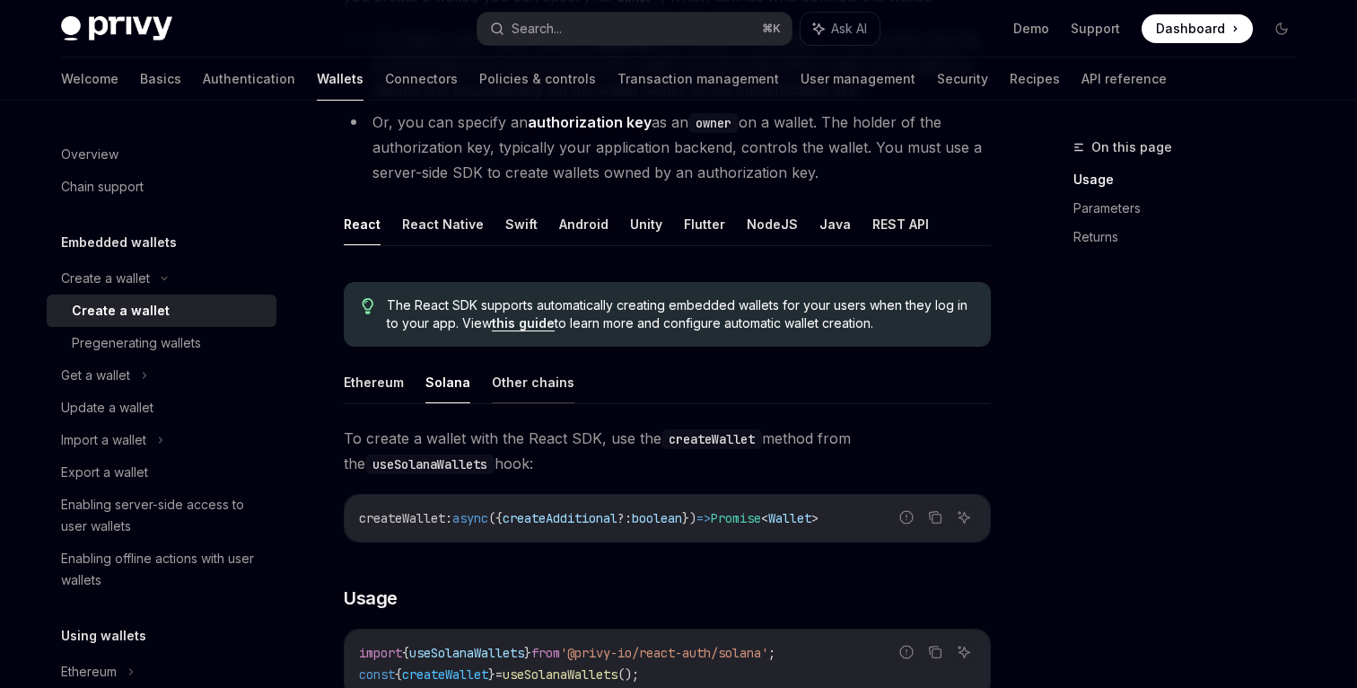
click at [520, 398] on button "Other chains" at bounding box center [533, 382] width 83 height 42
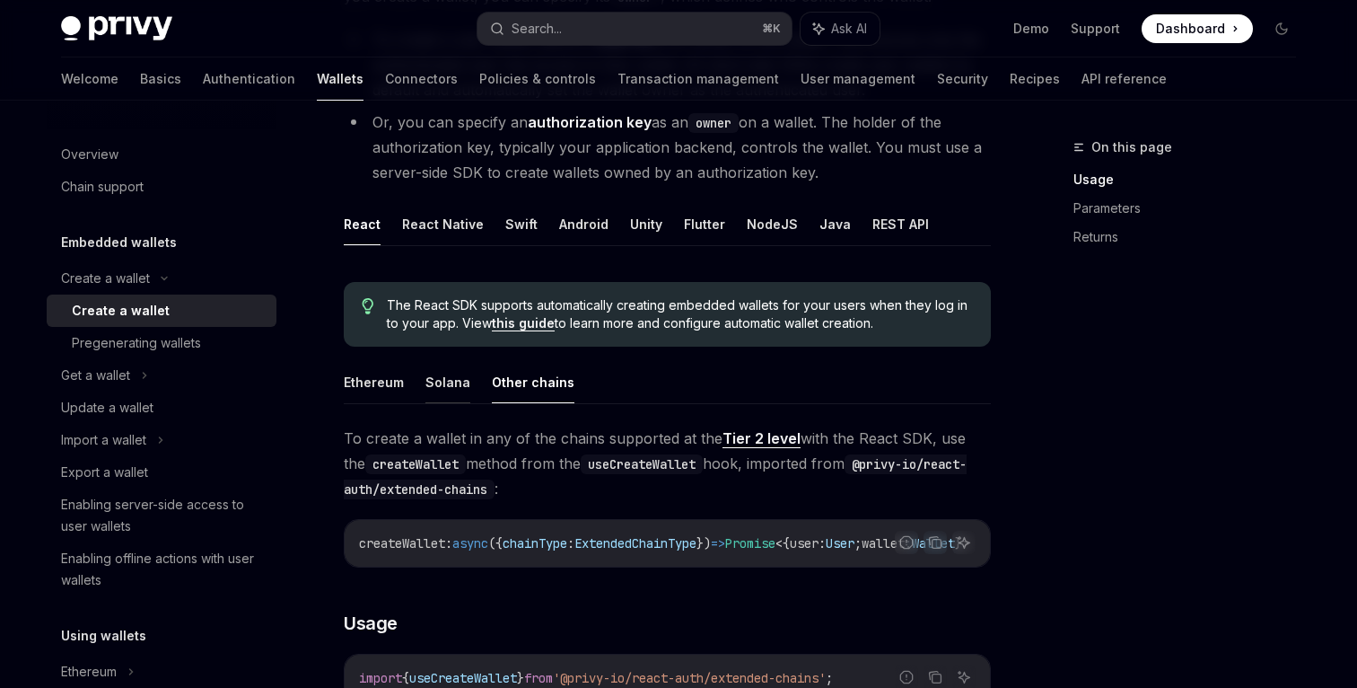
click at [426, 382] on button "Solana" at bounding box center [448, 382] width 45 height 42
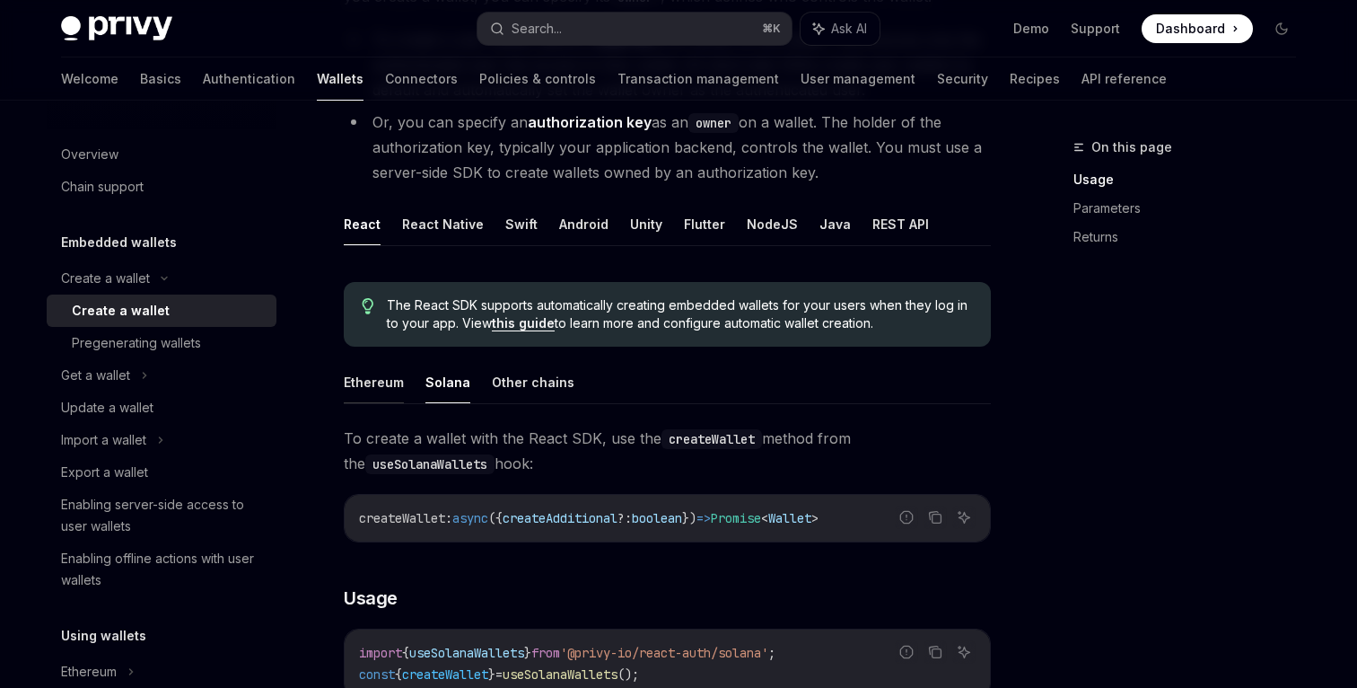
click at [391, 384] on button "Ethereum" at bounding box center [374, 382] width 60 height 42
type textarea "*"
